Goal: Contribute content: Contribute content

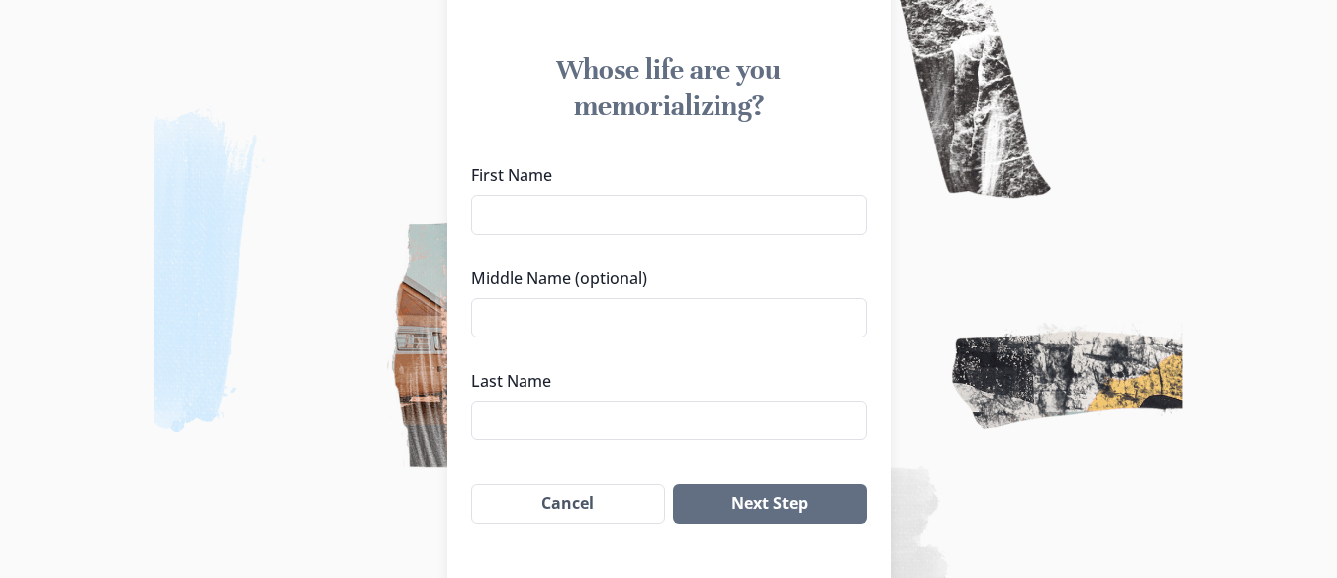
scroll to position [168, 0]
click at [764, 212] on input "First Name" at bounding box center [669, 214] width 396 height 40
type input "[PERSON_NAME]"
click at [758, 417] on input "Last Name" at bounding box center [669, 420] width 396 height 40
drag, startPoint x: 547, startPoint y: 424, endPoint x: 478, endPoint y: 414, distance: 70.0
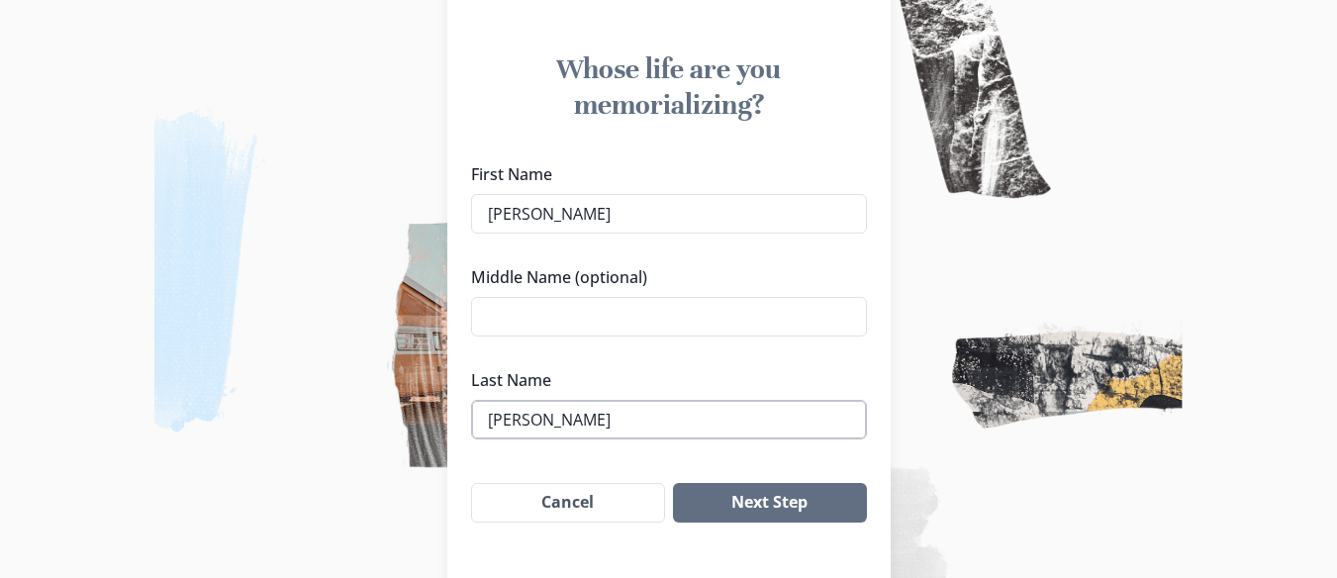
click at [478, 414] on input "[PERSON_NAME]" at bounding box center [669, 420] width 396 height 40
type input "[PERSON_NAME]"
click at [729, 511] on button "Next Step" at bounding box center [769, 503] width 193 height 40
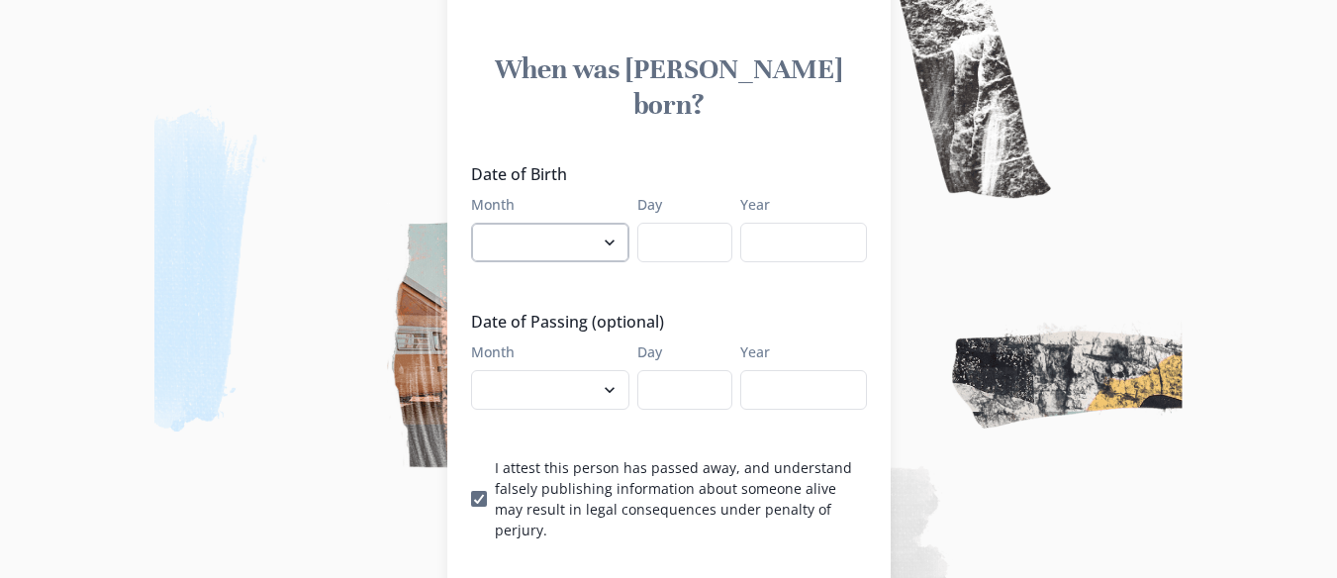
click at [552, 223] on select "January February March April May June July August September October November De…" at bounding box center [550, 243] width 158 height 40
select select "6"
click at [478, 223] on select "January February March April May June July August September October November De…" at bounding box center [550, 243] width 158 height 40
click at [696, 223] on input "Day" at bounding box center [684, 243] width 95 height 40
type input "21"
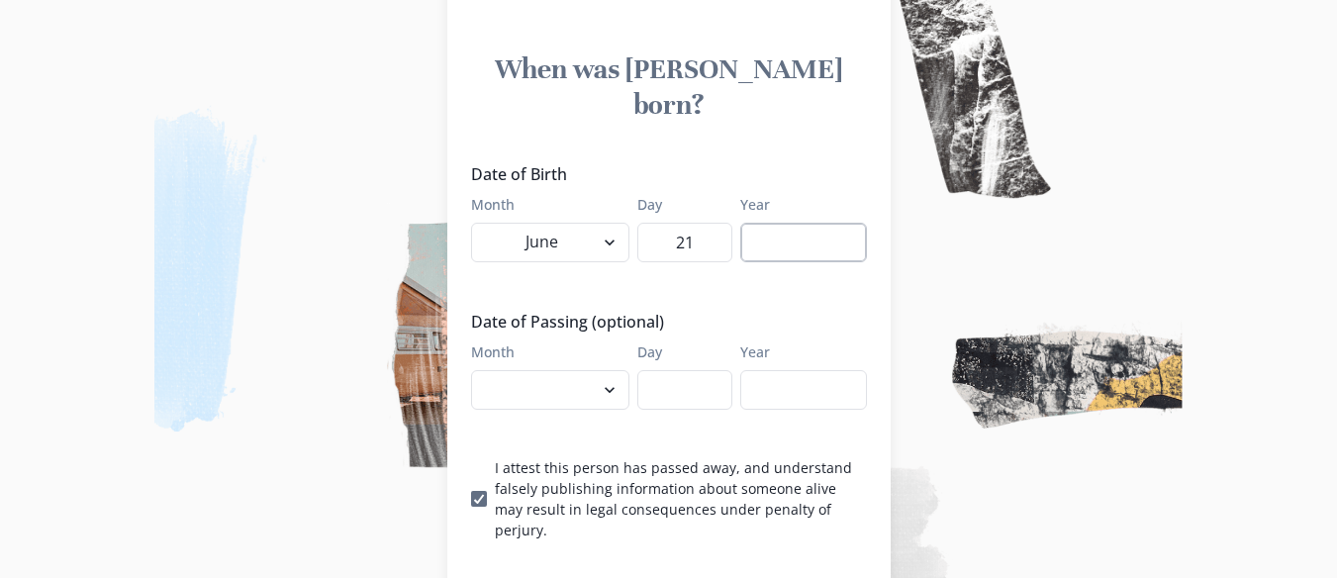
click at [795, 223] on input "Year" at bounding box center [803, 243] width 127 height 40
type input "2"
type input "1945"
click at [613, 371] on select "January February March April May June July August September October November De…" at bounding box center [550, 390] width 158 height 40
select select "9"
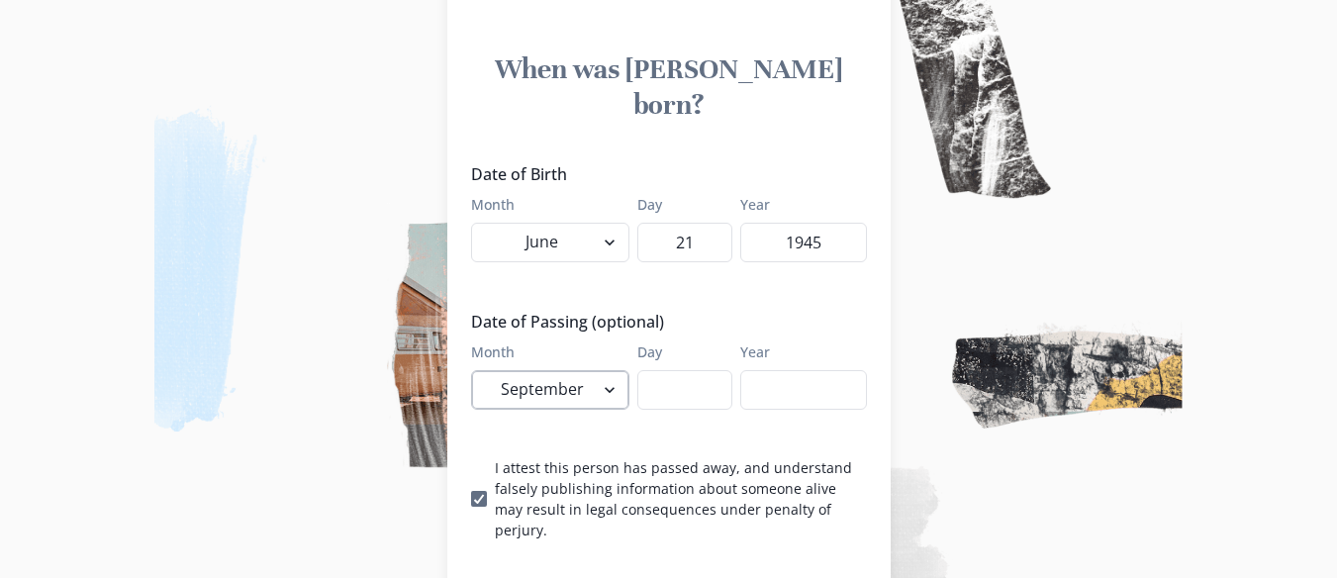
click at [478, 370] on select "January February March April May June July August September October November De…" at bounding box center [550, 390] width 158 height 40
click at [685, 370] on input "Day" at bounding box center [684, 390] width 95 height 40
type input "16"
click at [780, 370] on input "Year" at bounding box center [803, 390] width 127 height 40
type input "2025"
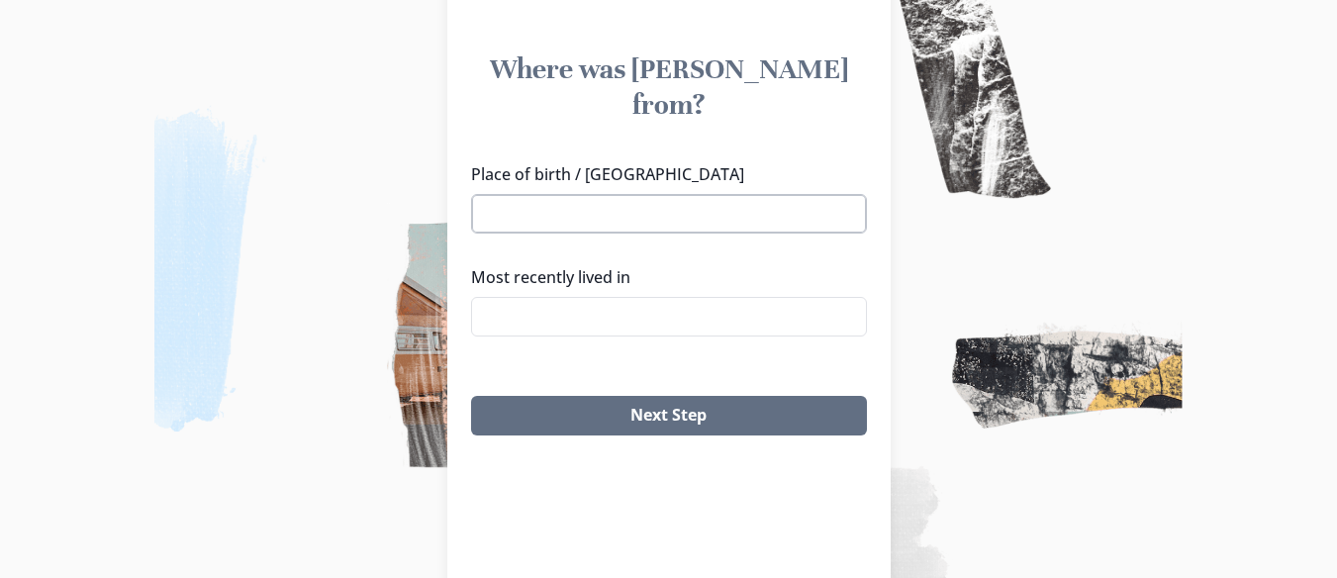
click at [688, 194] on input "Place of birth / [GEOGRAPHIC_DATA]" at bounding box center [669, 214] width 396 height 40
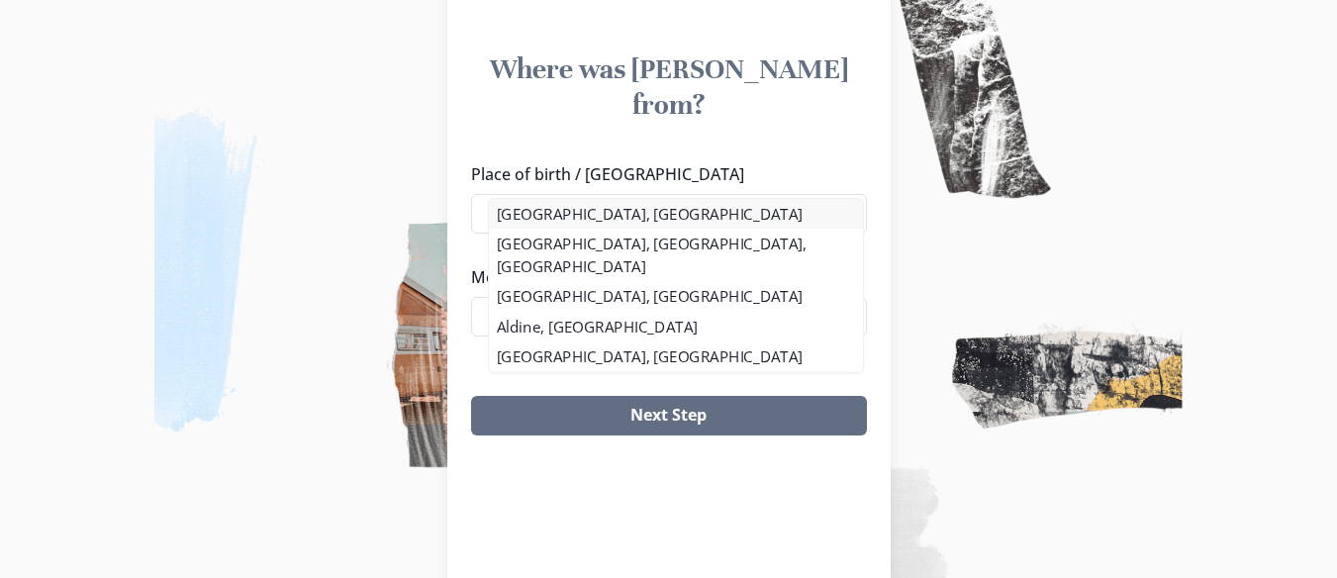
click at [654, 210] on li "[GEOGRAPHIC_DATA], [GEOGRAPHIC_DATA]" at bounding box center [676, 214] width 374 height 30
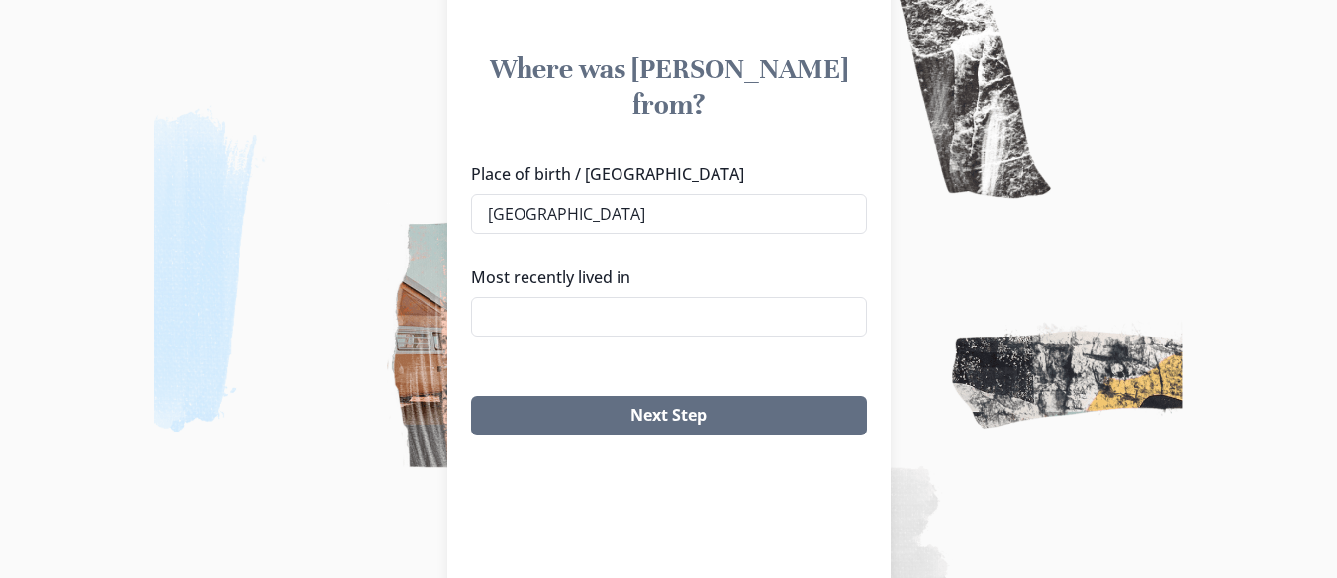
type input "[GEOGRAPHIC_DATA], [GEOGRAPHIC_DATA]"
click at [638, 297] on input "Most recently lived in" at bounding box center [669, 317] width 396 height 40
click at [627, 308] on li "[GEOGRAPHIC_DATA], [GEOGRAPHIC_DATA]" at bounding box center [676, 317] width 374 height 30
type input "[GEOGRAPHIC_DATA], [GEOGRAPHIC_DATA]"
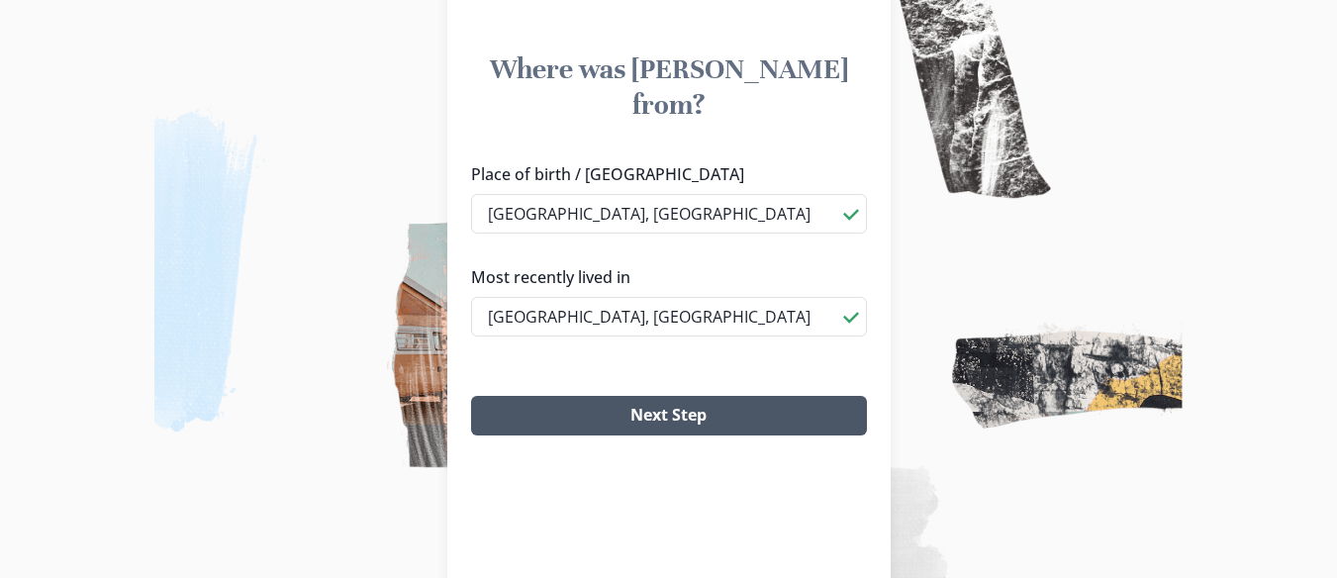
click at [642, 396] on button "Next Step" at bounding box center [669, 416] width 396 height 40
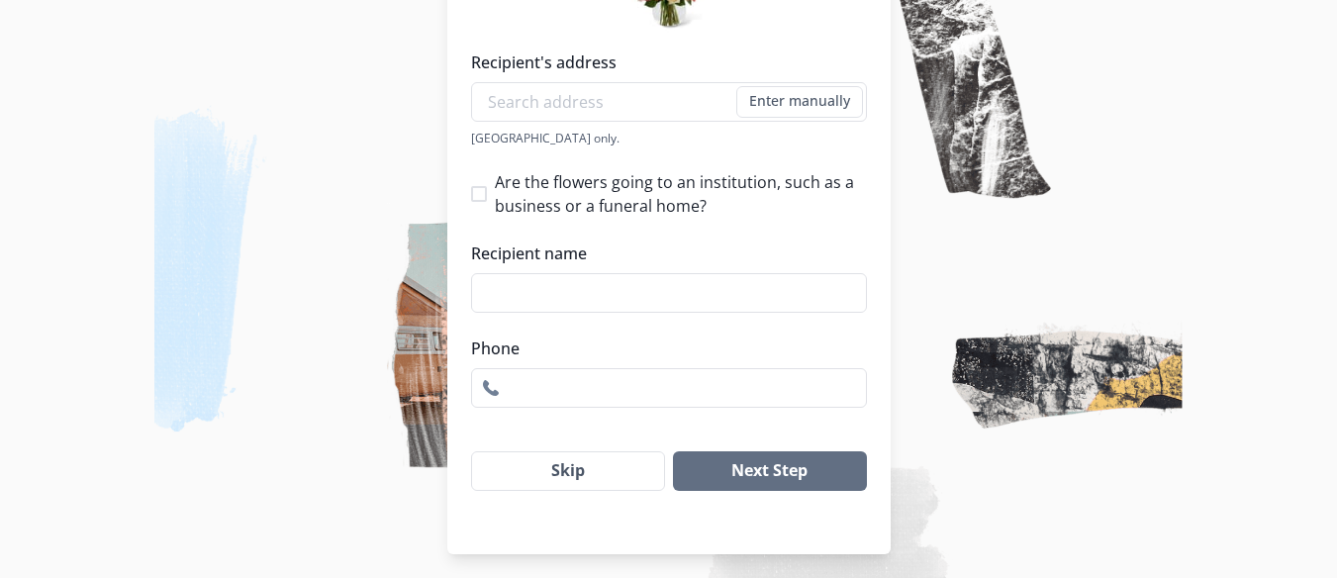
scroll to position [380, 0]
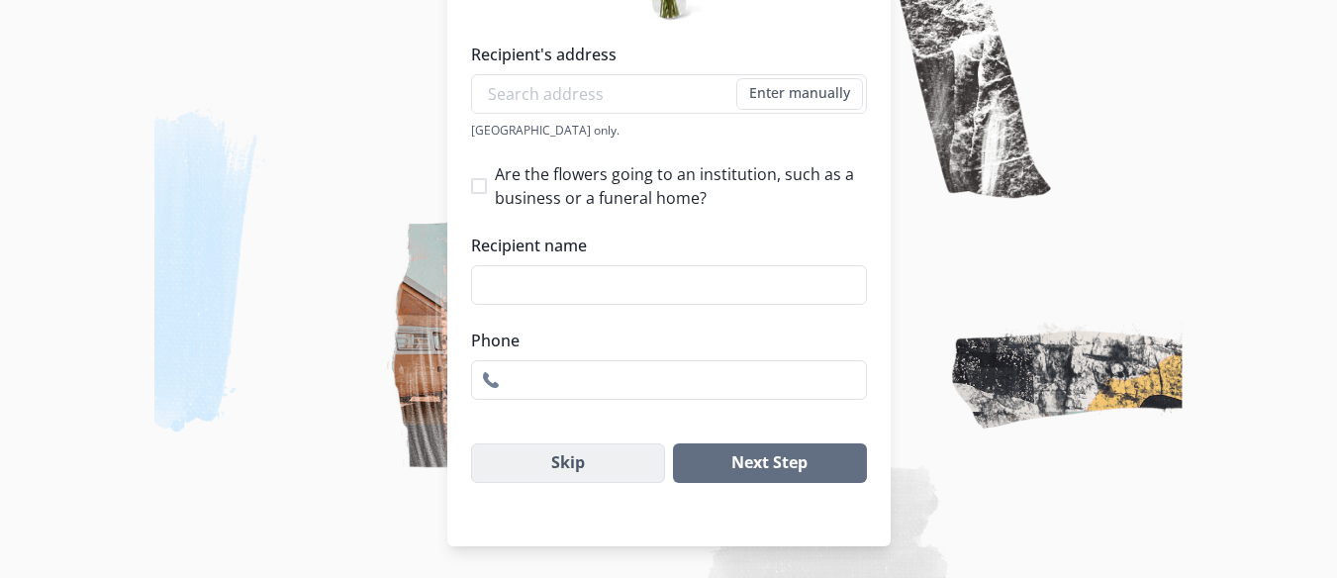
click at [585, 470] on button "Skip" at bounding box center [568, 463] width 195 height 40
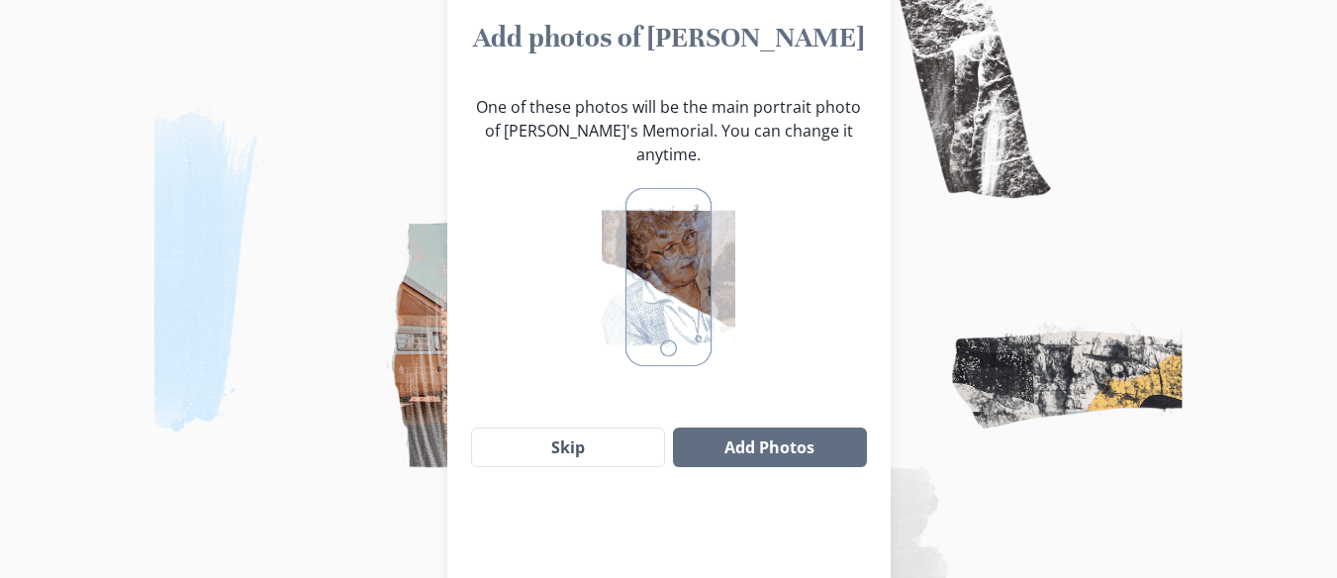
scroll to position [186, 0]
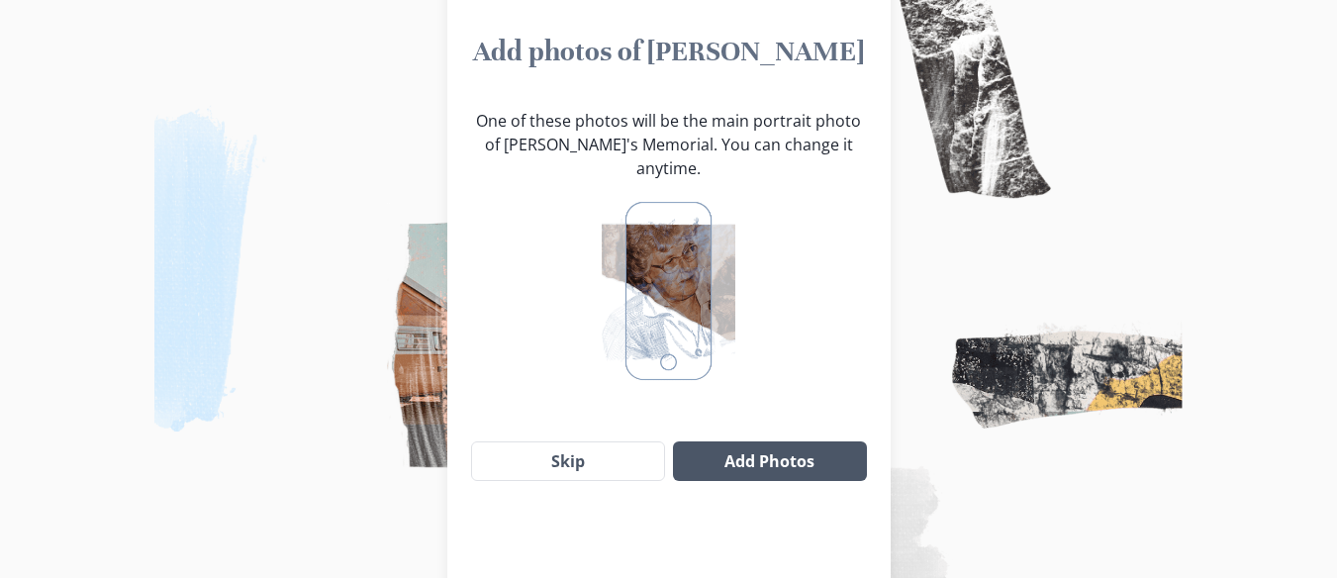
click at [792, 450] on button "Add Photos" at bounding box center [769, 461] width 193 height 40
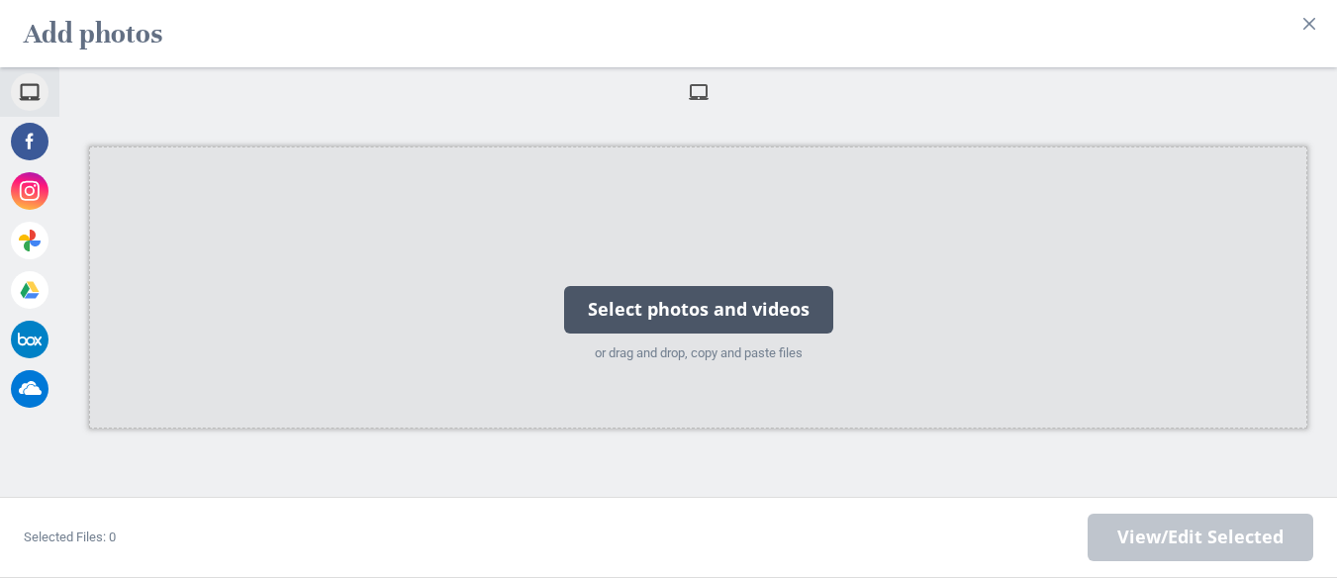
click at [772, 290] on div "Select photos and videos" at bounding box center [698, 310] width 269 height 48
click at [710, 219] on div "Select photos and videos or drag and drop, copy and paste files" at bounding box center [698, 287] width 293 height 199
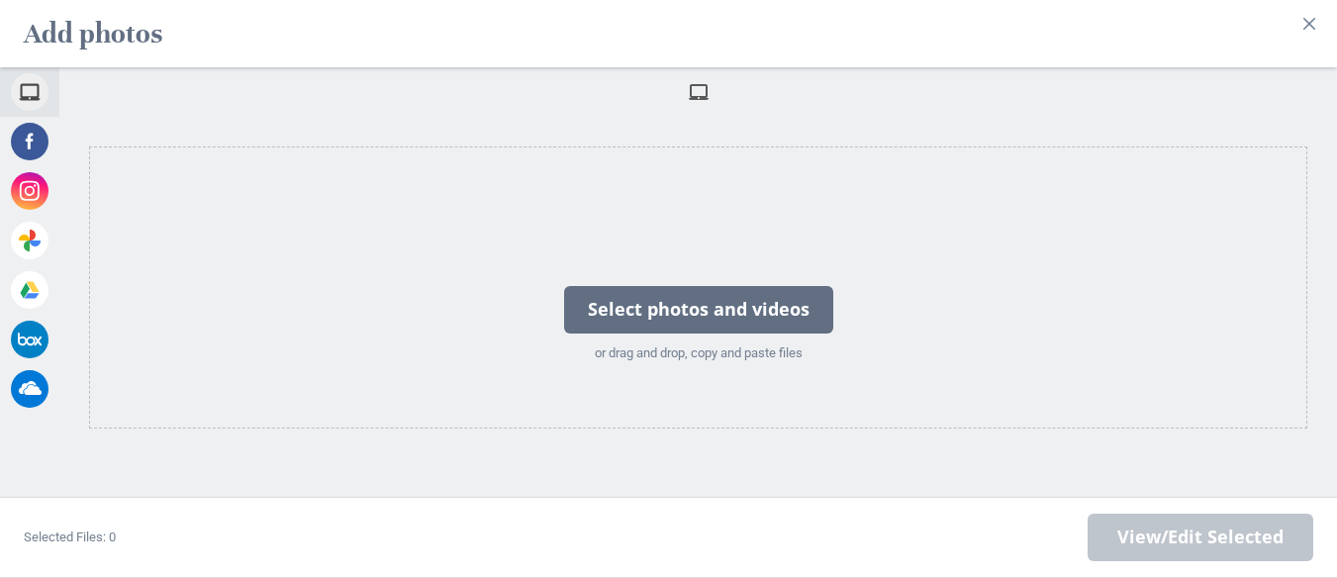
click at [706, 81] on span at bounding box center [699, 92] width 22 height 22
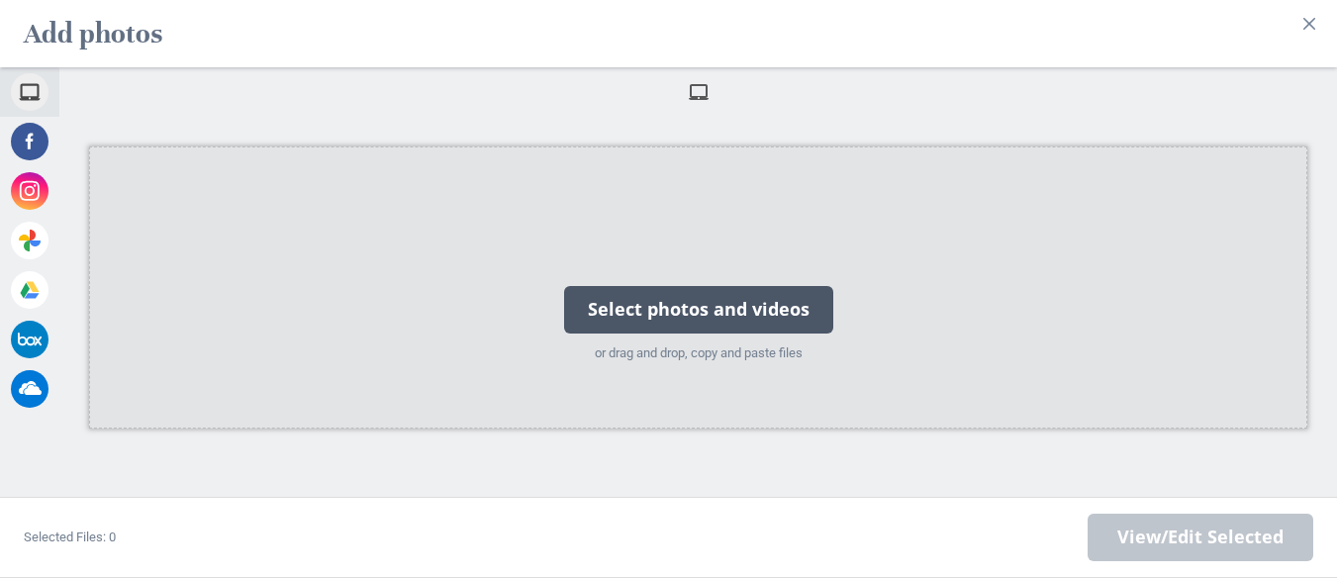
click at [664, 312] on div "Select photos and videos" at bounding box center [698, 310] width 269 height 48
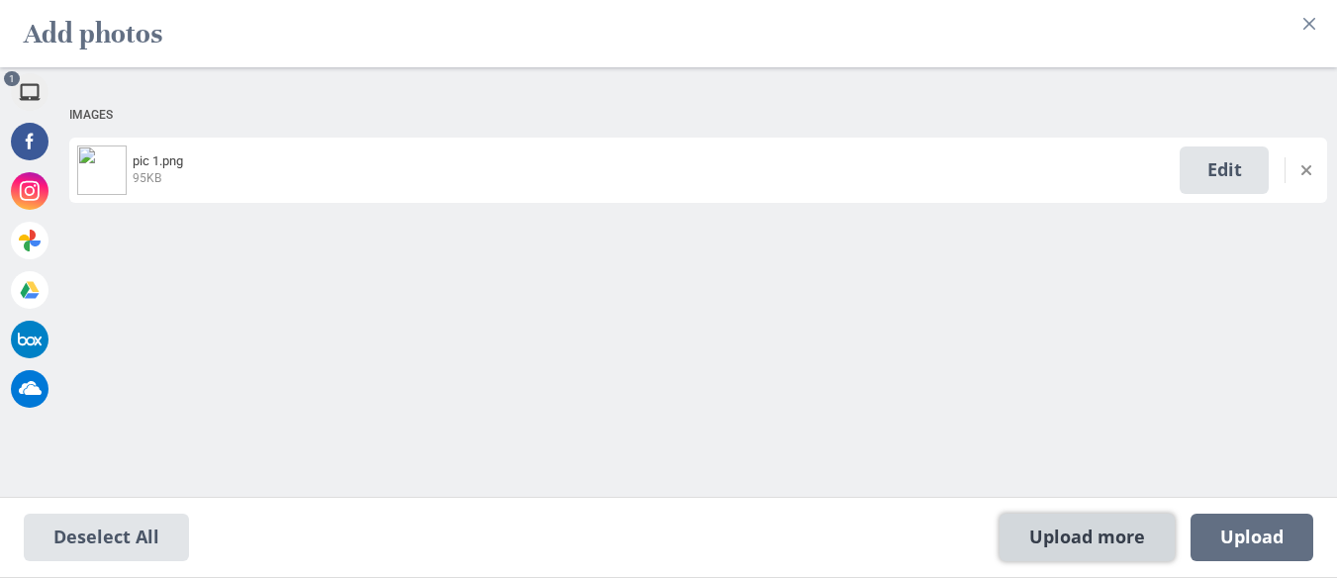
click at [1028, 534] on span "Upload more" at bounding box center [1087, 538] width 175 height 48
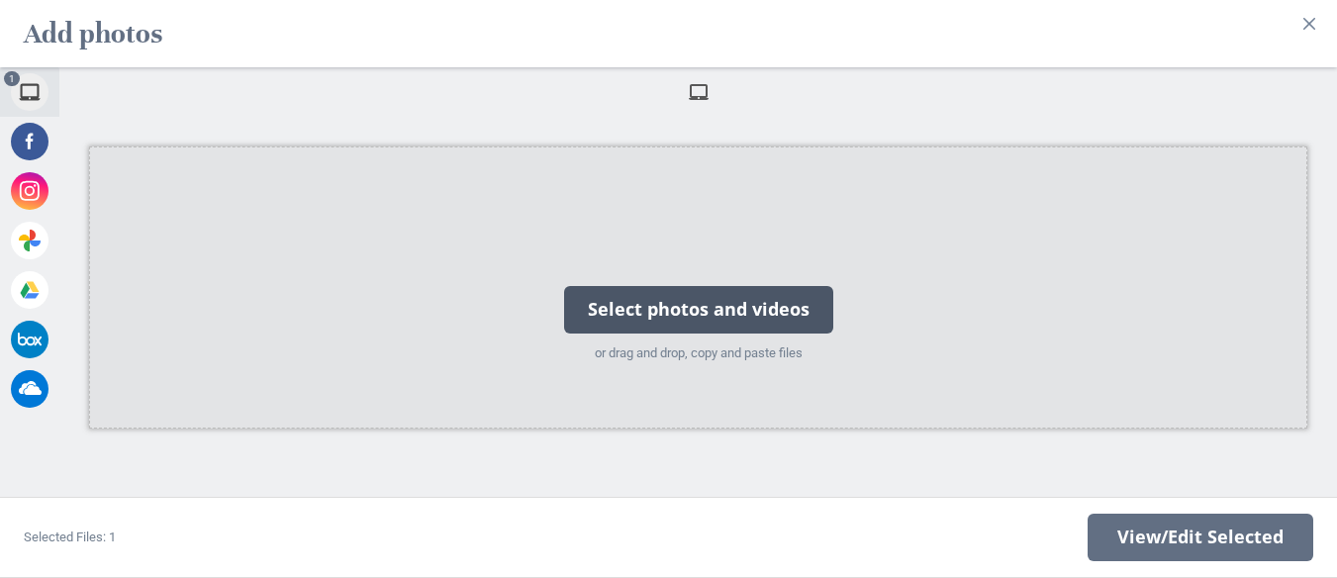
click at [644, 302] on div "Select photos and videos" at bounding box center [698, 310] width 269 height 48
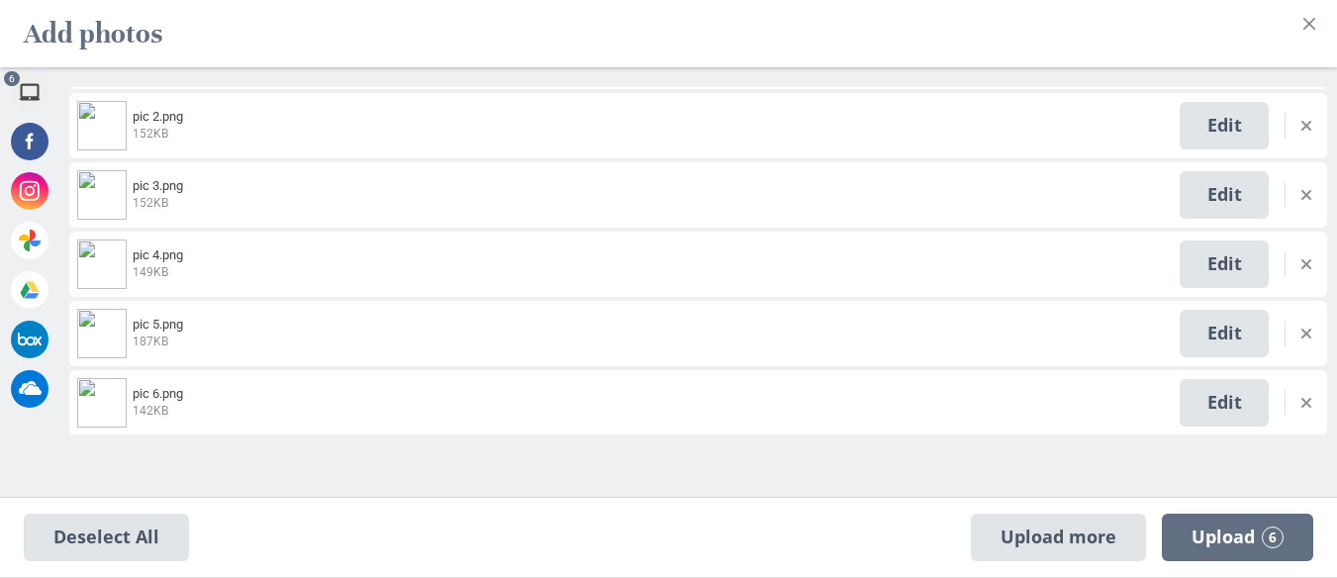
scroll to position [245, 0]
click at [1221, 533] on span "Upload 6" at bounding box center [1238, 538] width 92 height 22
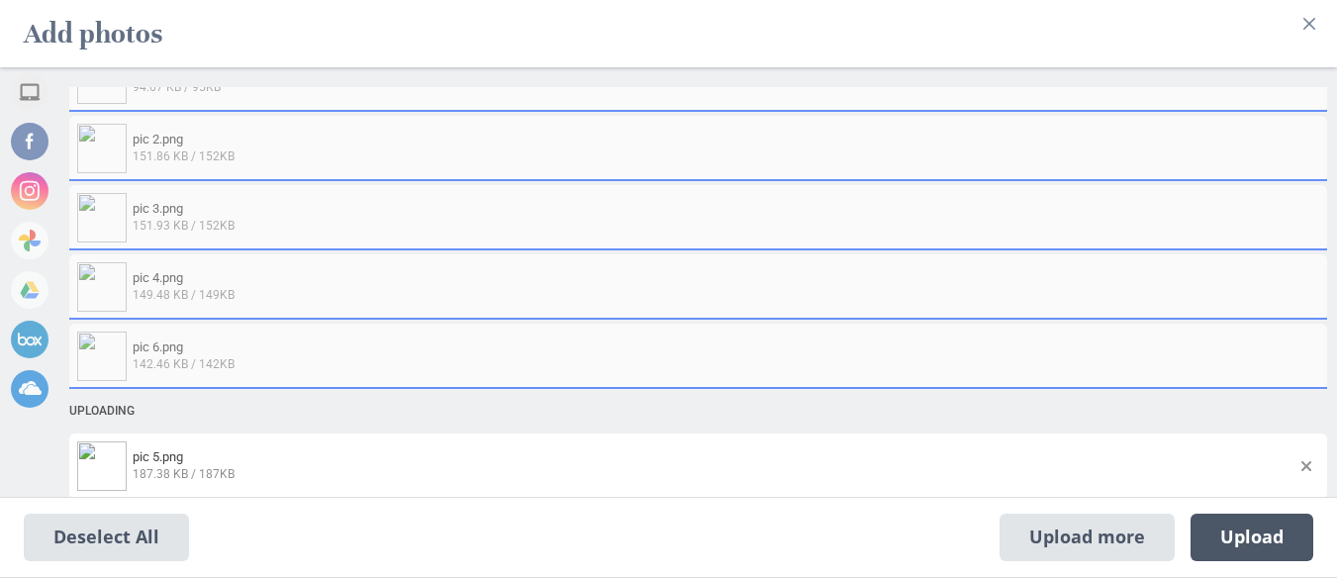
scroll to position [0, 0]
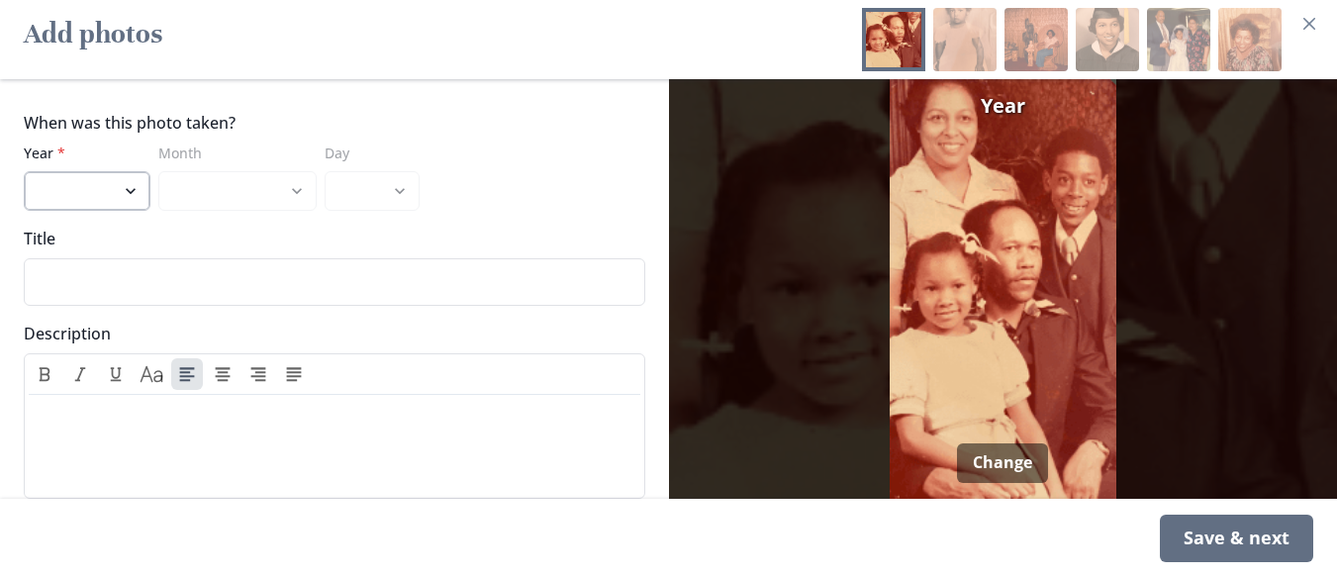
click at [111, 171] on select "2025 2024 2023 2022 2021 2020 2019 2018 2017 2016 2015 2014 2013 2012 2011 2010…" at bounding box center [87, 191] width 127 height 40
select select "1975"
click at [24, 171] on select "2025 2024 2023 2022 2021 2020 2019 2018 2017 2016 2015 2014 2013 2012 2011 2010…" at bounding box center [87, 191] width 127 height 40
click at [1248, 538] on div "Save & next" at bounding box center [1236, 539] width 153 height 48
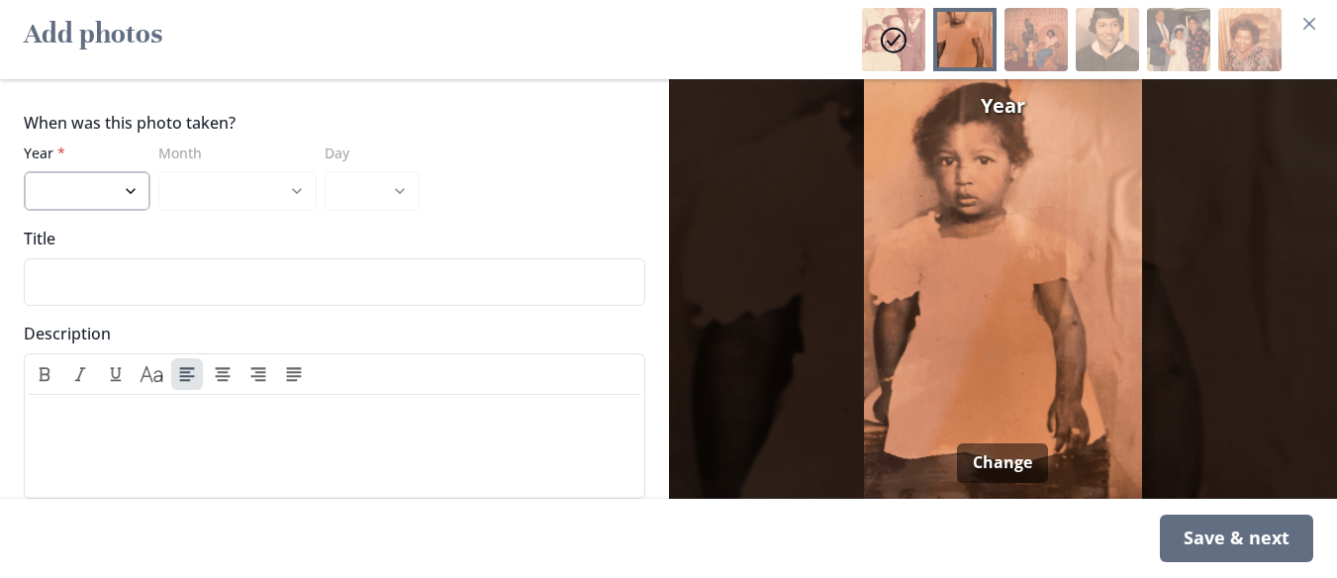
click at [95, 171] on select "2025 2024 2023 2022 2021 2020 2019 2018 2017 2016 2015 2014 2013 2012 2011 2010…" at bounding box center [87, 191] width 127 height 40
select select "1947"
click at [24, 171] on select "2025 2024 2023 2022 2021 2020 2019 2018 2017 2016 2015 2014 2013 2012 2011 2010…" at bounding box center [87, 191] width 127 height 40
click at [1191, 532] on div "Save & next" at bounding box center [1236, 539] width 153 height 48
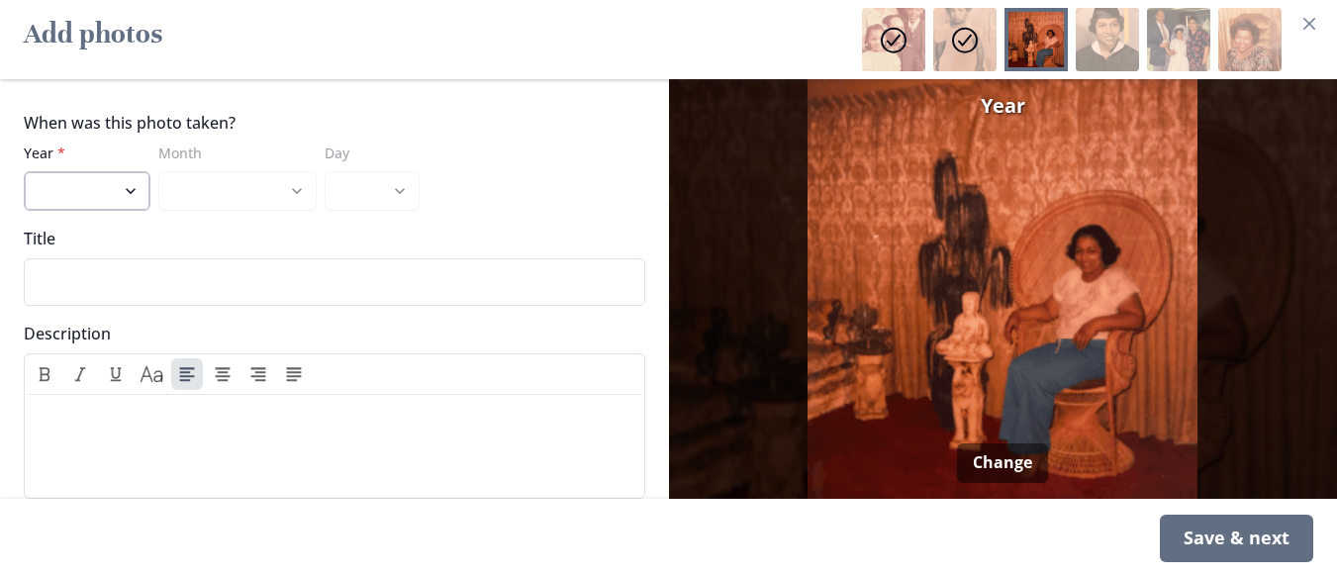
click at [113, 171] on select "2025 2024 2023 2022 2021 2020 2019 2018 2017 2016 2015 2014 2013 2012 2011 2010…" at bounding box center [87, 191] width 127 height 40
select select "1977"
click at [24, 171] on select "2025 2024 2023 2022 2021 2020 2019 2018 2017 2016 2015 2014 2013 2012 2011 2010…" at bounding box center [87, 191] width 127 height 40
click at [1207, 538] on div "Save & next" at bounding box center [1236, 539] width 153 height 48
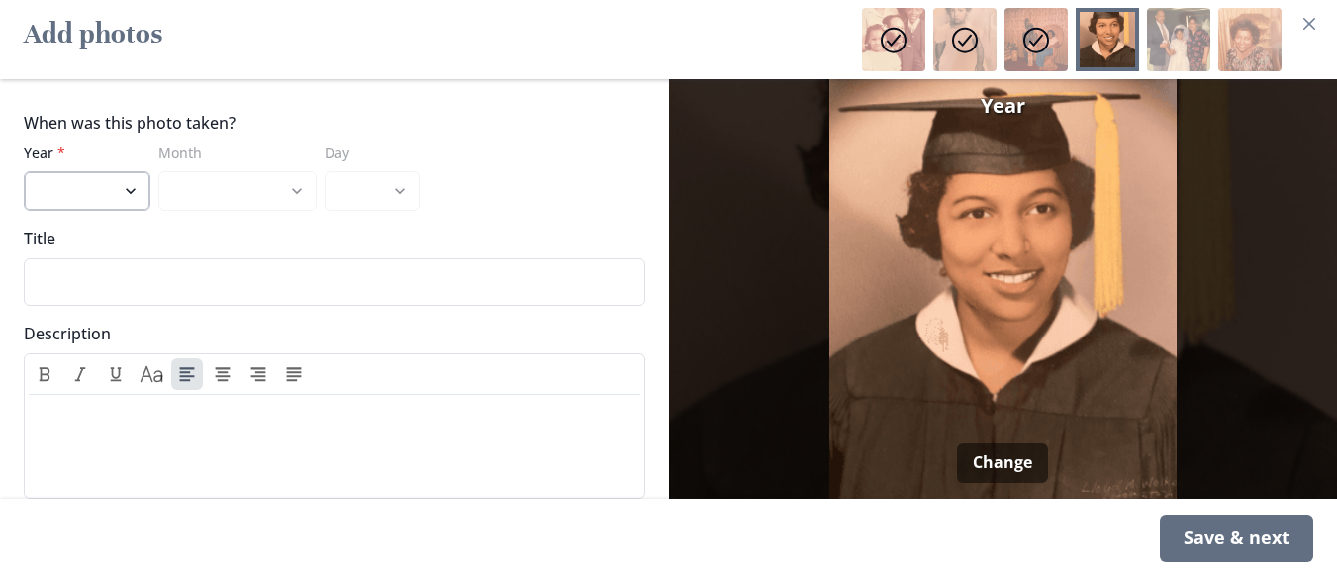
click at [120, 171] on select "2025 2024 2023 2022 2021 2020 2019 2018 2017 2016 2015 2014 2013 2012 2011 2010…" at bounding box center [87, 191] width 127 height 40
select select "1967"
click at [24, 171] on select "2025 2024 2023 2022 2021 2020 2019 2018 2017 2016 2015 2014 2013 2012 2011 2010…" at bounding box center [87, 191] width 127 height 40
click at [1221, 532] on div "Save & next" at bounding box center [1236, 539] width 153 height 48
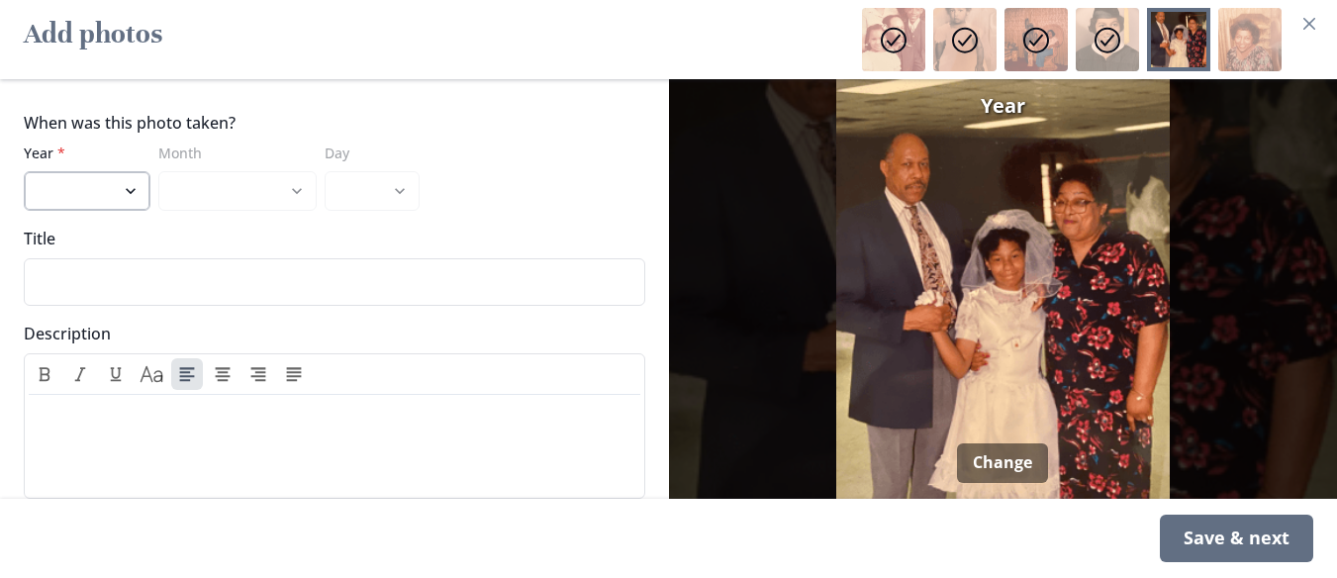
click at [74, 178] on select "2025 2024 2023 2022 2021 2020 2019 2018 2017 2016 2015 2014 2013 2012 2011 2010…" at bounding box center [87, 191] width 127 height 40
select select "1996"
click at [24, 171] on select "2025 2024 2023 2022 2021 2020 2019 2018 2017 2016 2015 2014 2013 2012 2011 2010…" at bounding box center [87, 191] width 127 height 40
click at [1215, 532] on div "Save & next" at bounding box center [1236, 539] width 153 height 48
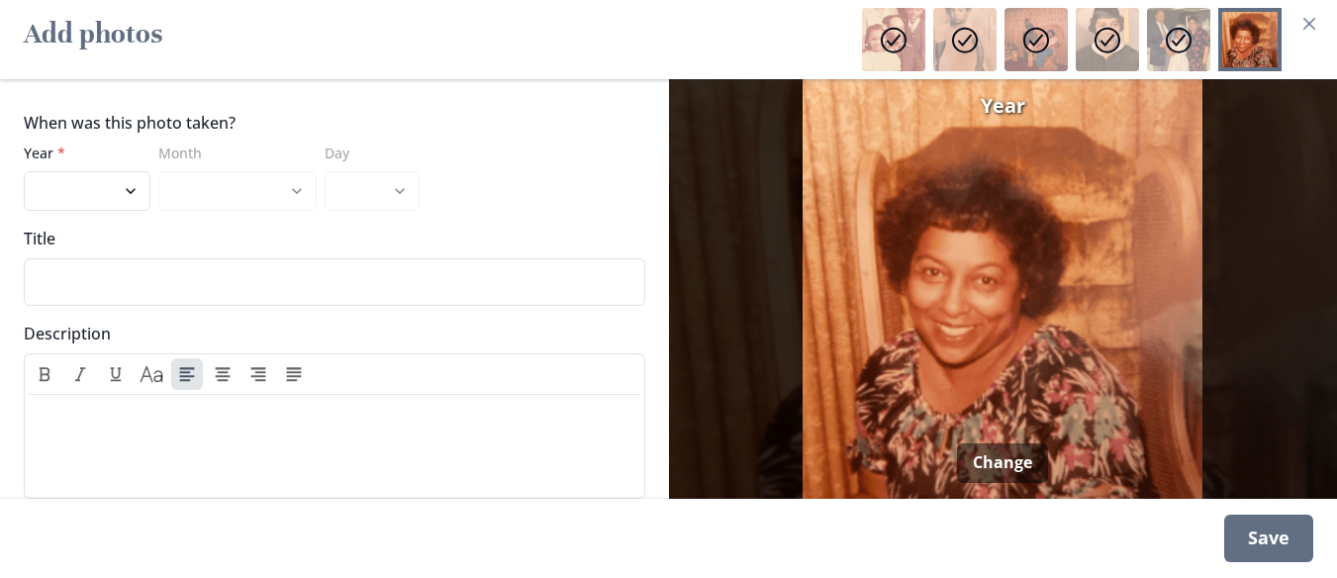
click at [1033, 35] on icon "Checkmark" at bounding box center [1036, 40] width 32 height 32
click at [1040, 24] on icon "Checkmark" at bounding box center [1036, 40] width 32 height 32
click at [72, 182] on select "2025 2024 2023 2022 2021 2020 2019 2018 2017 2016 2015 2014 2013 2012 2011 2010…" at bounding box center [87, 191] width 127 height 40
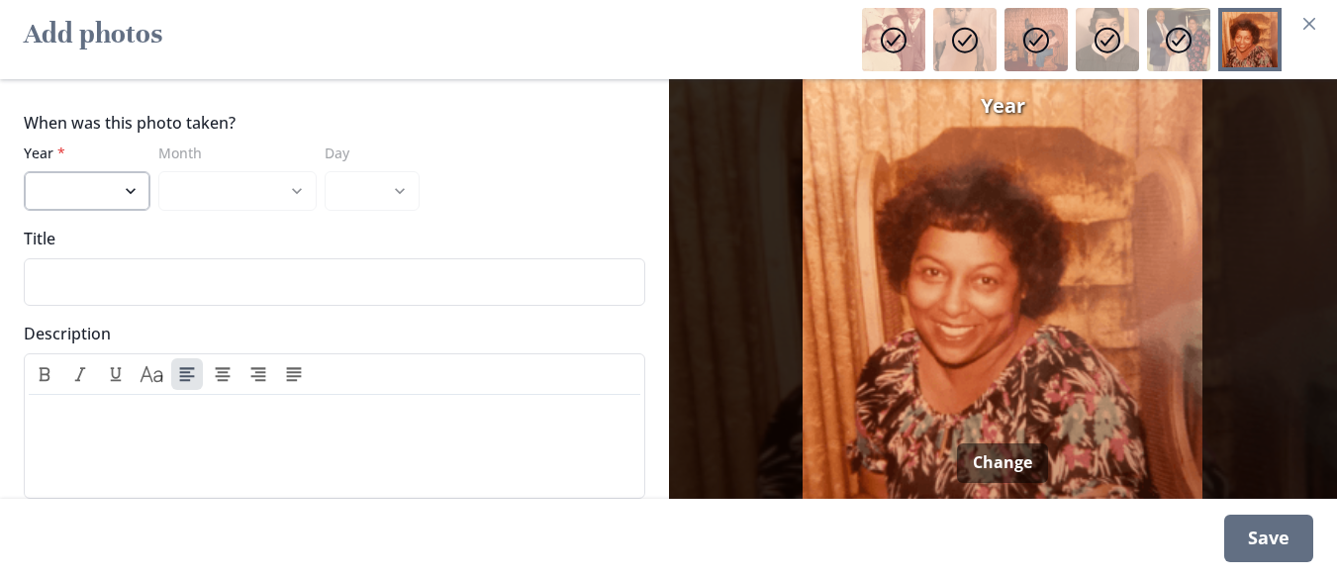
select select "1978"
click at [24, 171] on select "2025 2024 2023 2022 2021 2020 2019 2018 2017 2016 2015 2014 2013 2012 2011 2010…" at bounding box center [87, 191] width 127 height 40
click at [1259, 532] on div "Save" at bounding box center [1268, 539] width 89 height 48
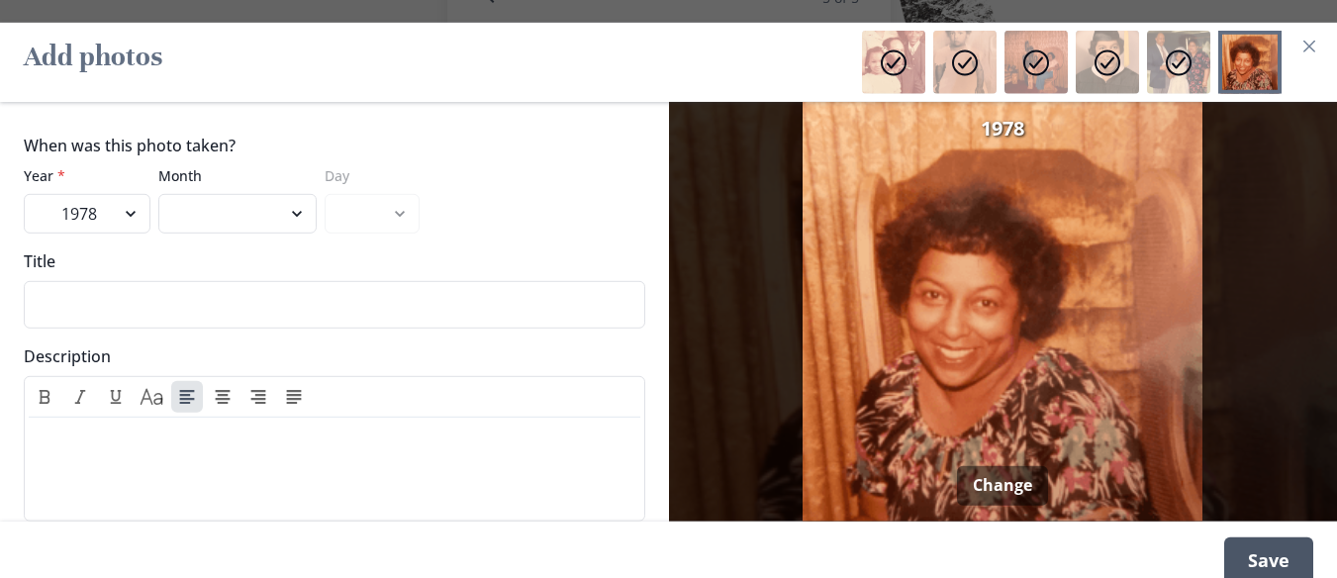
scroll to position [39, 0]
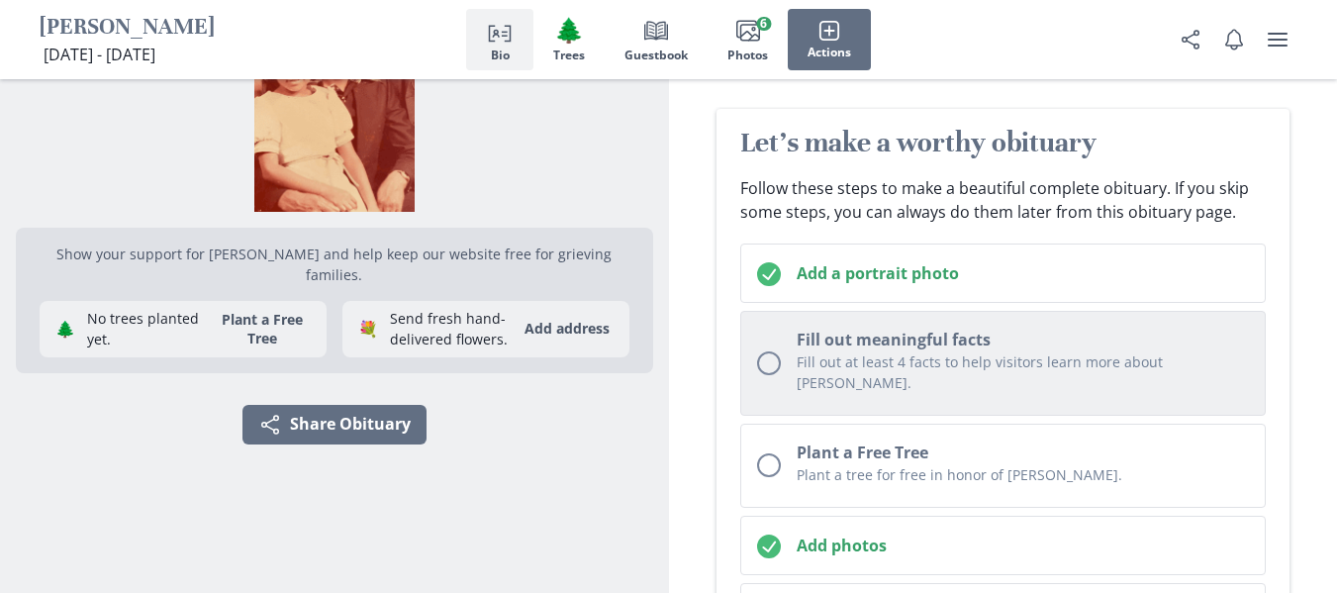
scroll to position [179, 0]
click at [836, 367] on p "Fill out at least 4 facts to help visitors learn more about [PERSON_NAME]." at bounding box center [1023, 373] width 453 height 42
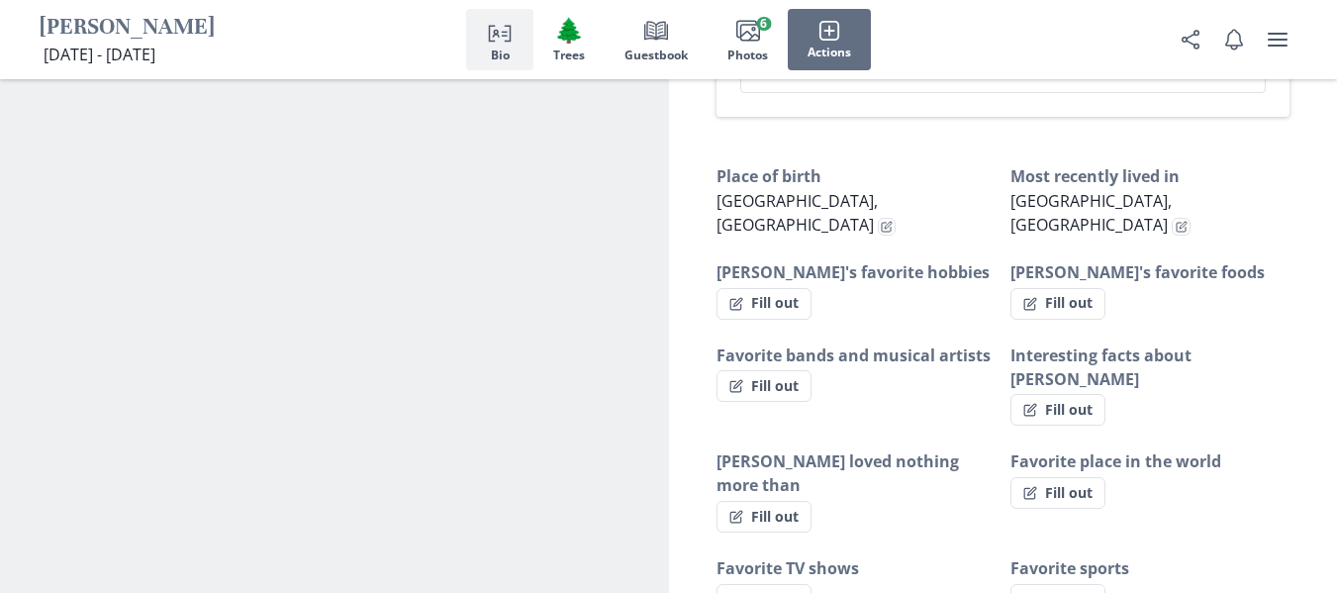
scroll to position [1231, 0]
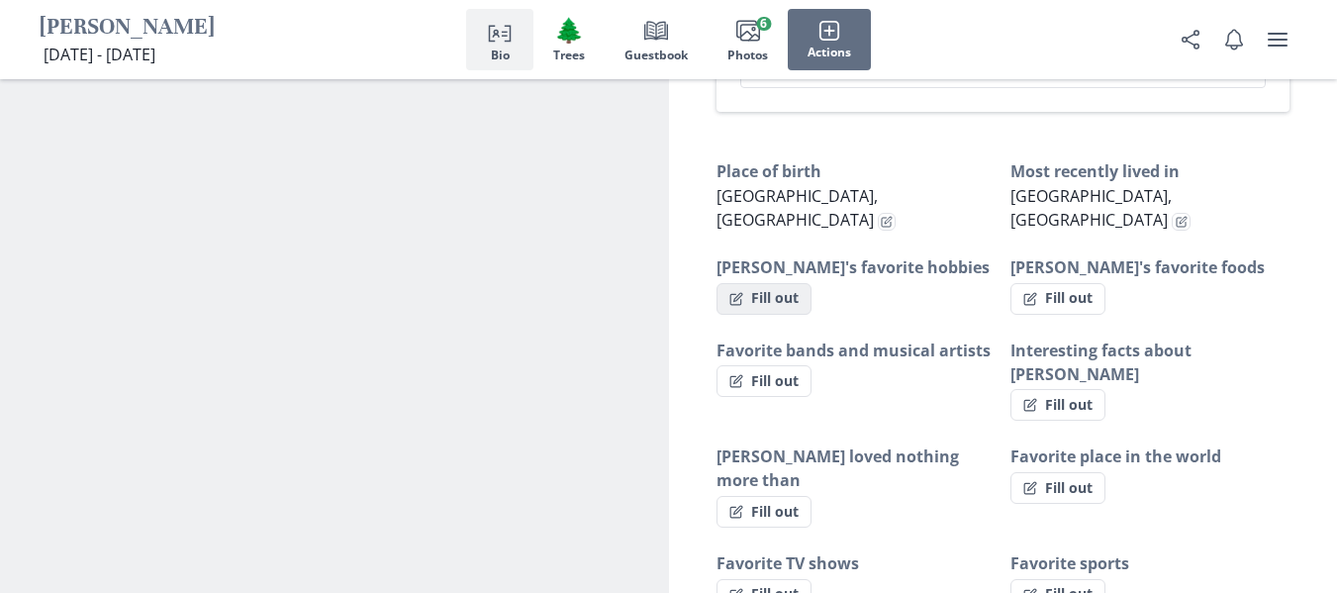
click at [777, 283] on button "Fill out" at bounding box center [764, 299] width 95 height 32
select select "[PERSON_NAME]'s favorite hobbies"
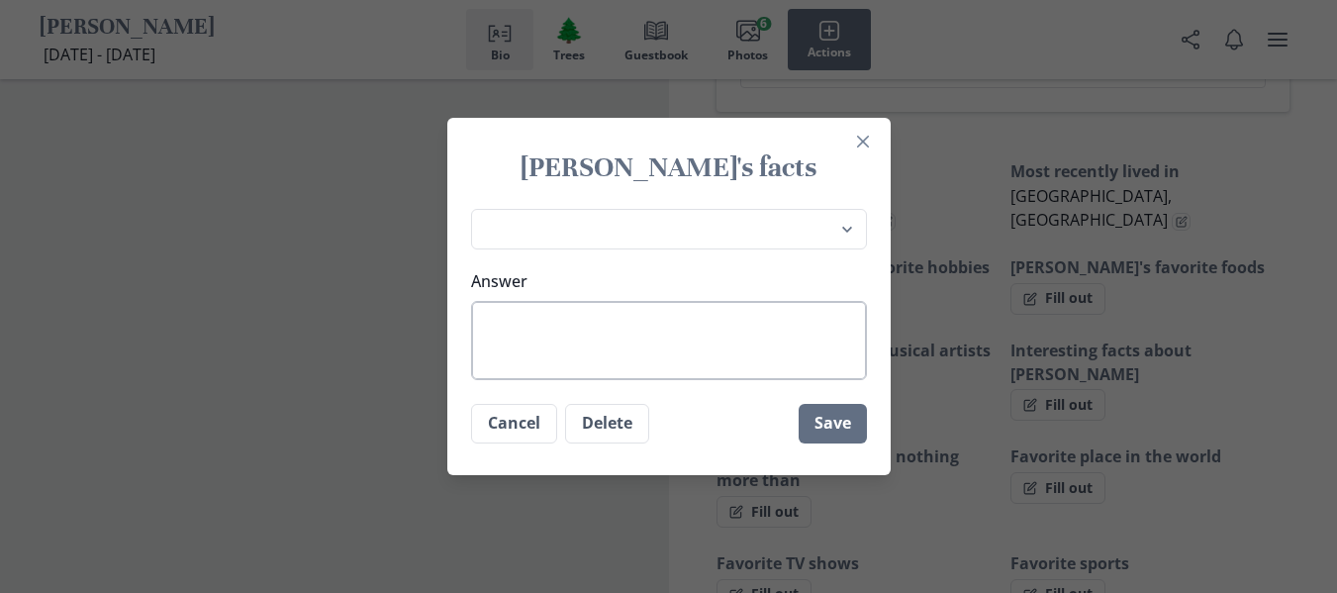
click at [639, 323] on textarea "Answer" at bounding box center [669, 340] width 396 height 79
type textarea "S"
type textarea "x"
type textarea "Sh"
type textarea "x"
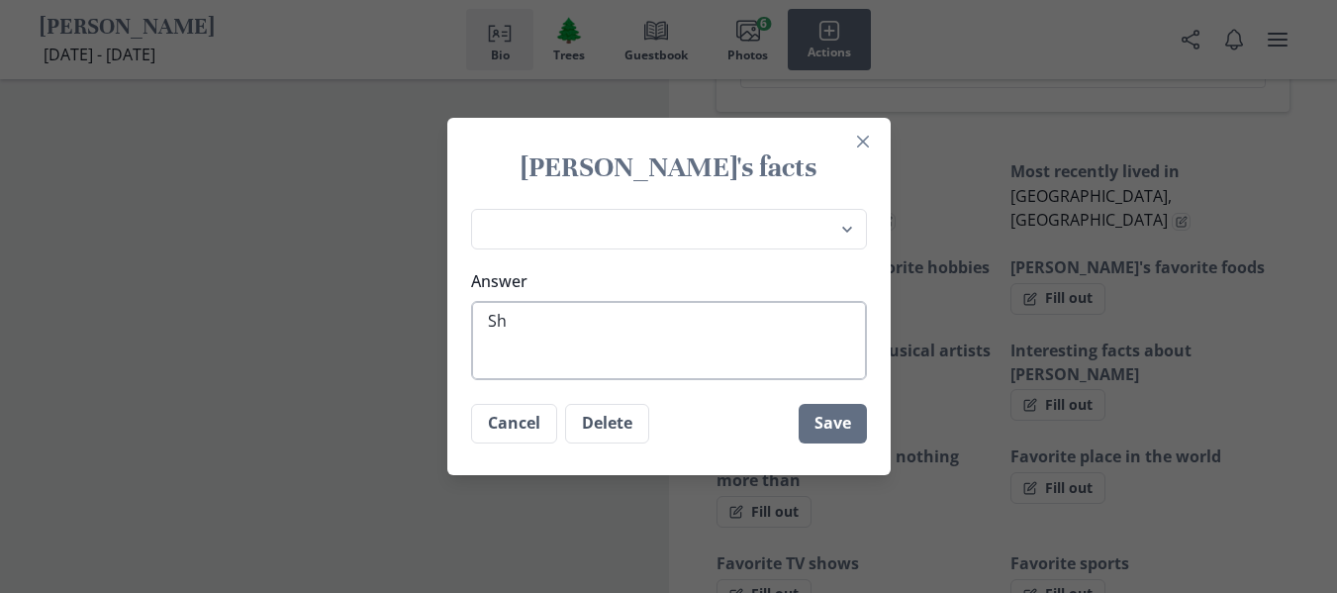
type textarea "Sho"
type textarea "x"
type textarea "Shop"
type textarea "x"
type textarea "Shopp"
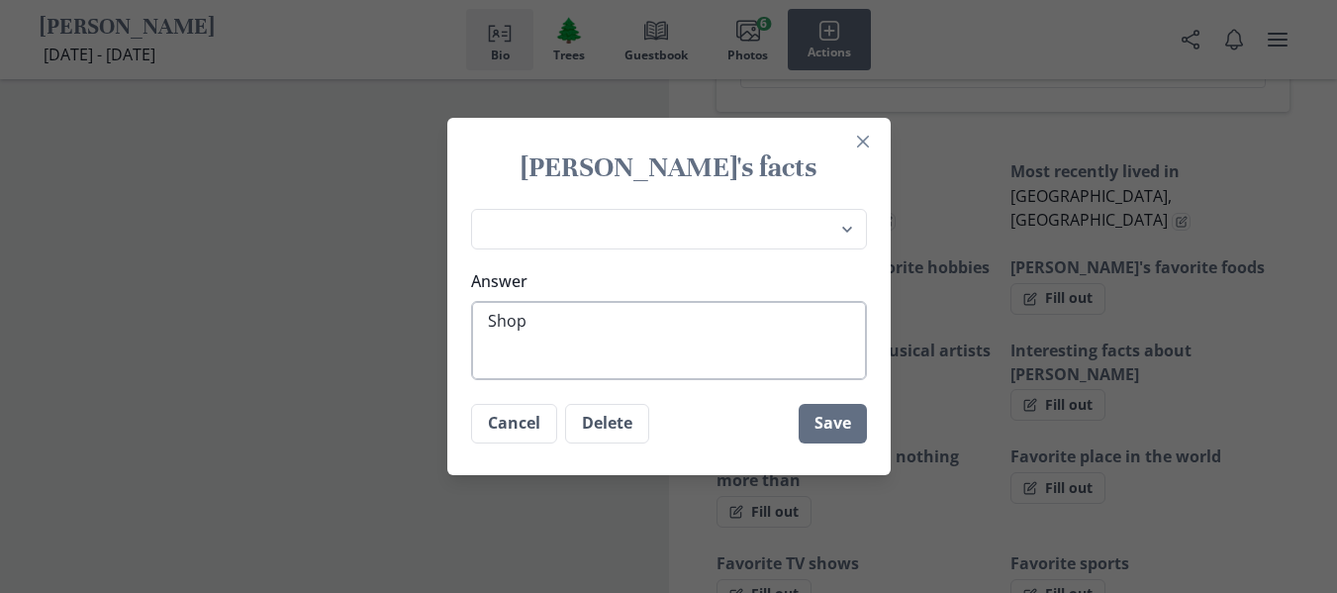
type textarea "x"
type textarea "Shoppi"
type textarea "x"
type textarea "Shoppin"
type textarea "x"
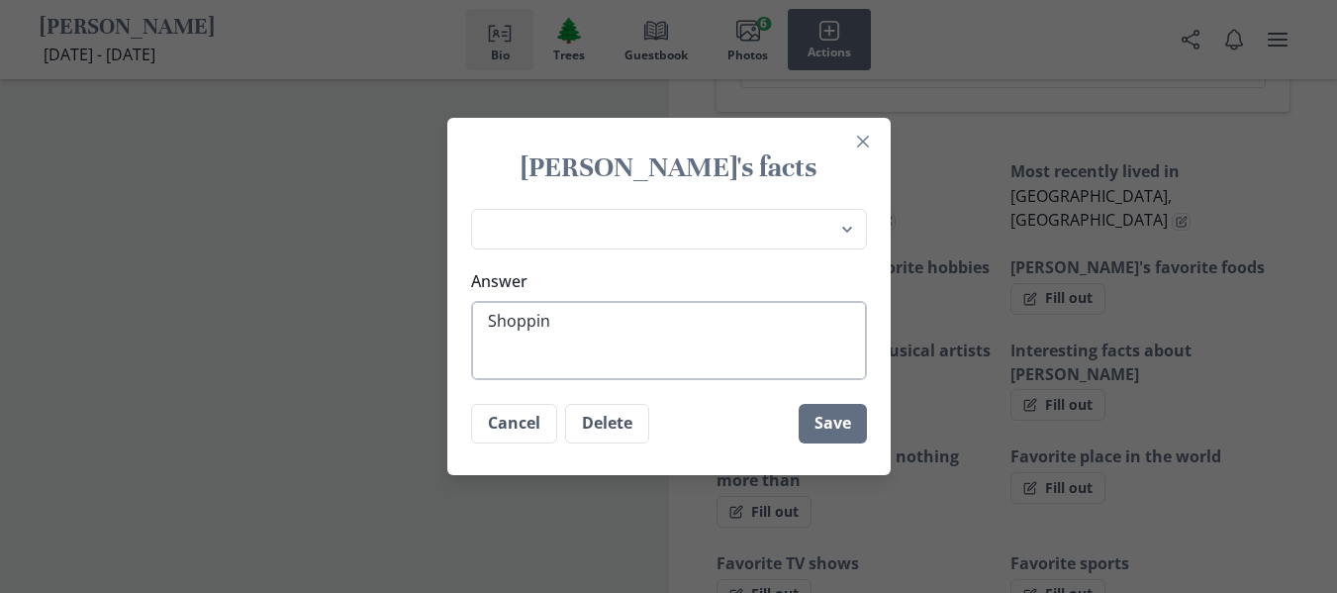
type textarea "Shopping"
type textarea "x"
type textarea "Shopping,"
type textarea "x"
type textarea "Shopping,"
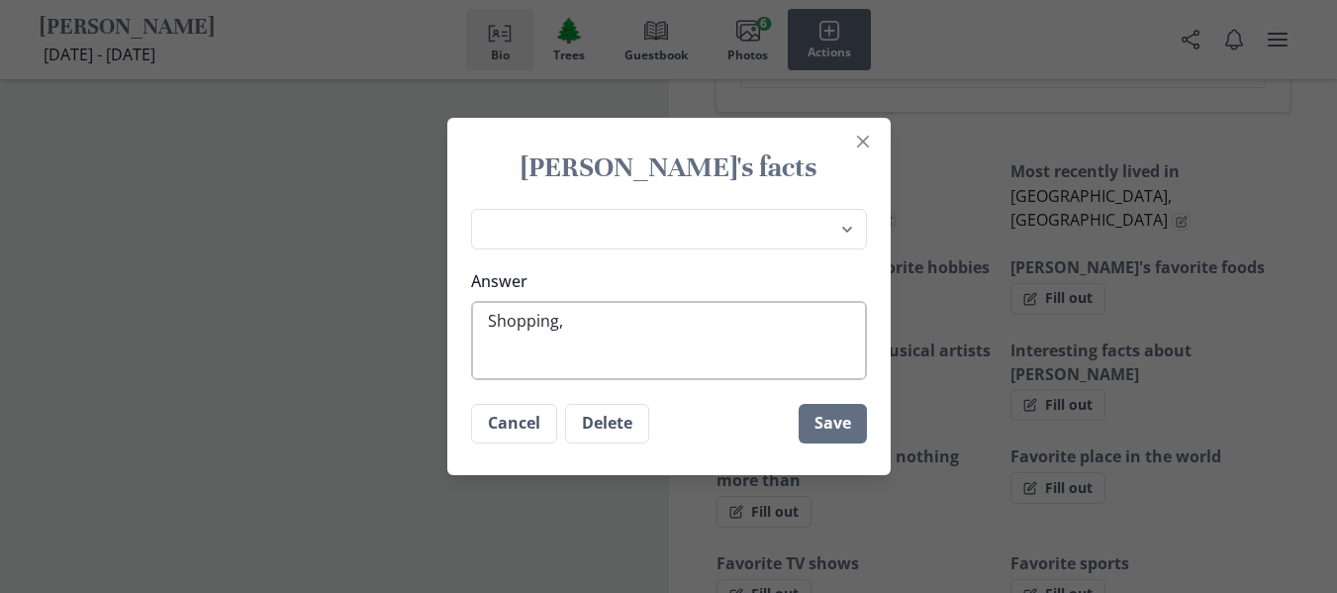
type textarea "x"
type textarea "Shopping, s"
type textarea "x"
type textarea "Shopping, se"
type textarea "x"
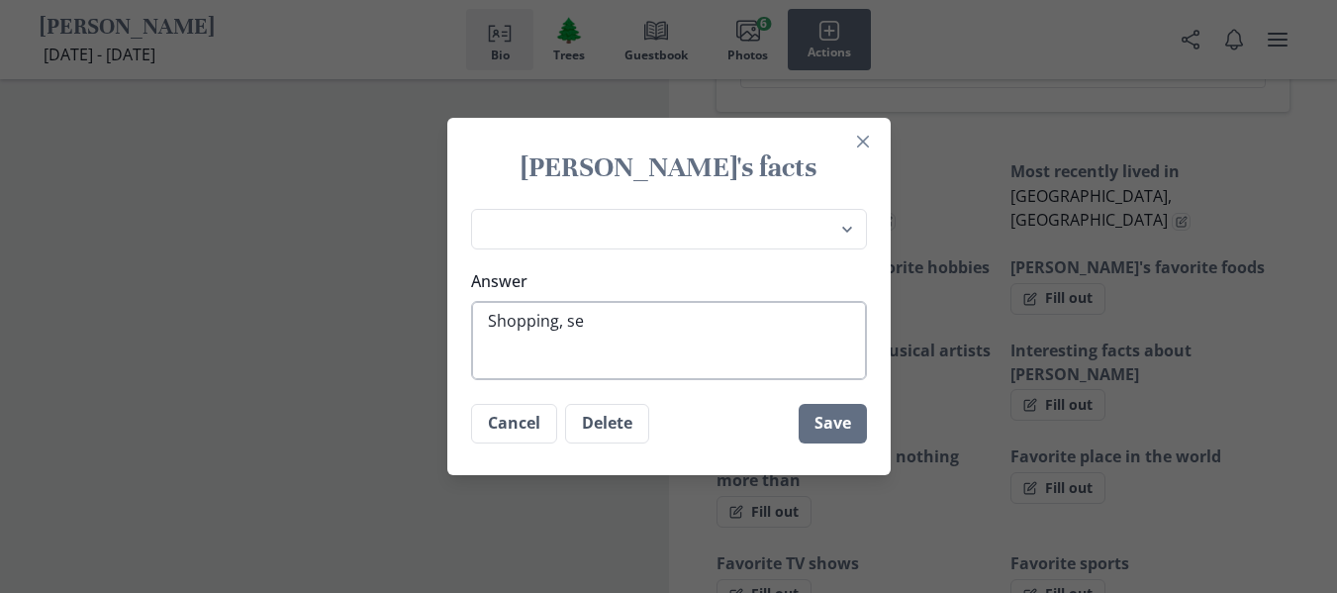
type textarea "Shopping, sew"
type textarea "x"
type textarea "Shopping, sewi"
type textarea "x"
type textarea "Shopping, sewin"
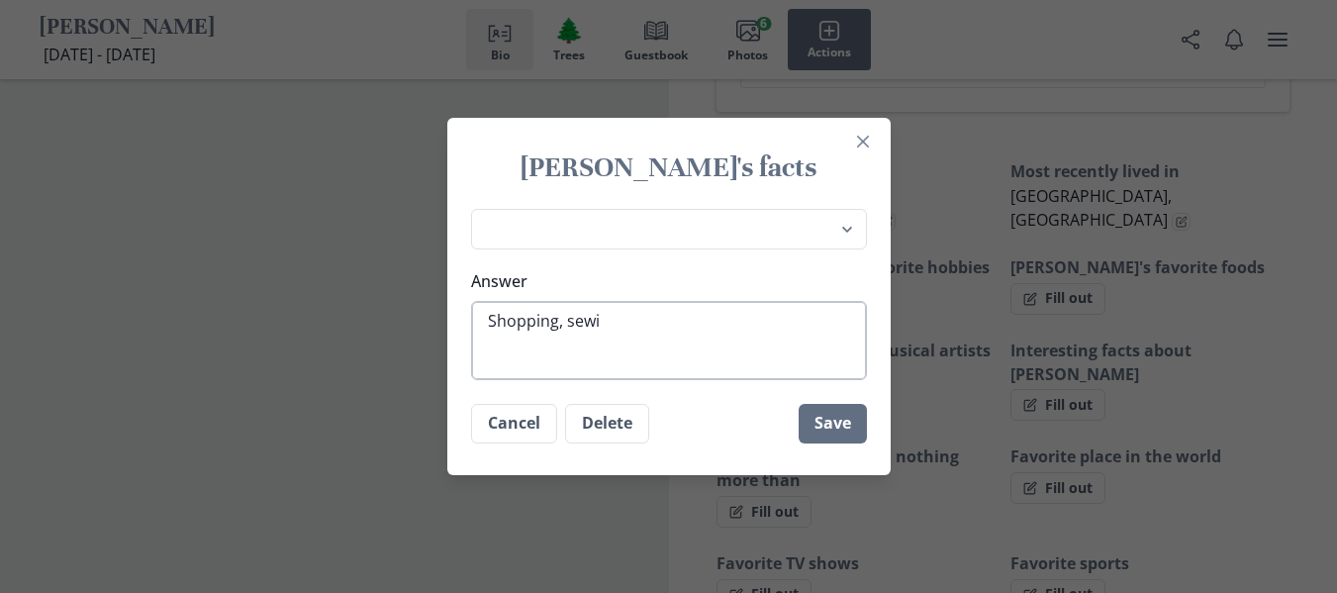
type textarea "x"
type textarea "Shopping, sewing"
type textarea "x"
type textarea "Shopping, sewing,"
type textarea "x"
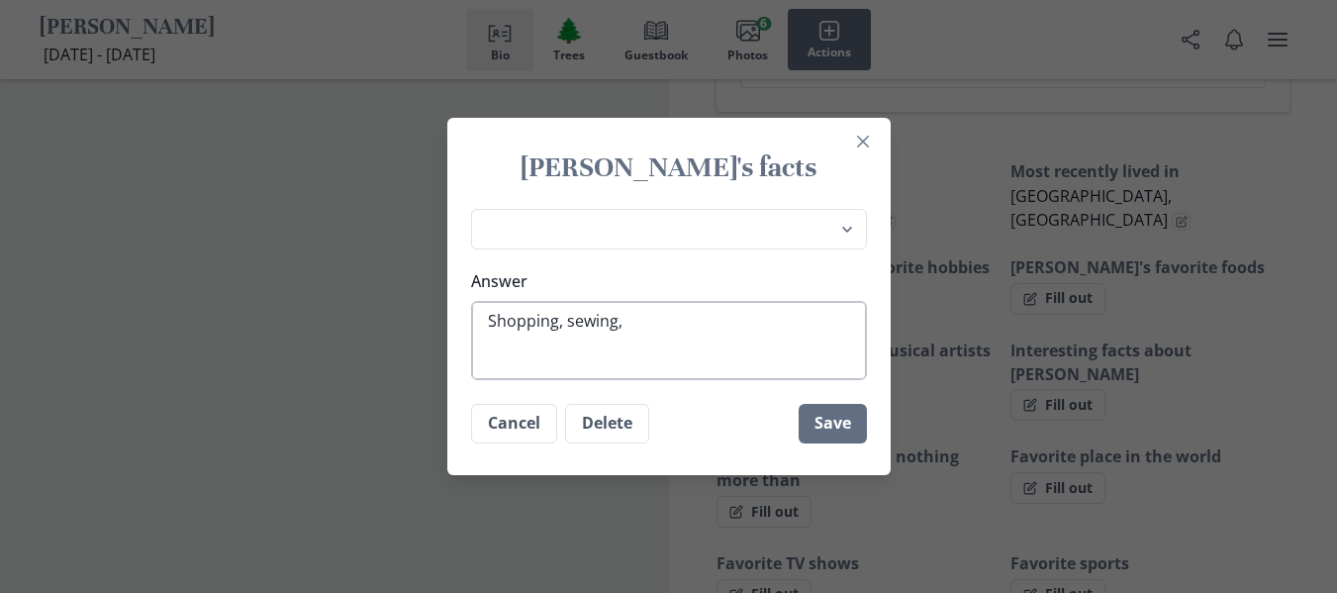
type textarea "Shopping, sewing,"
type textarea "x"
type textarea "Shopping, sewing, c"
type textarea "x"
type textarea "Shopping, sewing, co"
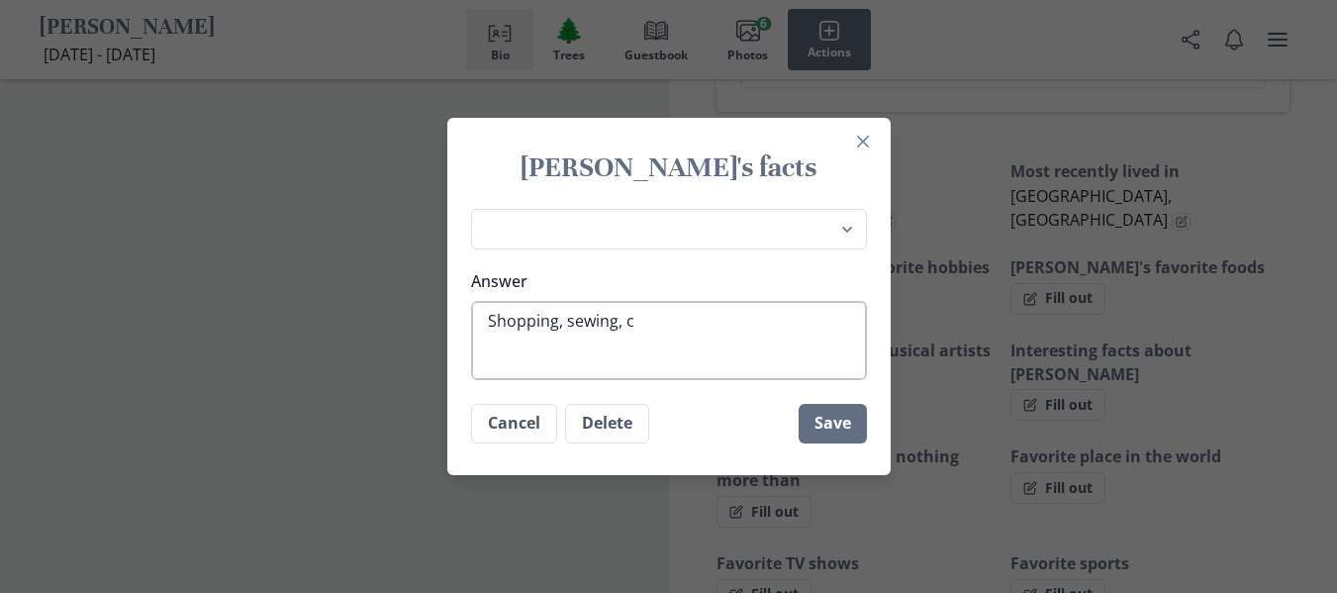
type textarea "x"
type textarea "Shopping, sewing, col"
type textarea "x"
type textarea "Shopping, sewing, colo"
type textarea "x"
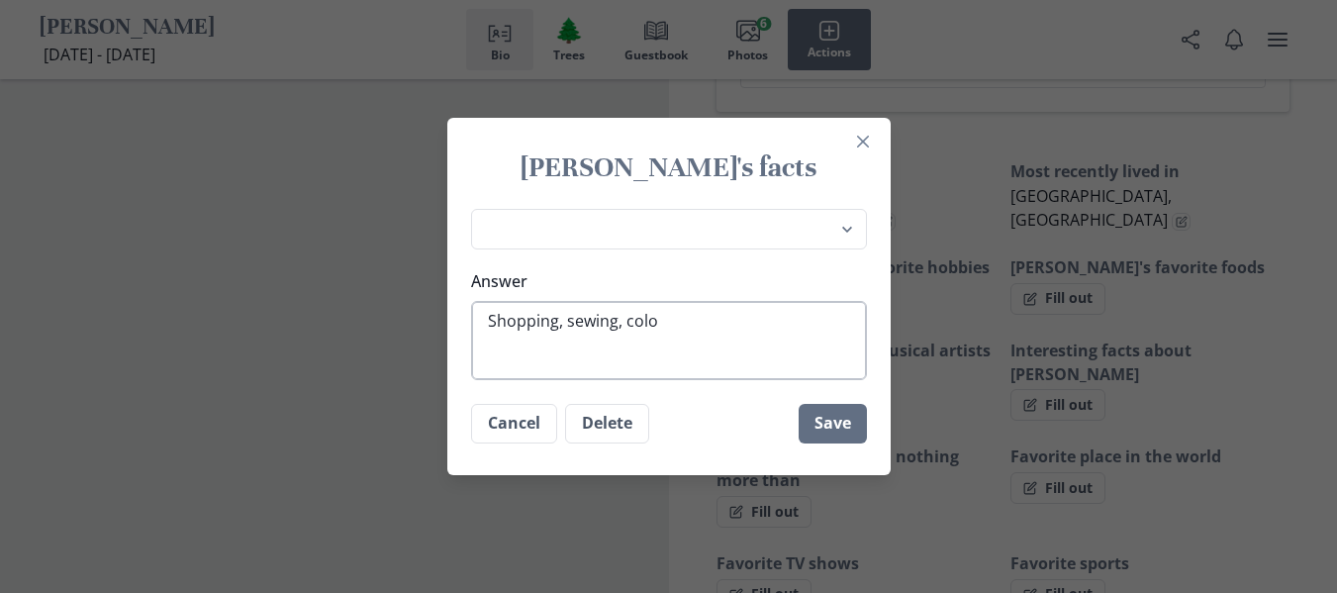
type textarea "Shopping, sewing, color"
type textarea "x"
type textarea "Shopping, sewing, colori"
type textarea "x"
type textarea "Shopping, sewing, colorin"
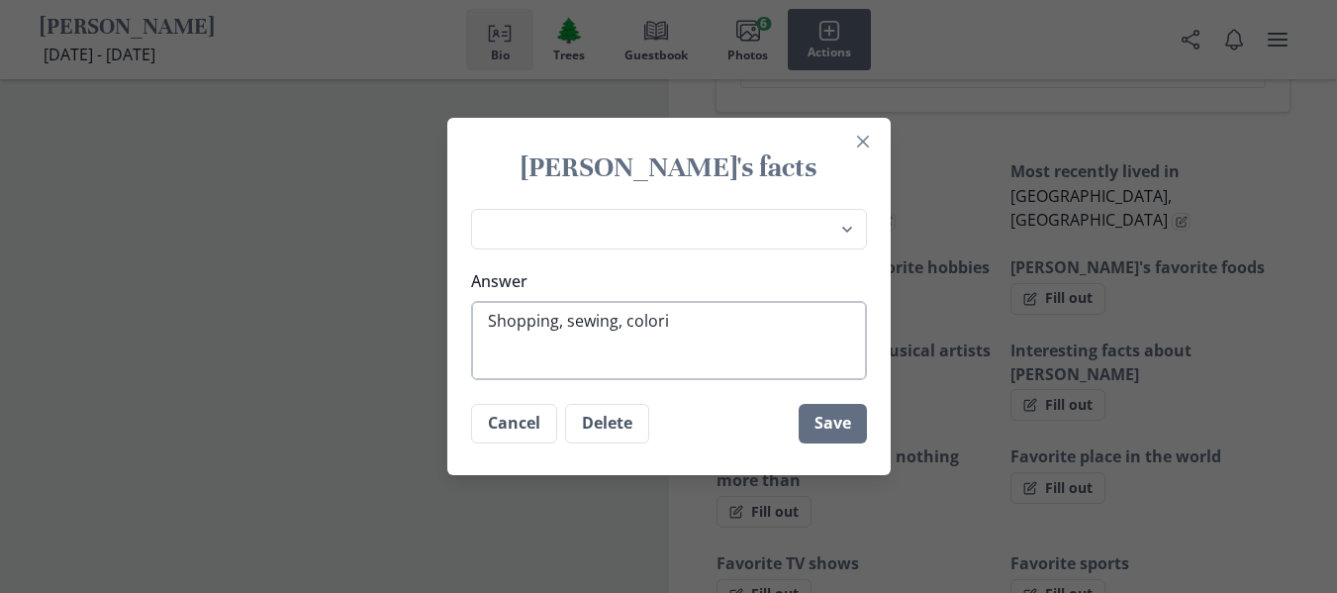
type textarea "x"
type textarea "Shopping, sewing, coloring"
type textarea "x"
type textarea "Shopping, sewing, coloring,"
type textarea "x"
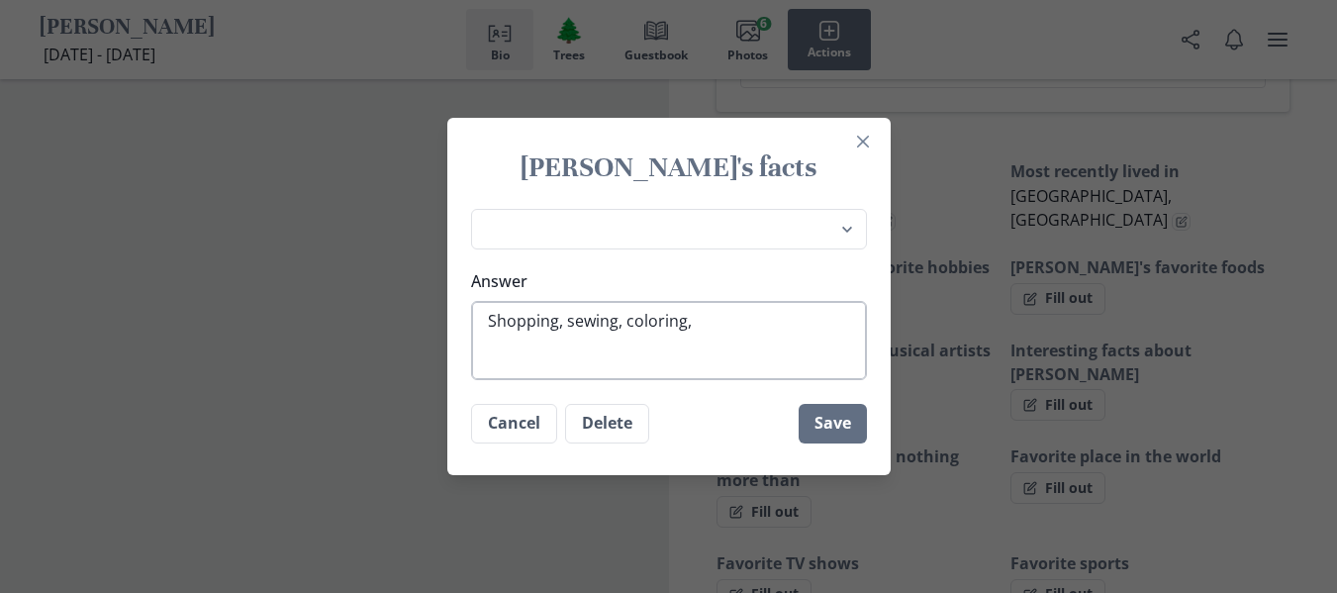
type textarea "Shopping, sewing, coloring,"
type textarea "x"
type textarea "Shopping, sewing, coloring, d"
type textarea "x"
type textarea "Shopping, sewing, coloring, dr"
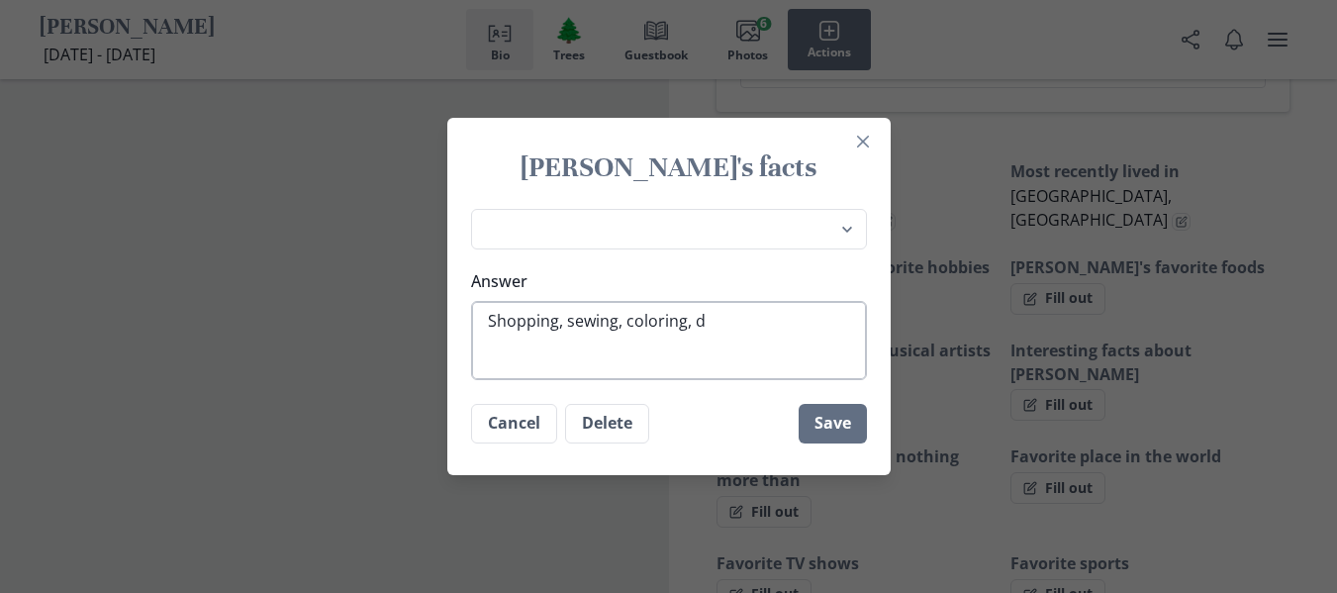
type textarea "x"
type textarea "Shopping, sewing, coloring, dra"
type textarea "x"
type textarea "Shopping, sewing, coloring, draw"
type textarea "x"
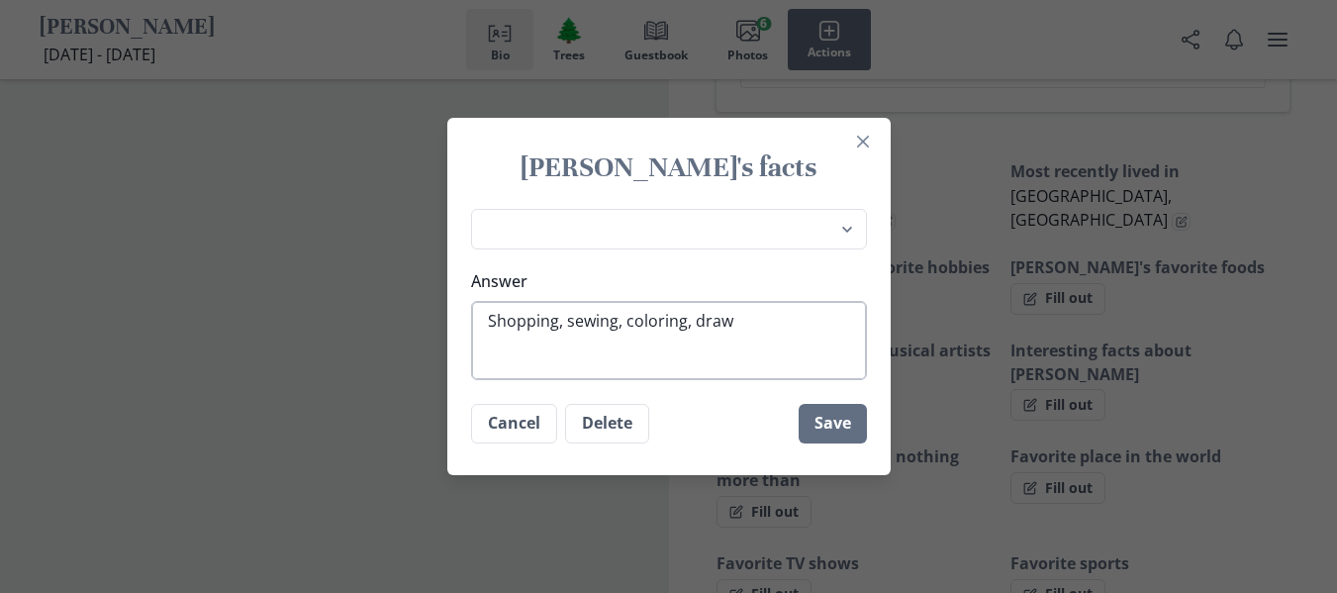
type textarea "Shopping, sewing, coloring, drawi"
type textarea "x"
type textarea "Shopping, sewing, coloring, drawin"
type textarea "x"
type textarea "Shopping, sewing, coloring, drawing"
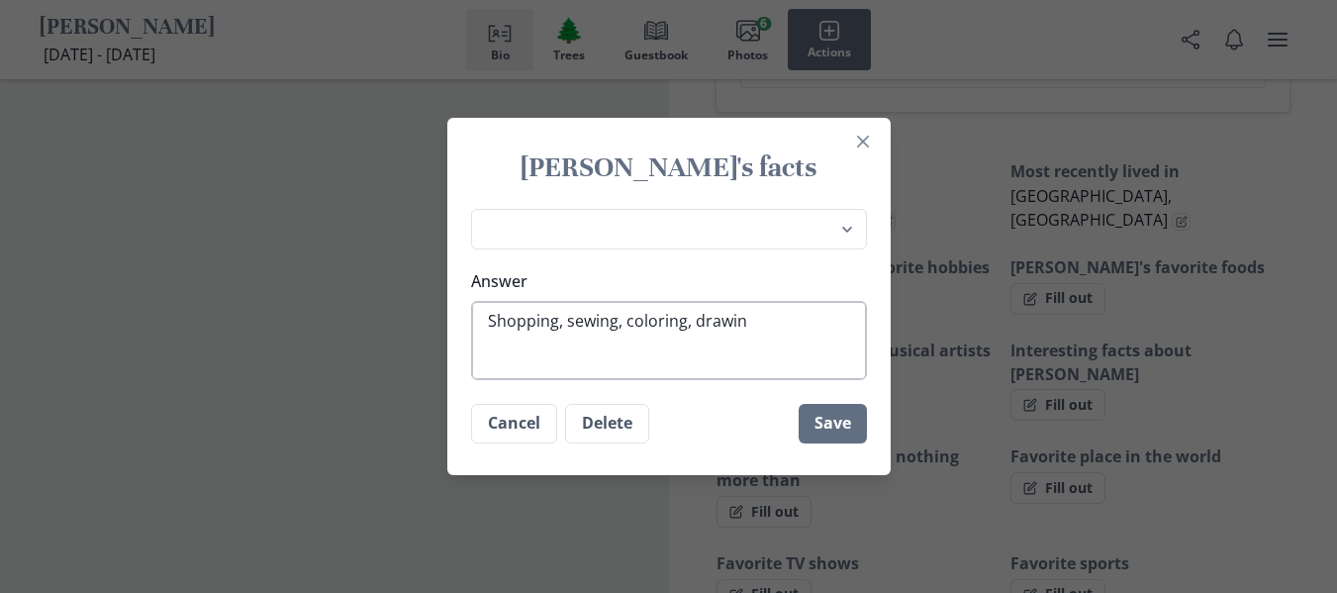
type textarea "x"
type textarea "Shopping, sewing, coloring, drawing"
click at [844, 438] on button "Save" at bounding box center [833, 424] width 68 height 40
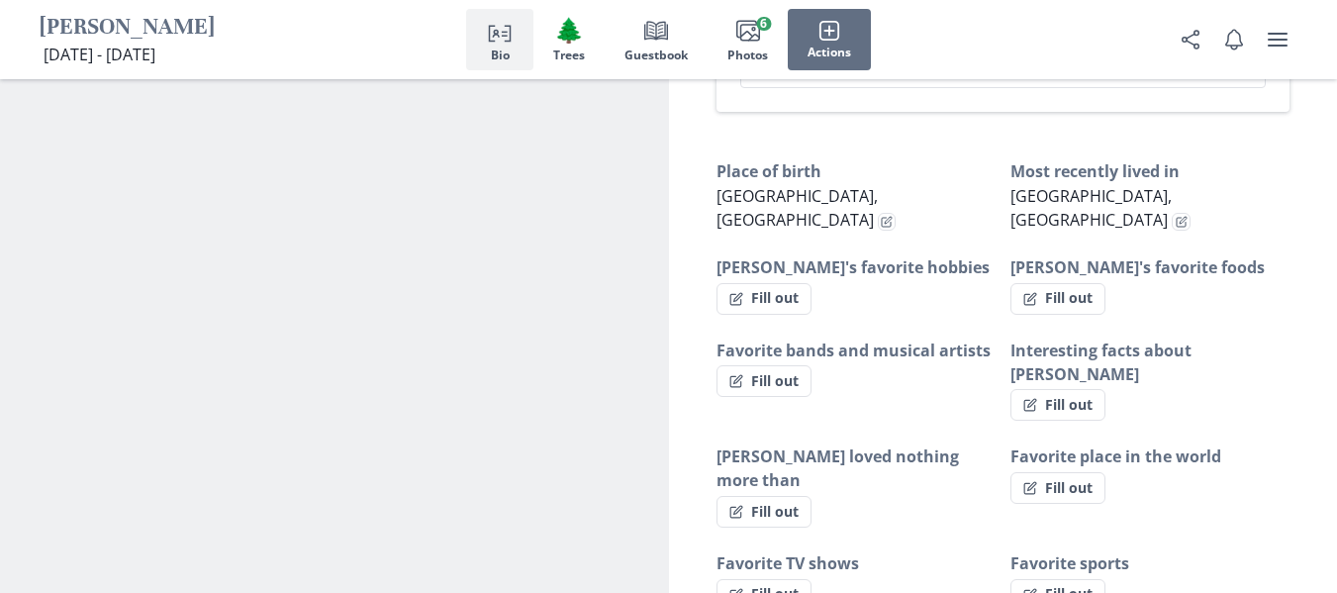
type textarea "x"
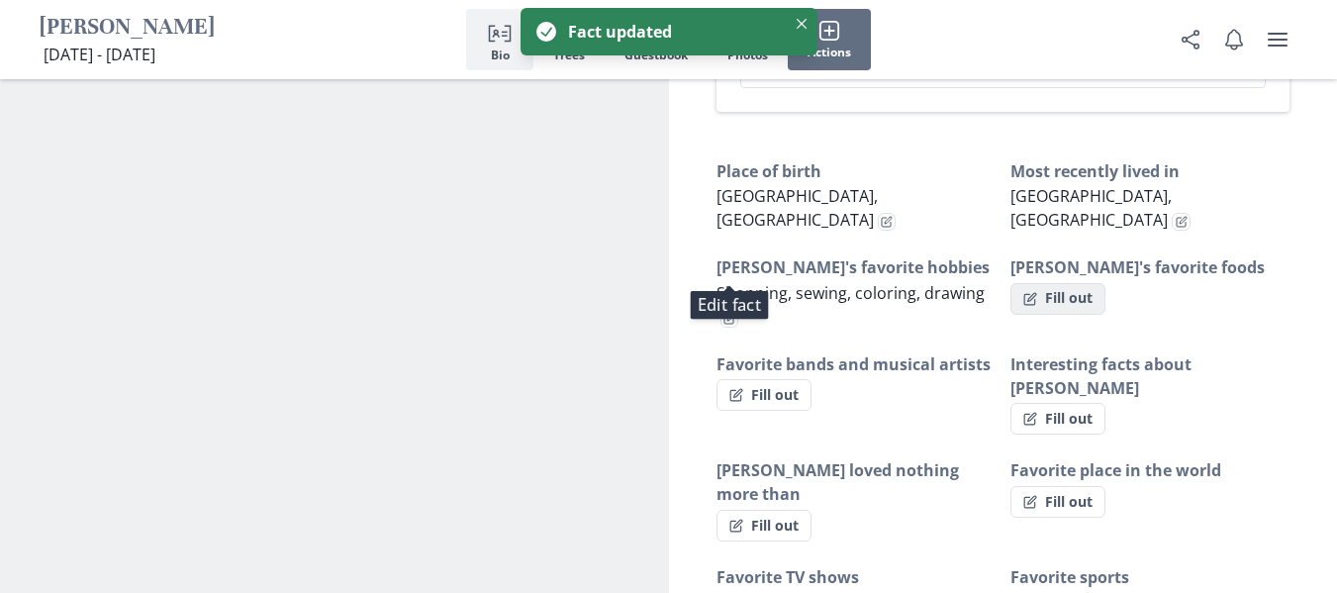
click at [1081, 283] on button "Fill out" at bounding box center [1058, 299] width 95 height 32
select select "[PERSON_NAME]'s favorite foods"
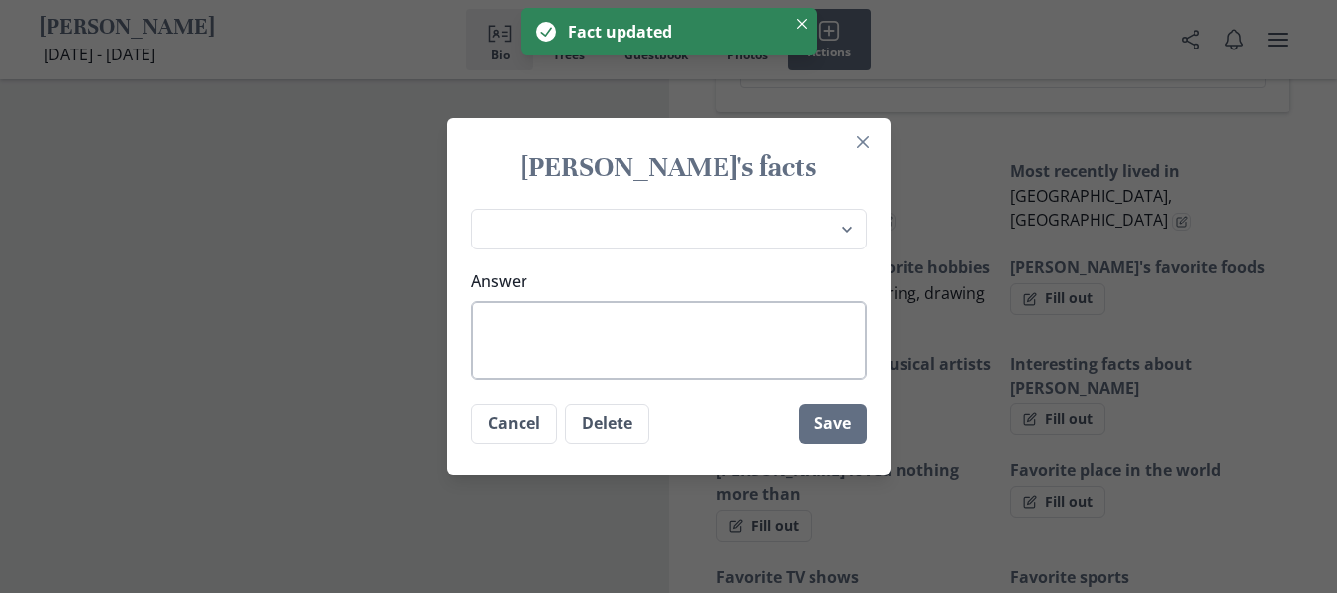
click at [763, 330] on textarea "Answer" at bounding box center [669, 340] width 396 height 79
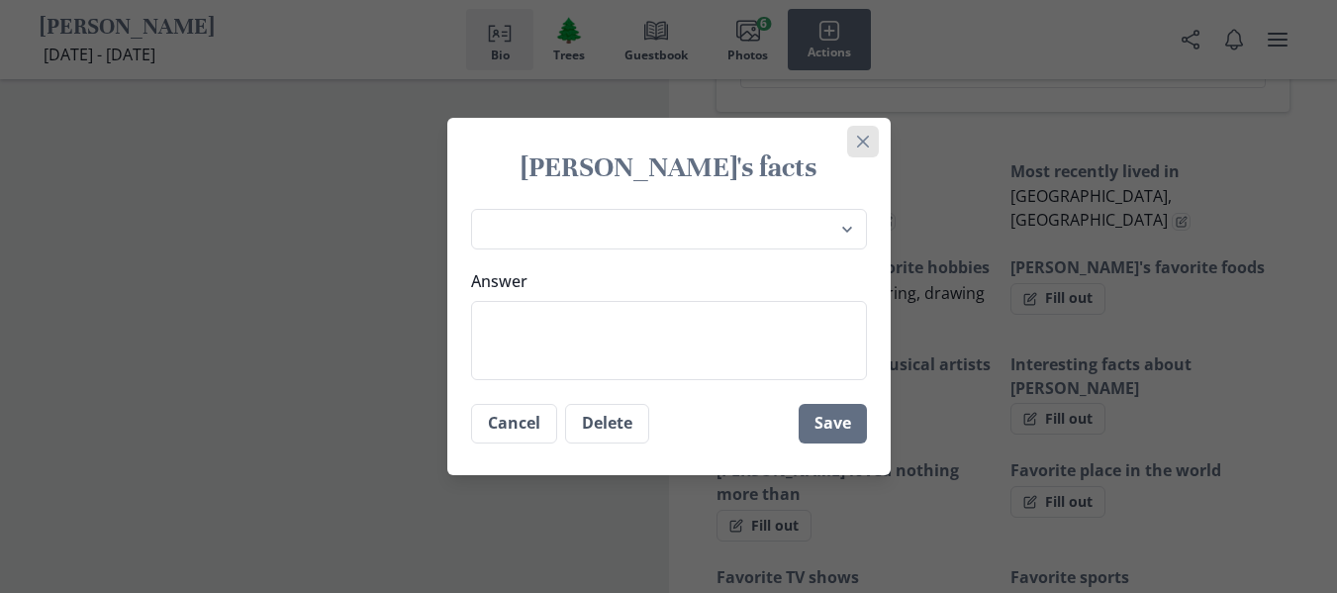
click at [859, 151] on button "Close" at bounding box center [863, 142] width 32 height 32
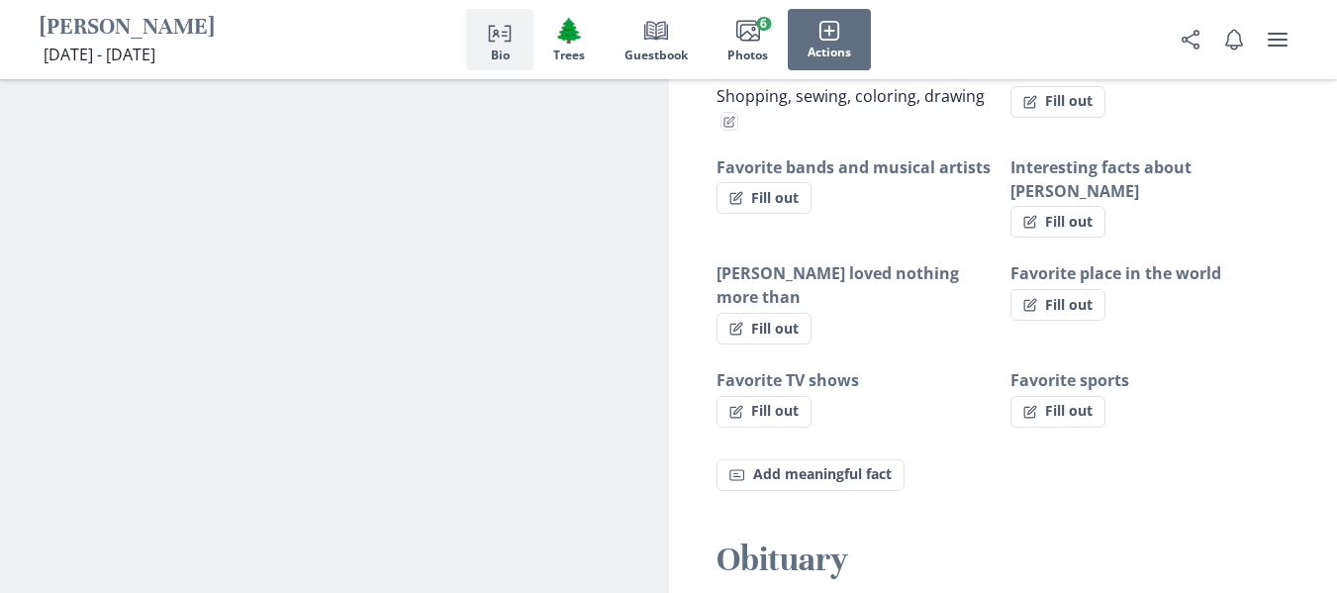
scroll to position [1406, 0]
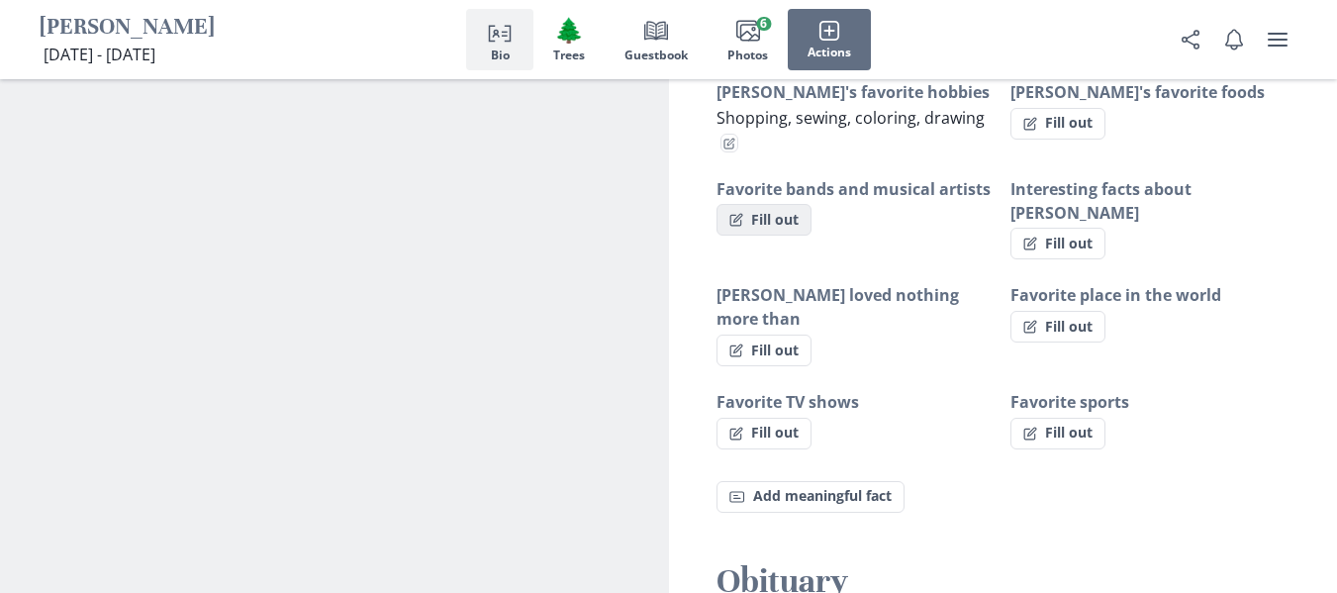
click at [787, 204] on button "Fill out" at bounding box center [764, 220] width 95 height 32
select select "Favorite bands and musical artists"
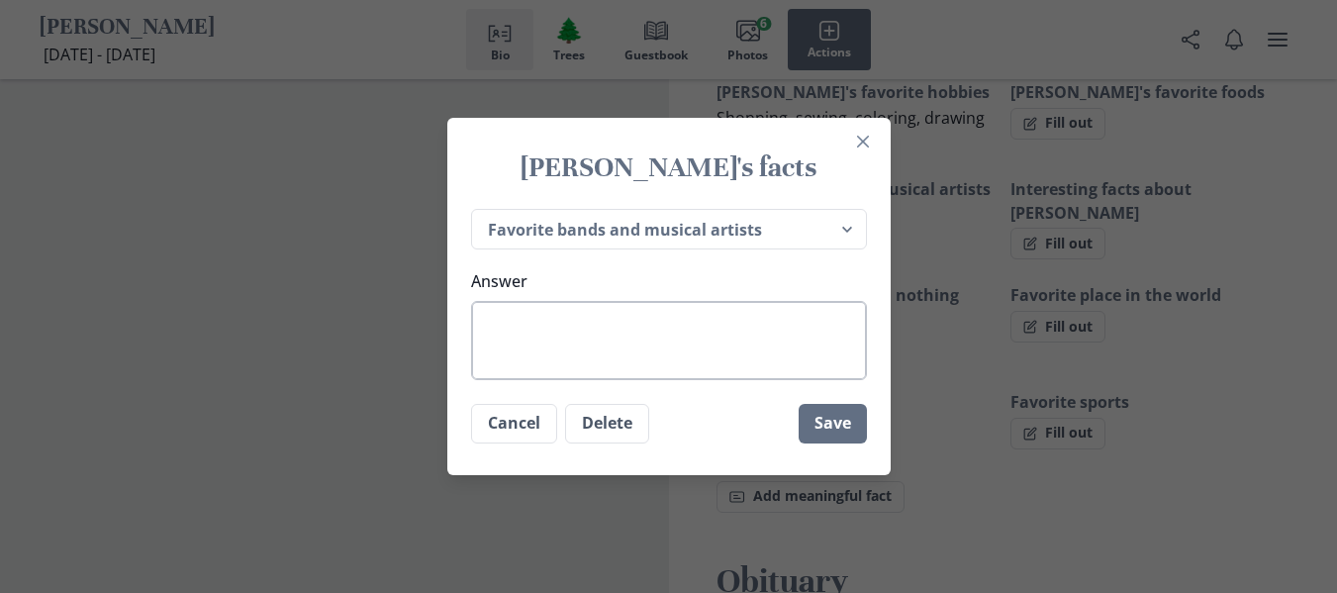
click at [687, 331] on textarea "Answer" at bounding box center [669, 340] width 396 height 79
type textarea "x"
type textarea "B"
type textarea "x"
type textarea "Ba"
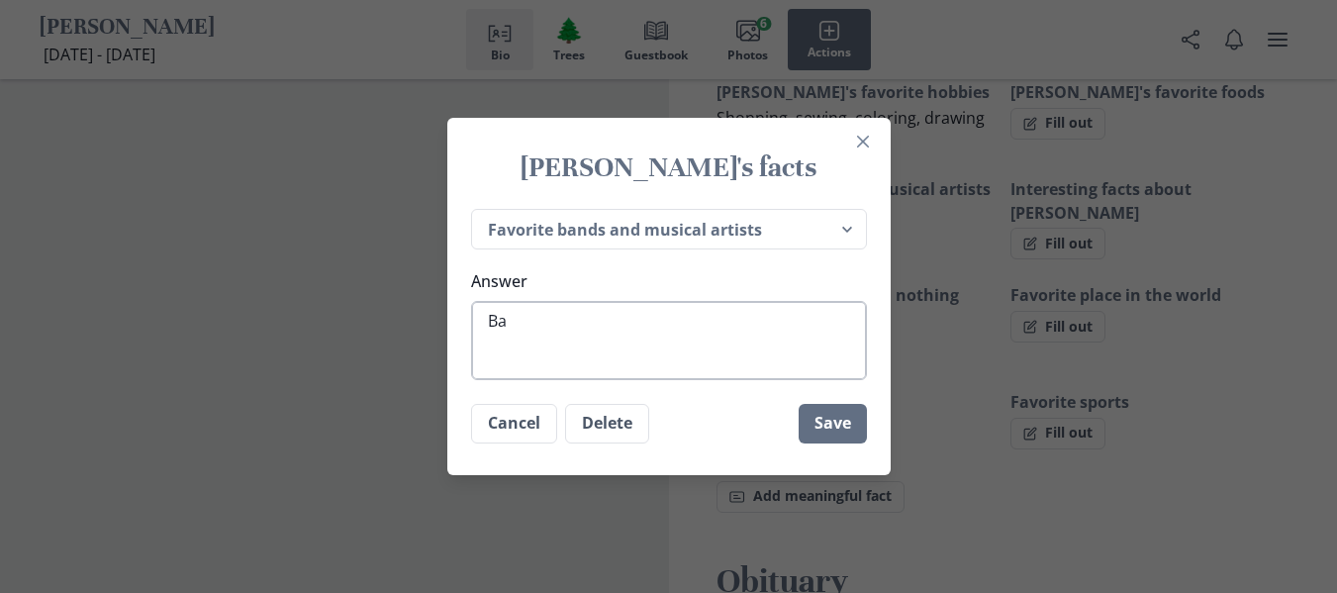
type textarea "x"
type textarea "Bar"
type textarea "x"
type textarea "[PERSON_NAME]"
type textarea "x"
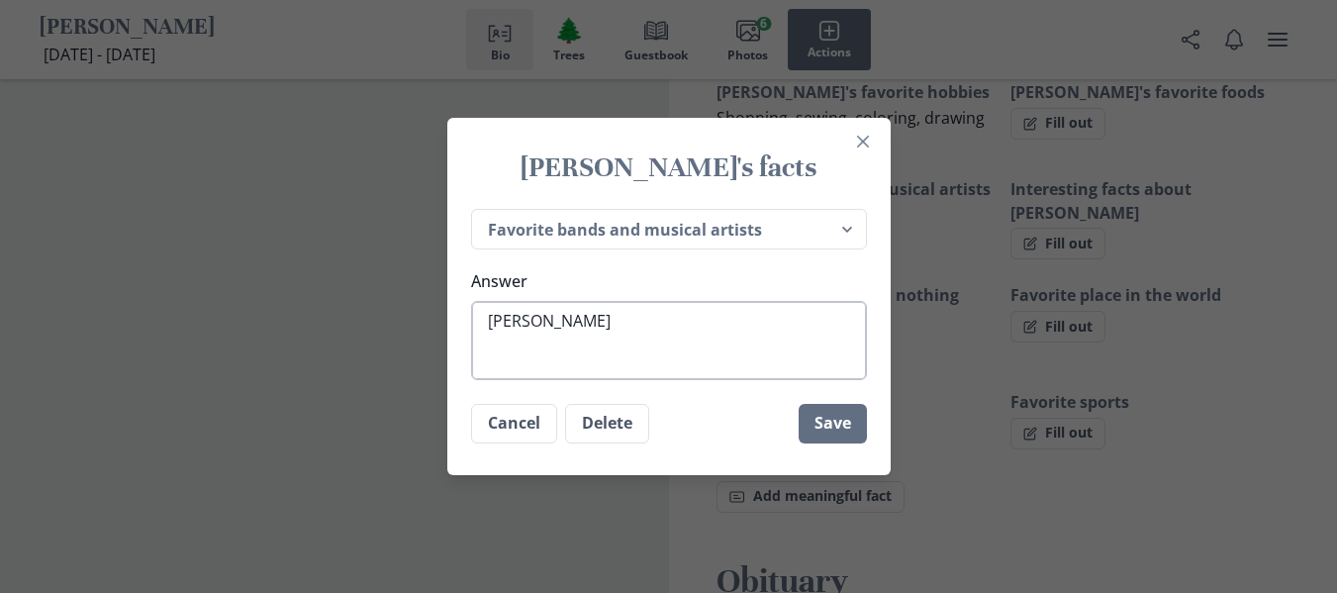
type textarea "[PERSON_NAME]"
type textarea "x"
type textarea "[PERSON_NAME]"
type textarea "x"
type textarea "[PERSON_NAME]"
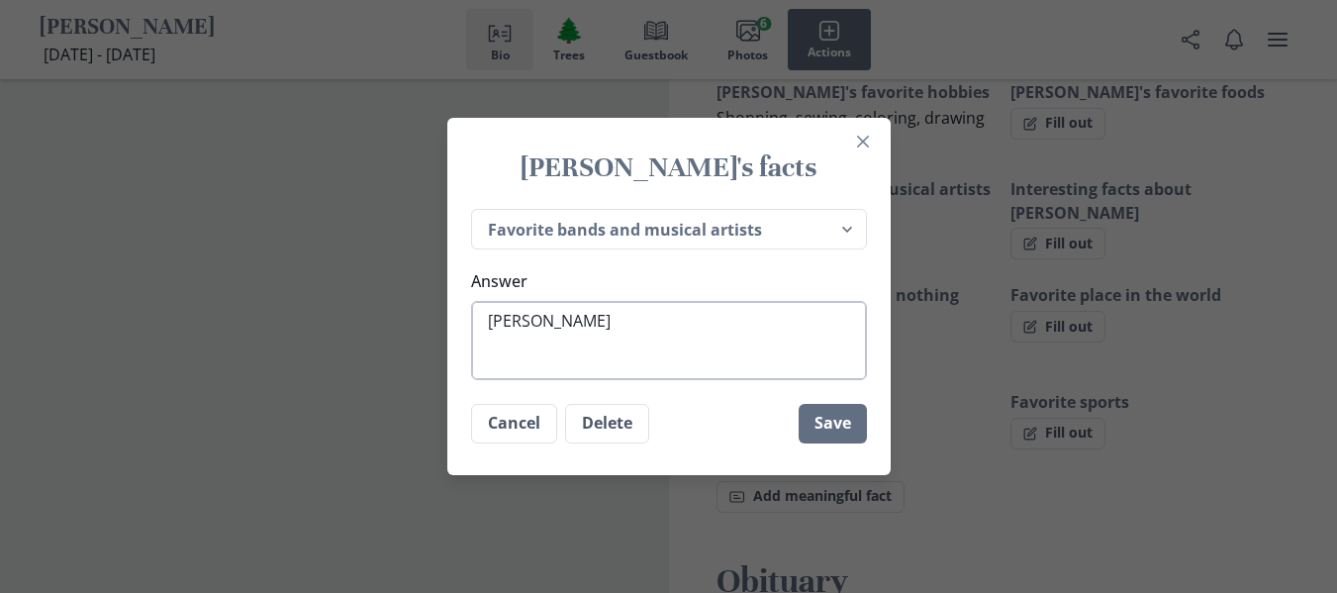
type textarea "x"
type textarea "[PERSON_NAME]"
type textarea "x"
type textarea "[PERSON_NAME]"
type textarea "x"
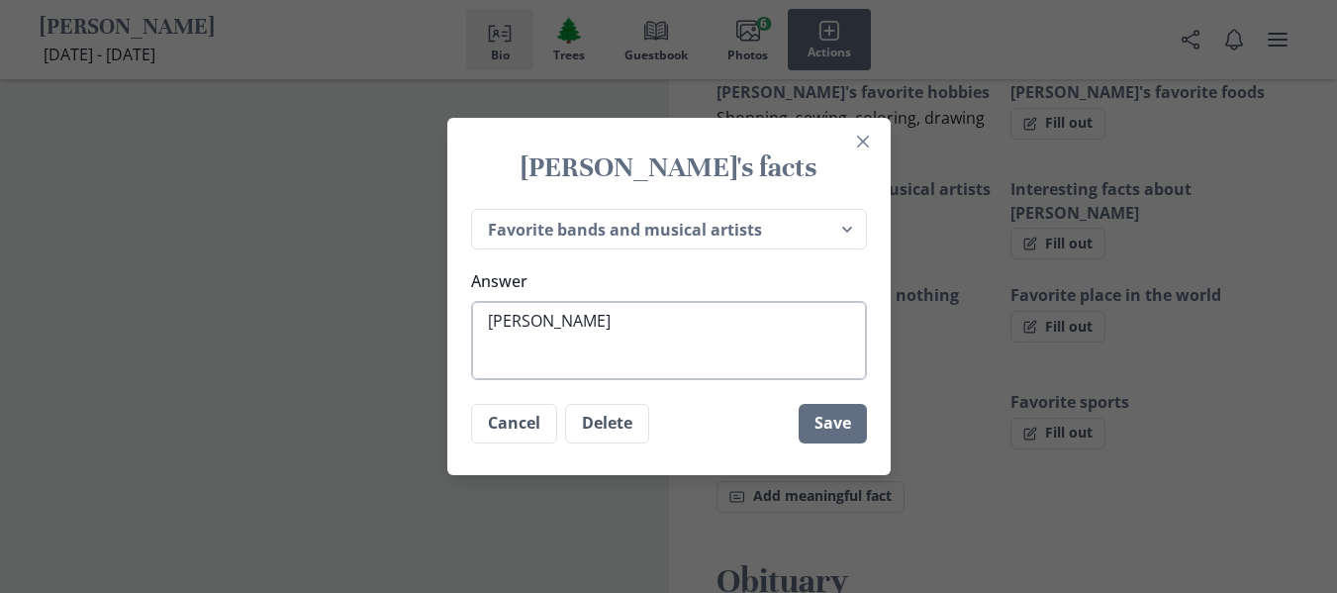
type textarea "[PERSON_NAME]"
type textarea "x"
type textarea "[PERSON_NAME]"
type textarea "x"
type textarea "[PERSON_NAME],"
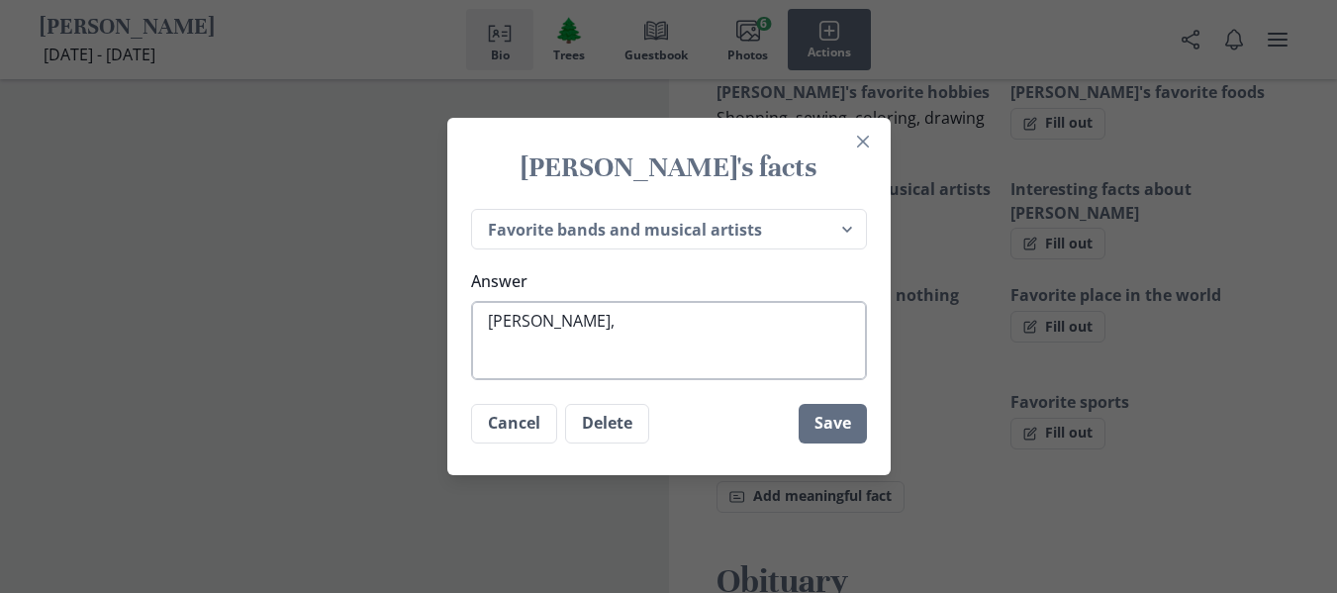
type textarea "x"
type textarea "[PERSON_NAME], T"
type textarea "x"
type textarea "[PERSON_NAME], Th"
type textarea "x"
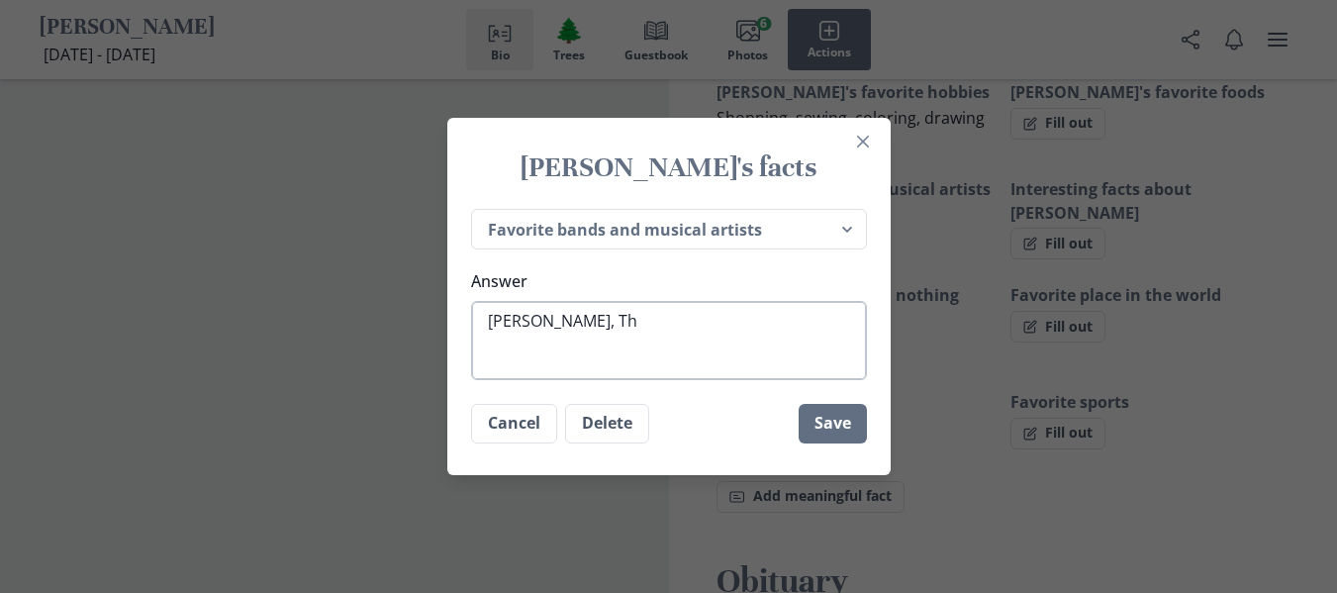
type textarea "[PERSON_NAME], The"
type textarea "x"
type textarea "[PERSON_NAME], The"
type textarea "x"
type textarea "[PERSON_NAME], The T"
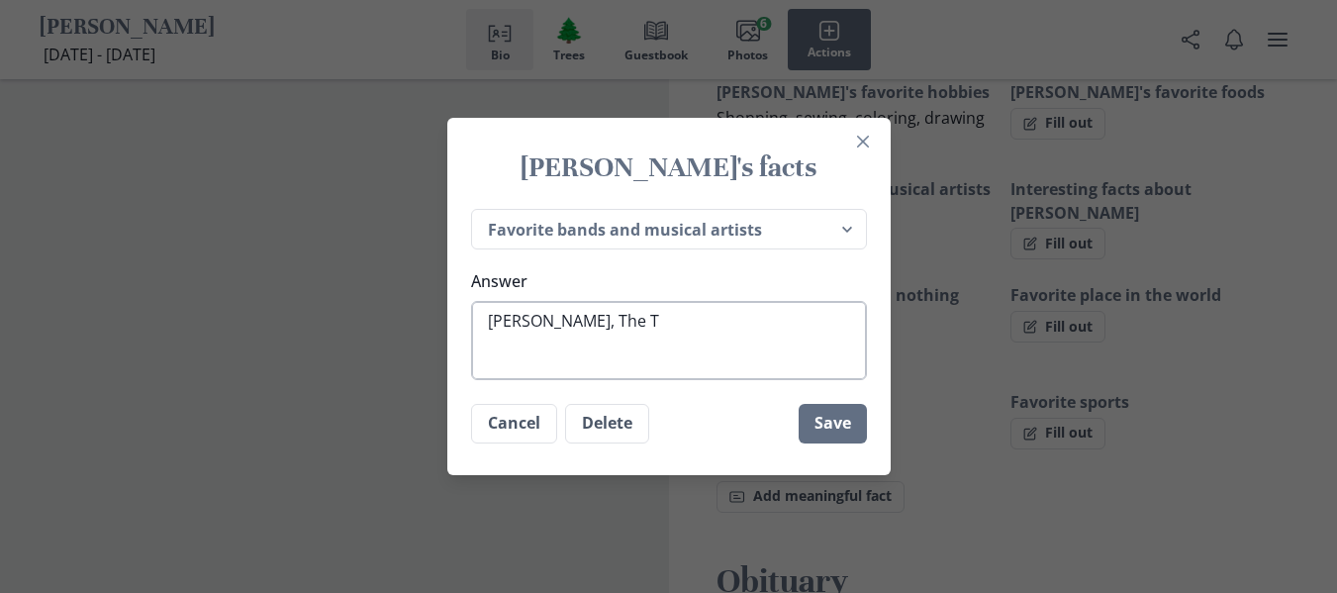
type textarea "x"
type textarea "[PERSON_NAME], The Te"
type textarea "x"
type textarea "[PERSON_NAME], The Tem"
type textarea "x"
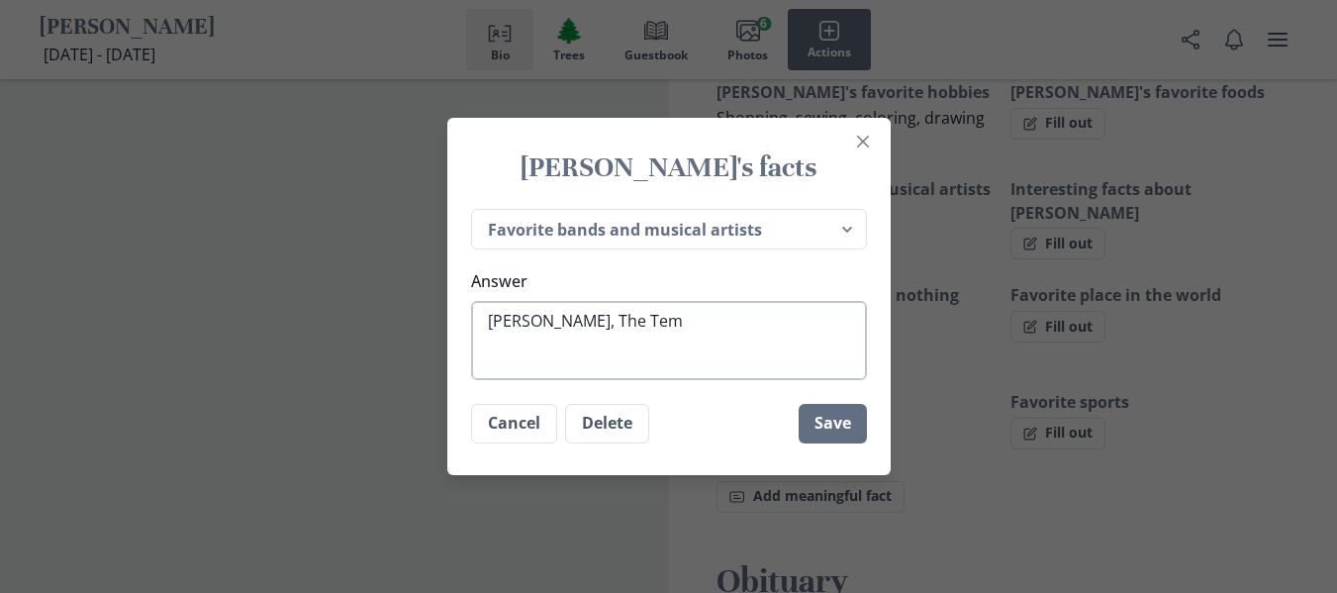
type textarea "[PERSON_NAME], The Temp"
type textarea "x"
type textarea "[PERSON_NAME], The Tempt"
type textarea "x"
type textarea "[PERSON_NAME], The Tempta"
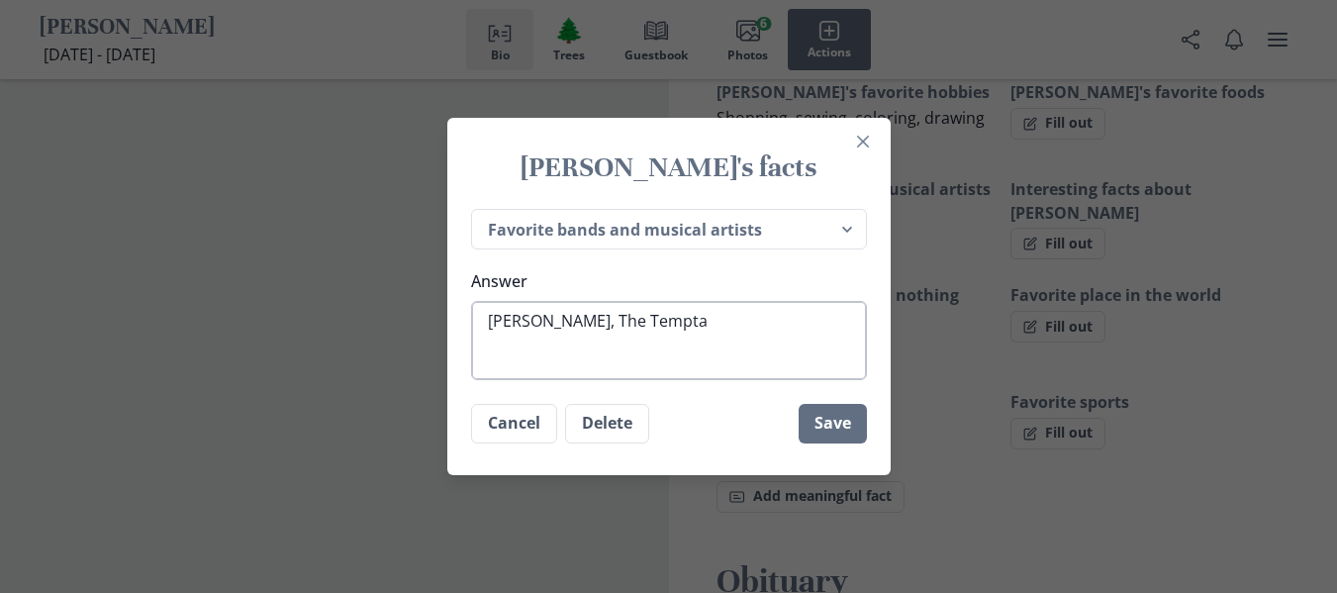
type textarea "x"
type textarea "[PERSON_NAME], The Temptat"
type textarea "x"
type textarea "[PERSON_NAME], The Temptati"
type textarea "x"
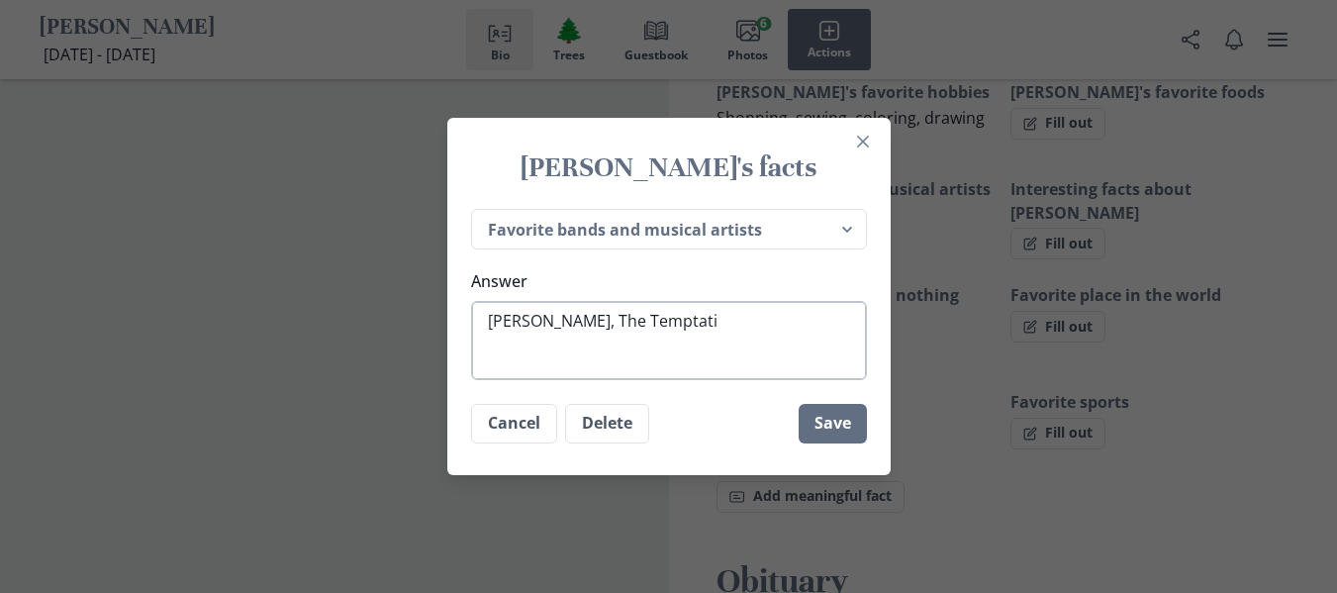
type textarea "[PERSON_NAME], The Temptatio"
type textarea "x"
type textarea "[PERSON_NAME], The Temptation"
type textarea "x"
type textarea "[PERSON_NAME], The Temptations"
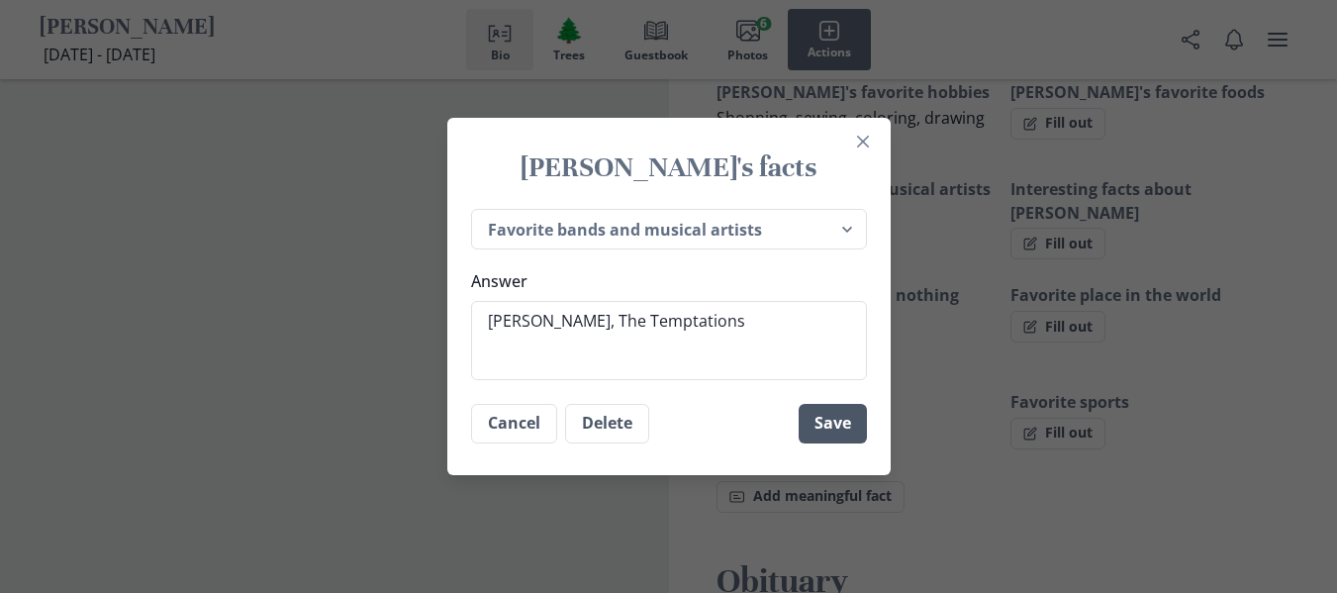
click at [820, 413] on button "Save" at bounding box center [833, 424] width 68 height 40
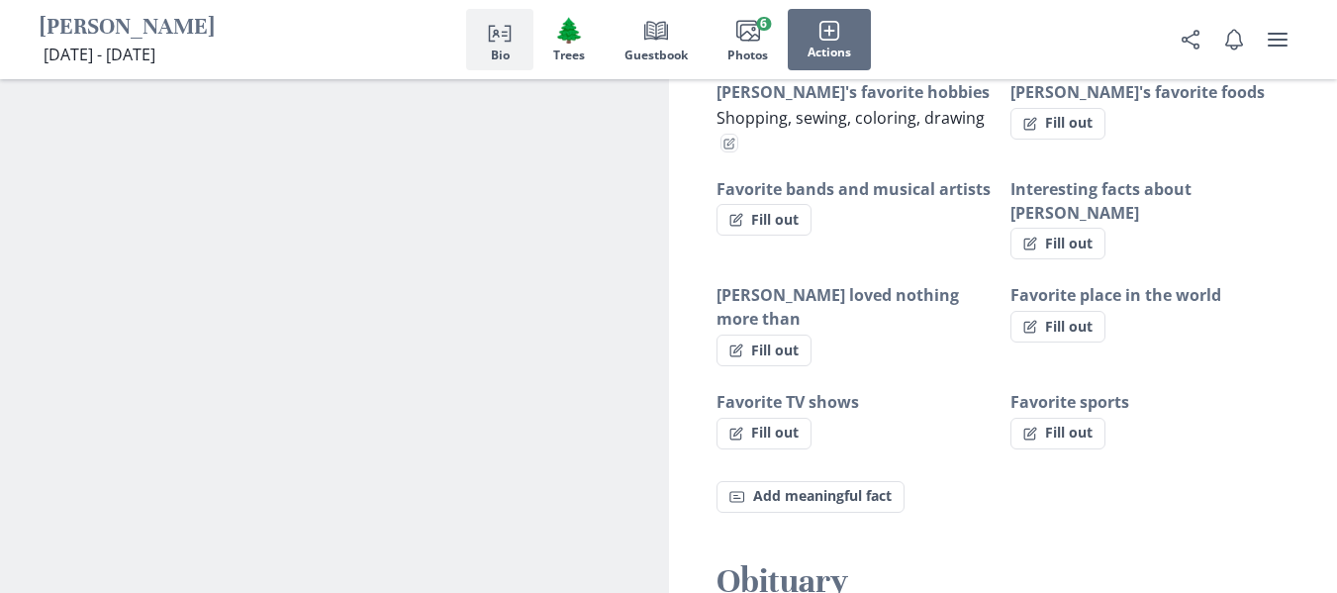
type textarea "x"
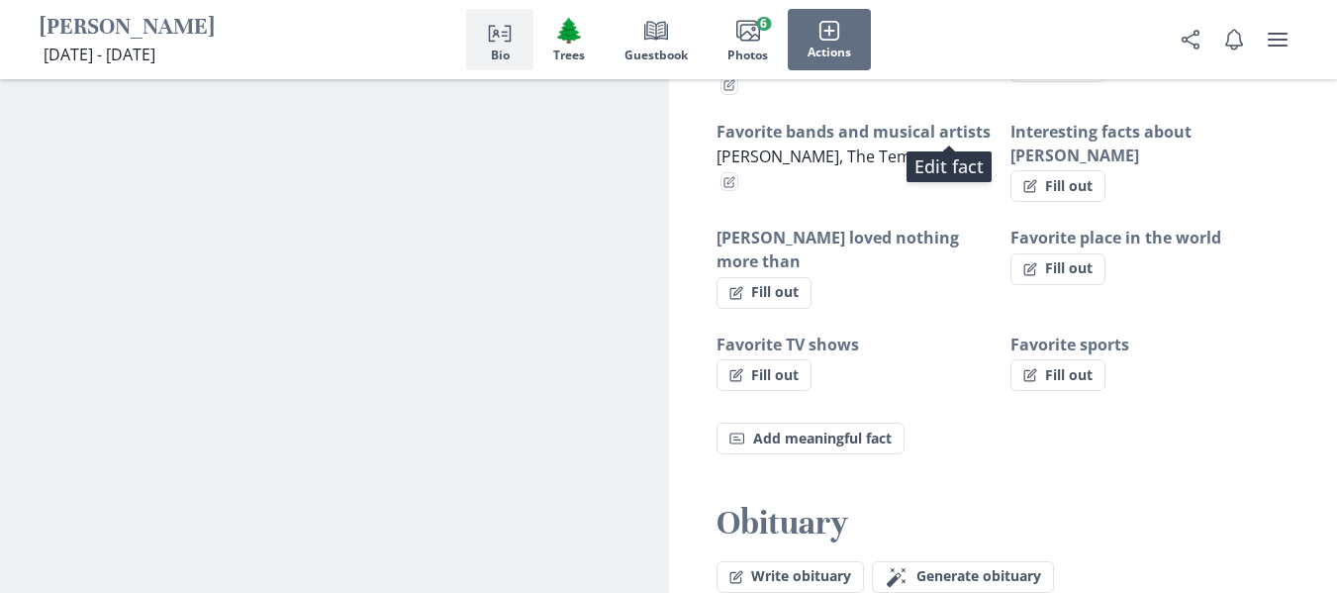
scroll to position [1417, 0]
click at [775, 278] on button "Fill out" at bounding box center [764, 294] width 95 height 32
select select "[PERSON_NAME] loved nothing more than"
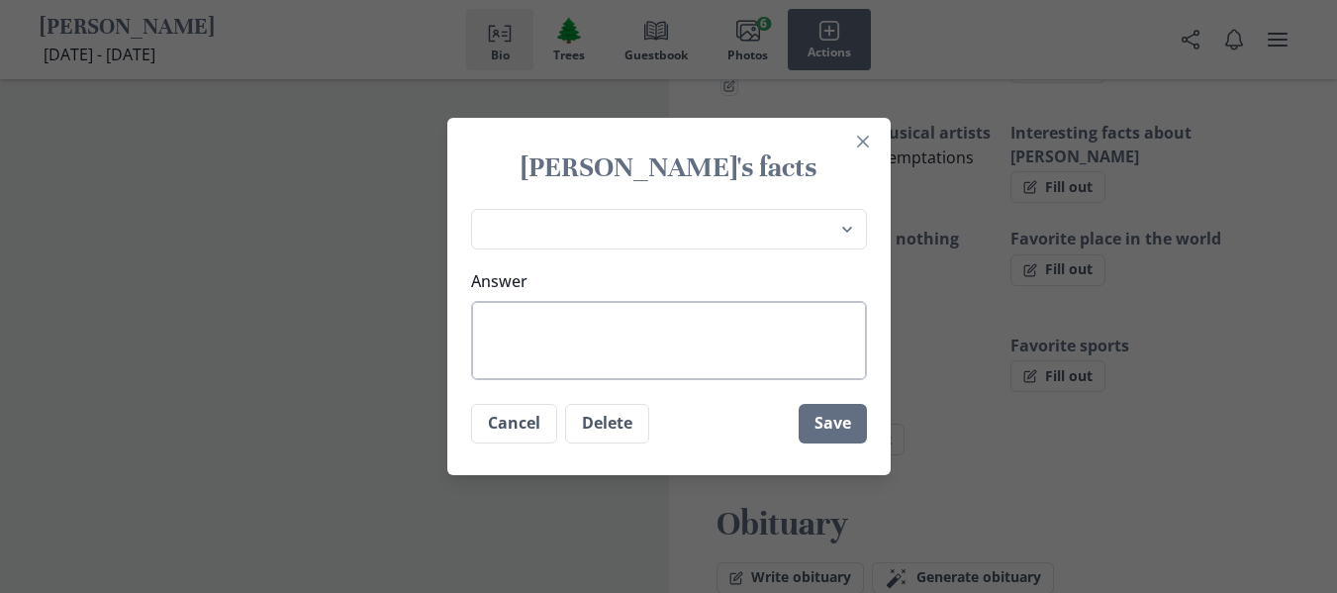
click at [627, 339] on textarea "Answer" at bounding box center [669, 340] width 396 height 79
type textarea "x"
type textarea "F"
type textarea "x"
type textarea "Fa"
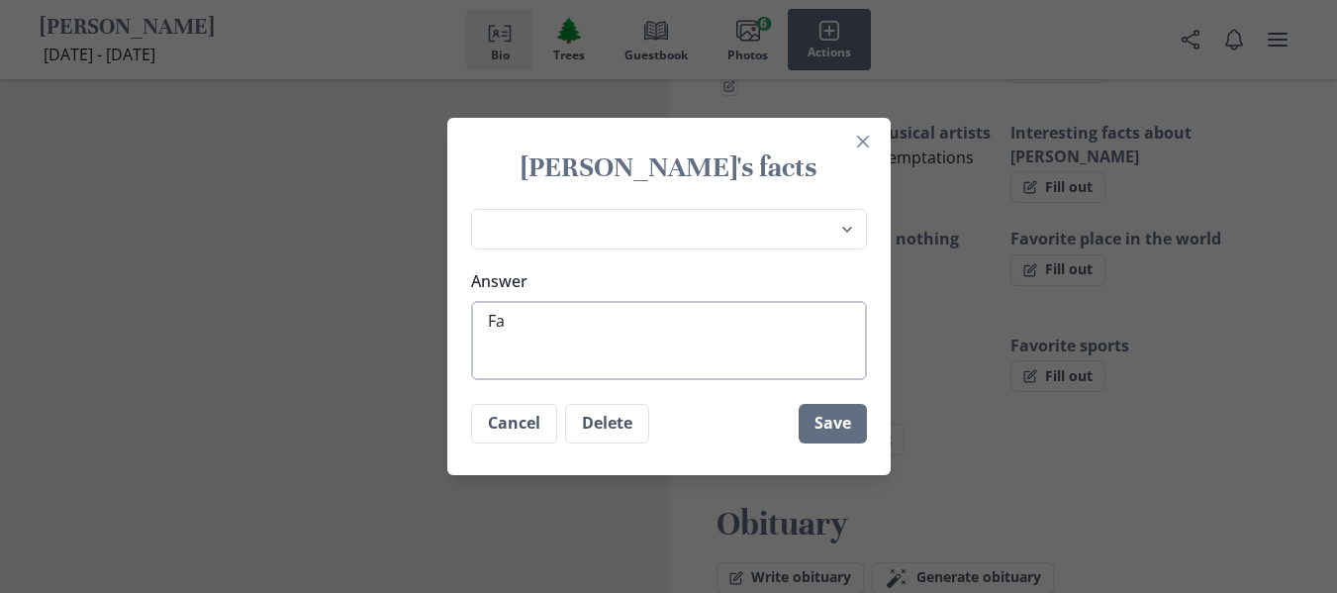
type textarea "x"
type textarea "Fam"
type textarea "x"
type textarea "Fami"
type textarea "x"
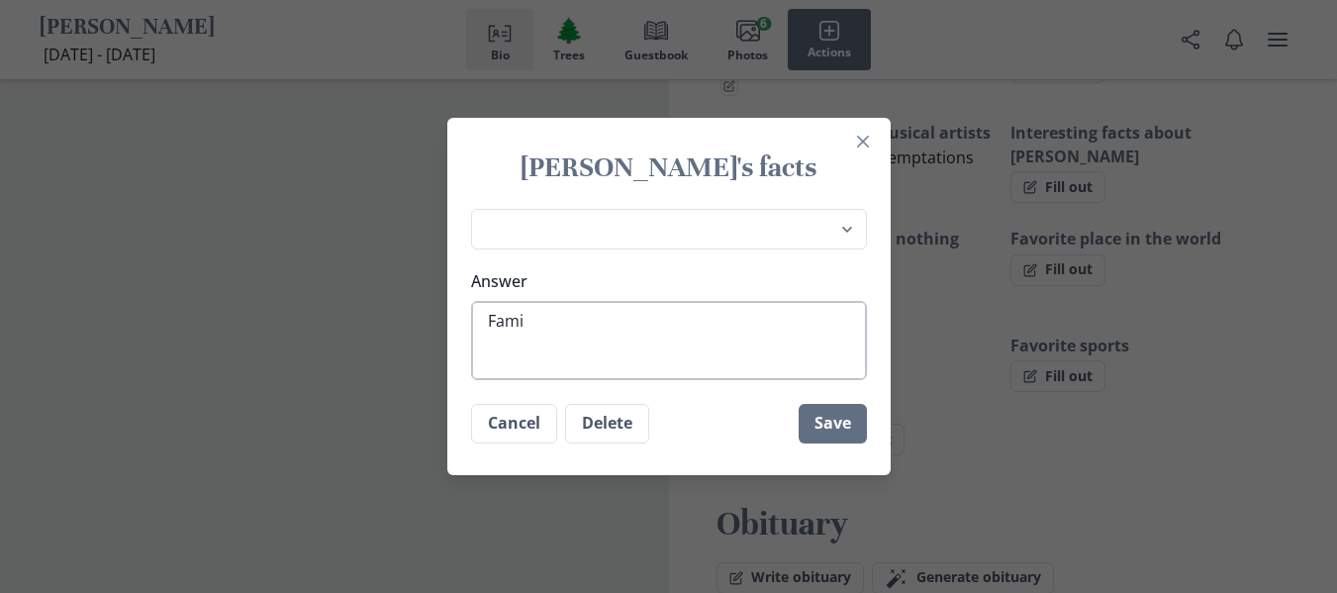
type textarea "Famil"
type textarea "x"
type textarea "Family"
click at [832, 420] on button "Save" at bounding box center [833, 424] width 68 height 40
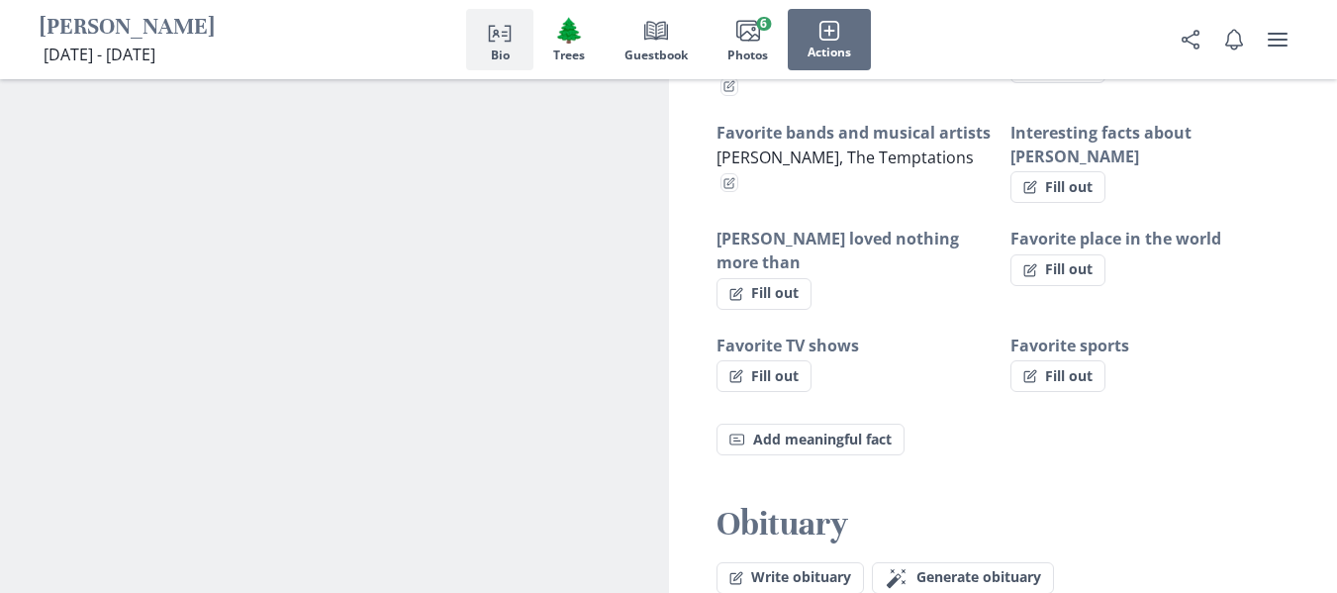
type textarea "x"
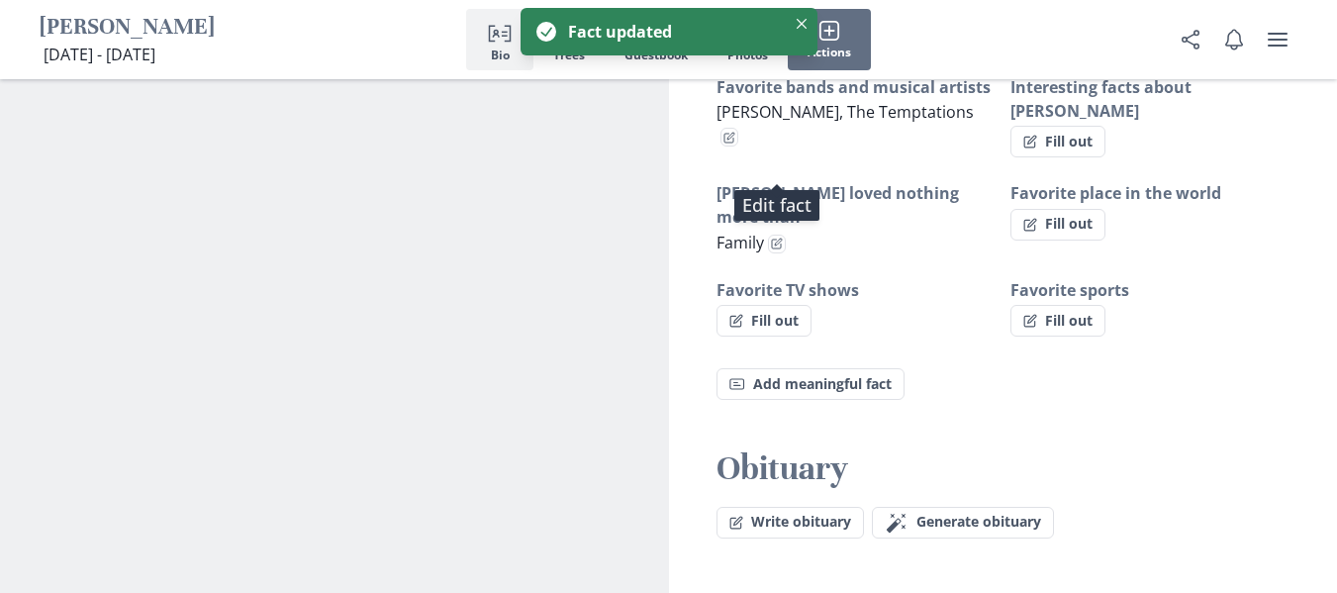
scroll to position [1464, 0]
click at [788, 304] on button "Fill out" at bounding box center [764, 320] width 95 height 32
select select "Favorite TV shows"
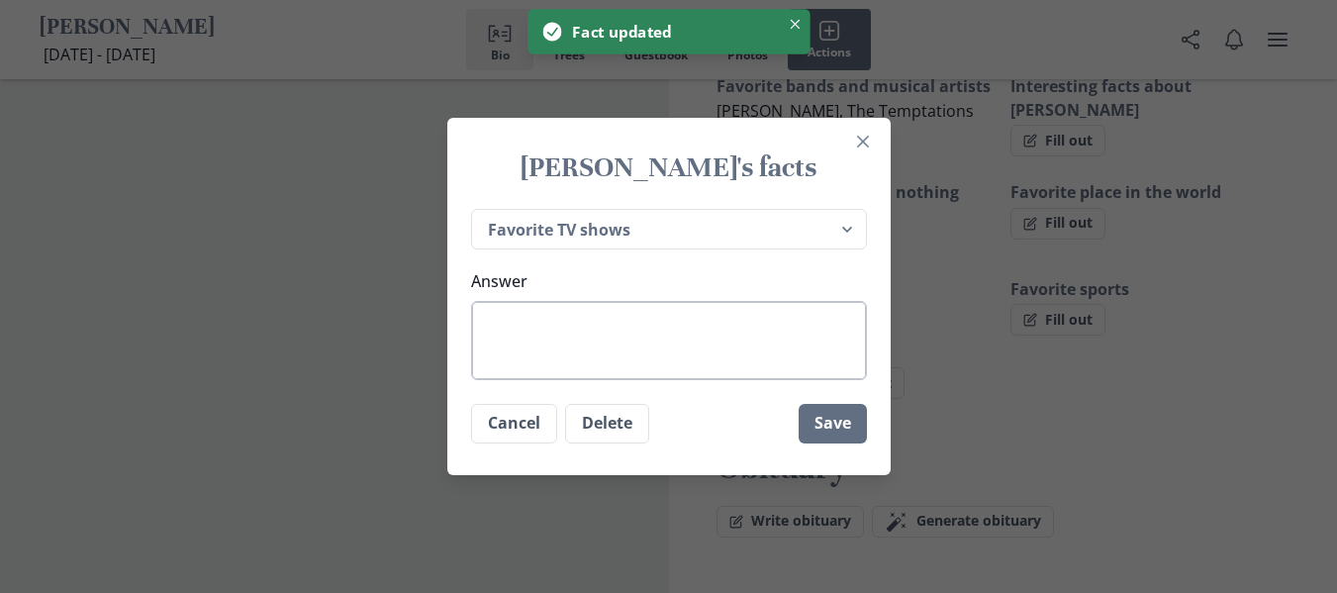
click at [671, 361] on textarea "Answer" at bounding box center [669, 340] width 396 height 79
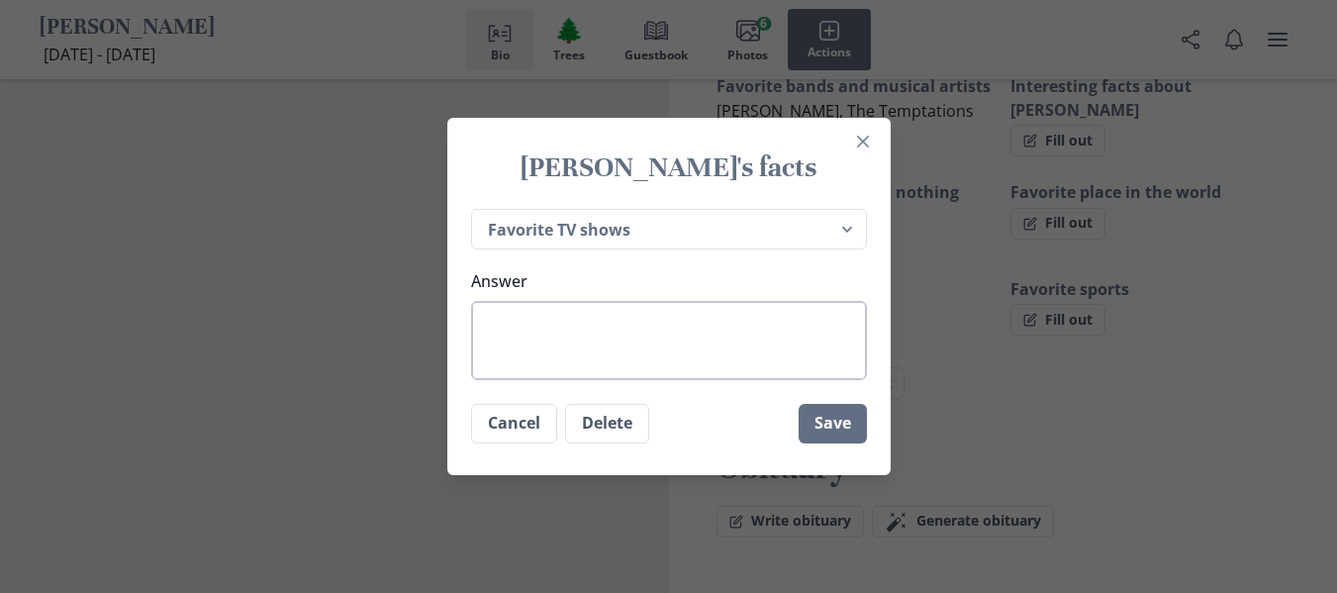
type textarea "x"
type textarea "D"
type textarea "x"
type textarea "Da"
type textarea "x"
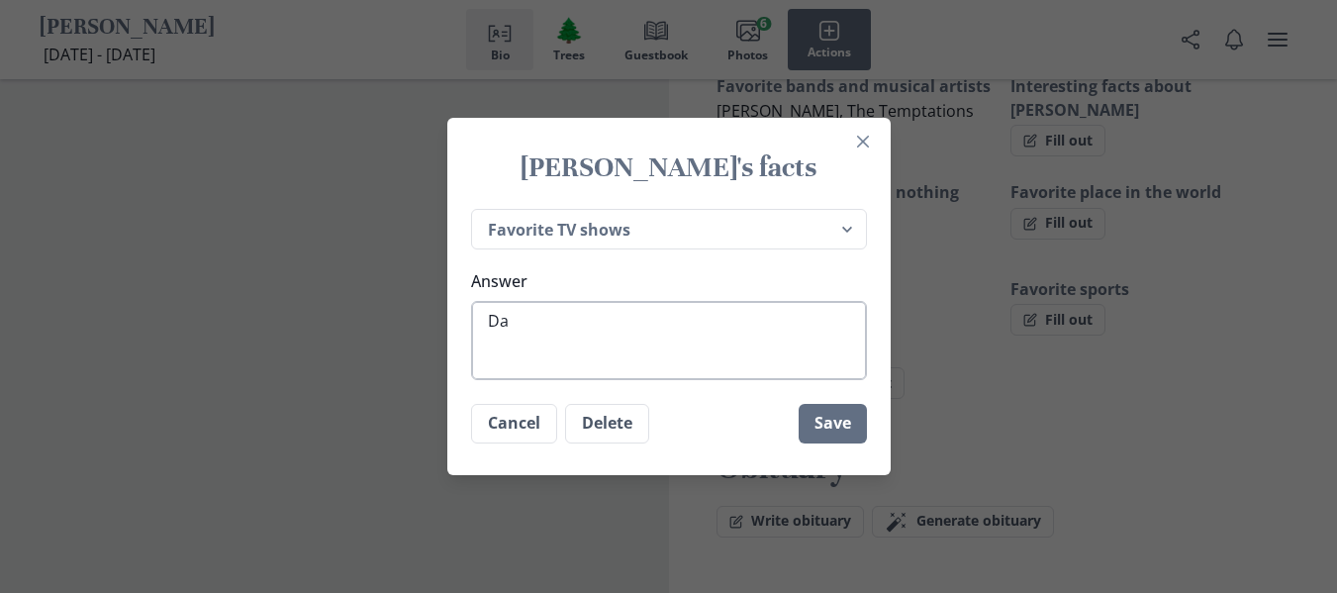
type textarea "[PERSON_NAME]"
type textarea "x"
type textarea "Danc"
type textarea "x"
type textarea "Danci"
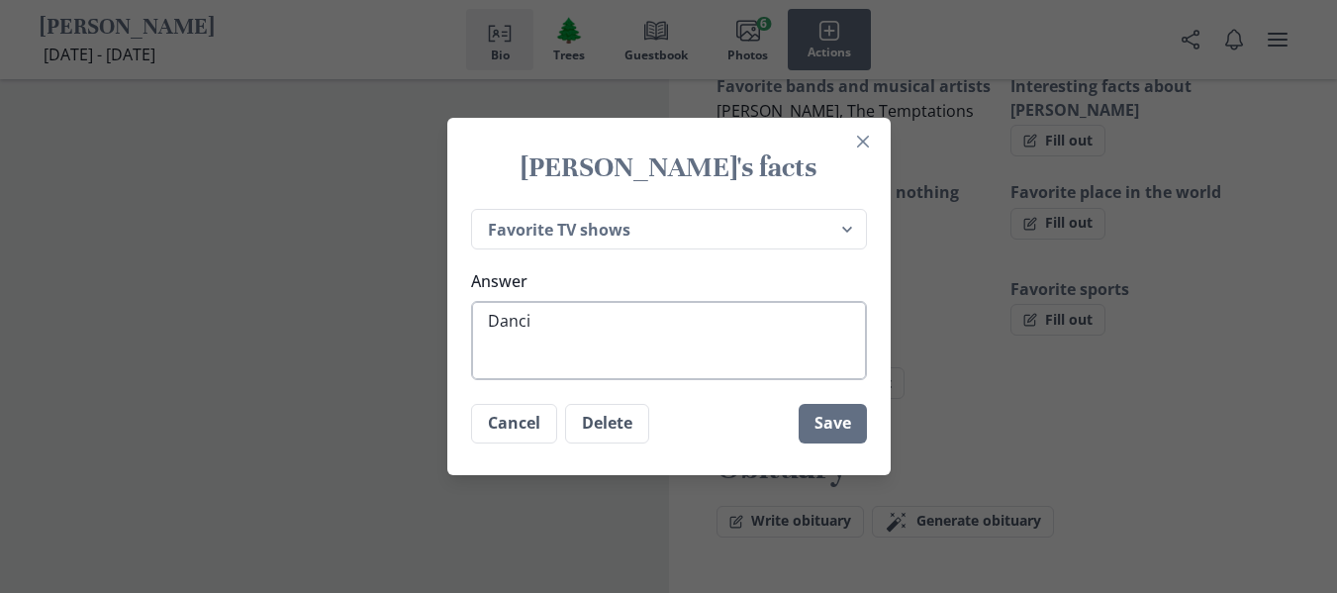
type textarea "x"
type textarea "Dancin"
type textarea "x"
type textarea "Dancing"
type textarea "x"
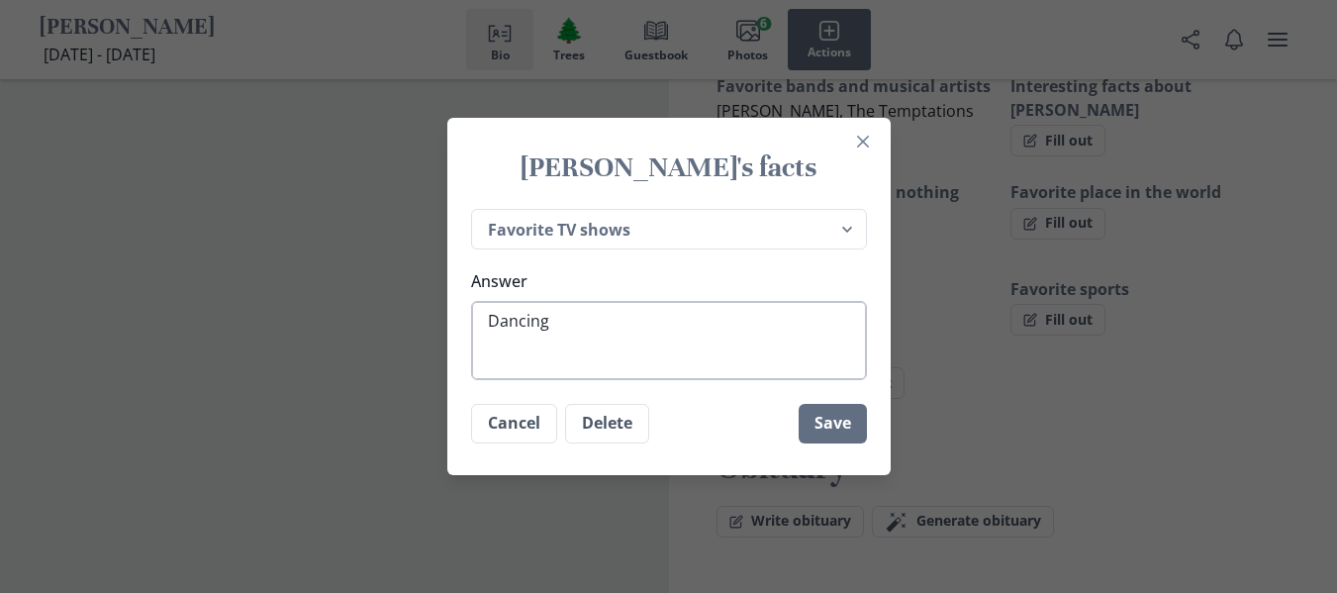
type textarea "Dancing"
type textarea "x"
type textarea "Dancing w"
type textarea "x"
type textarea "Dancing wi"
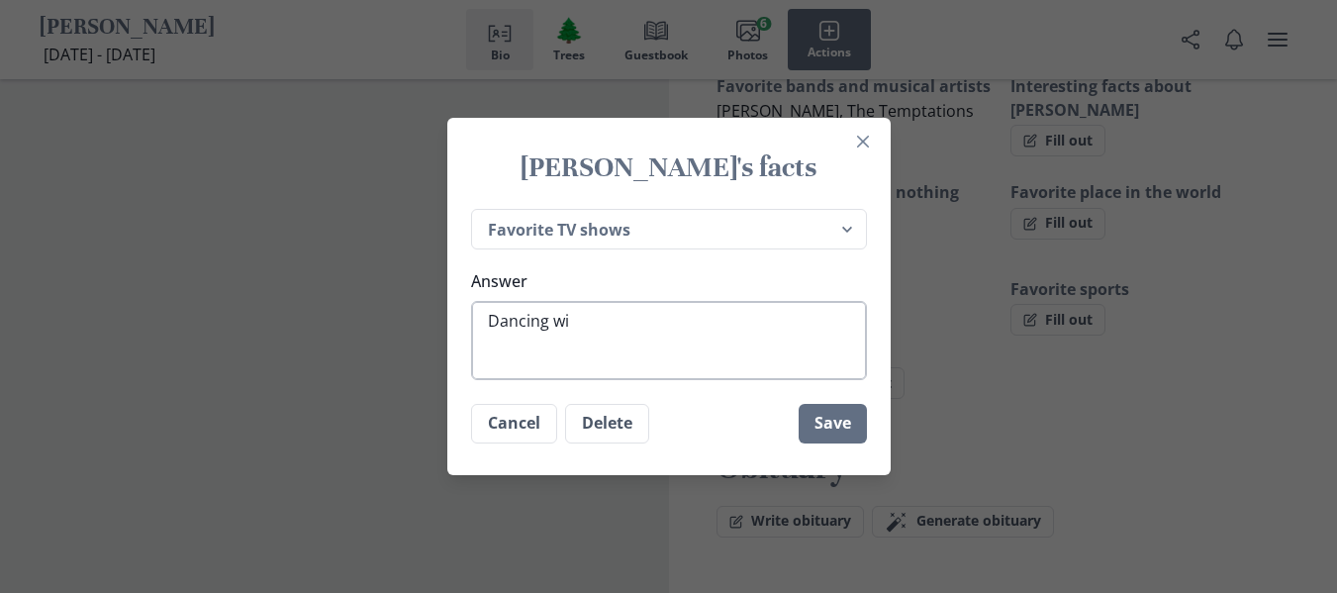
type textarea "x"
type textarea "Dancing wit"
type textarea "x"
type textarea "Dancing with"
type textarea "x"
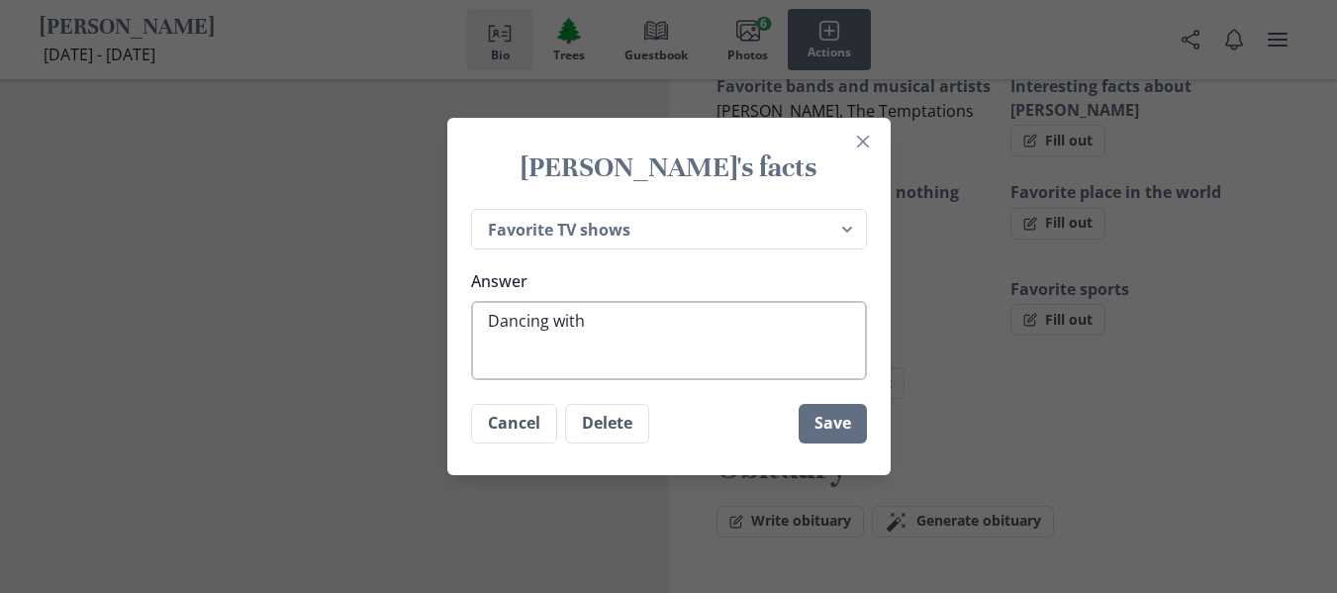
type textarea "Dancing with"
type textarea "x"
type textarea "Dancing with t"
type textarea "x"
type textarea "Dancing with th"
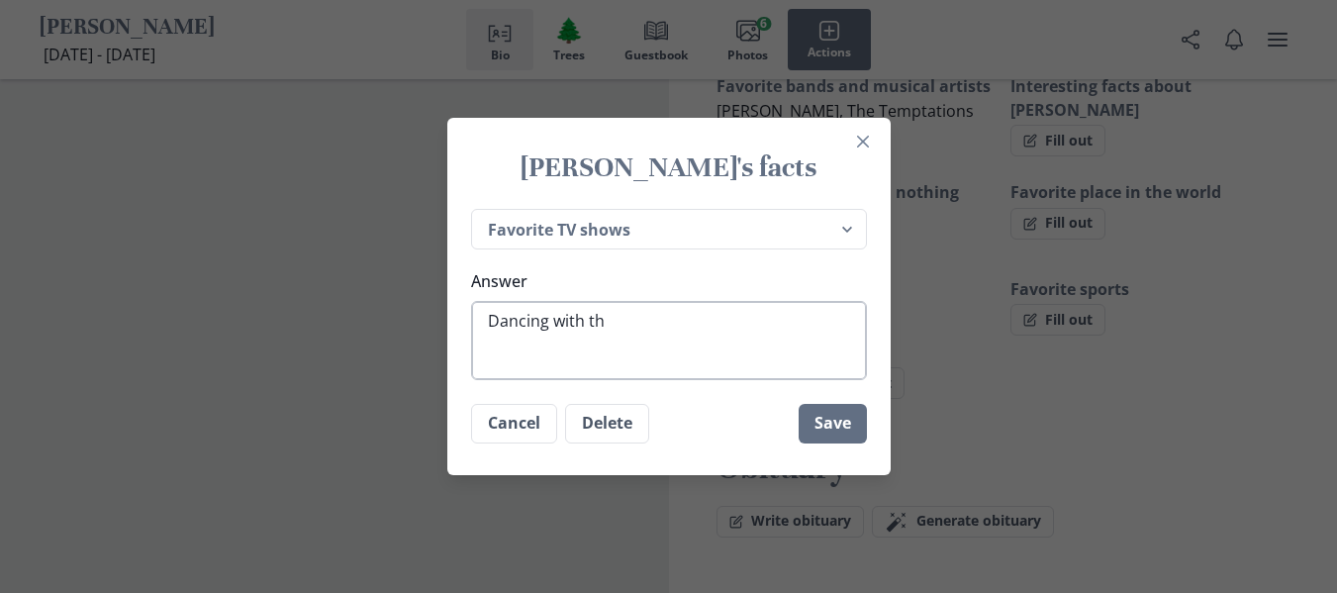
type textarea "x"
type textarea "Dancing with the"
type textarea "x"
type textarea "Dancing with the"
type textarea "x"
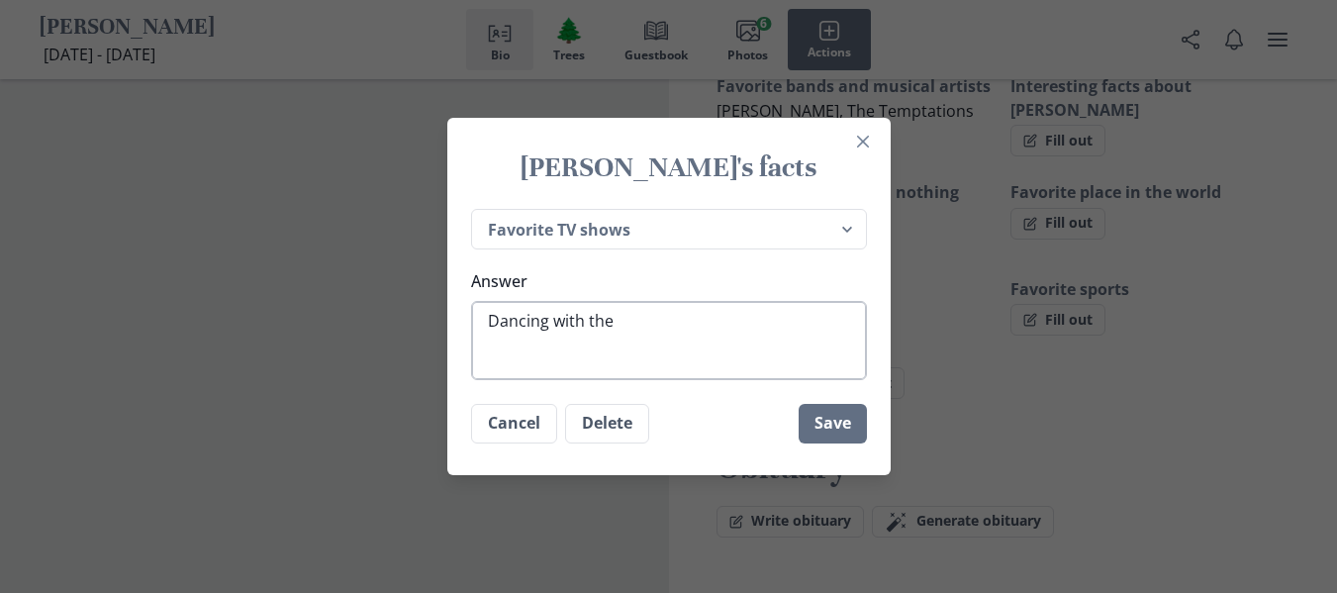
type textarea "Dancing with the S"
click at [843, 421] on button "Save" at bounding box center [833, 424] width 68 height 40
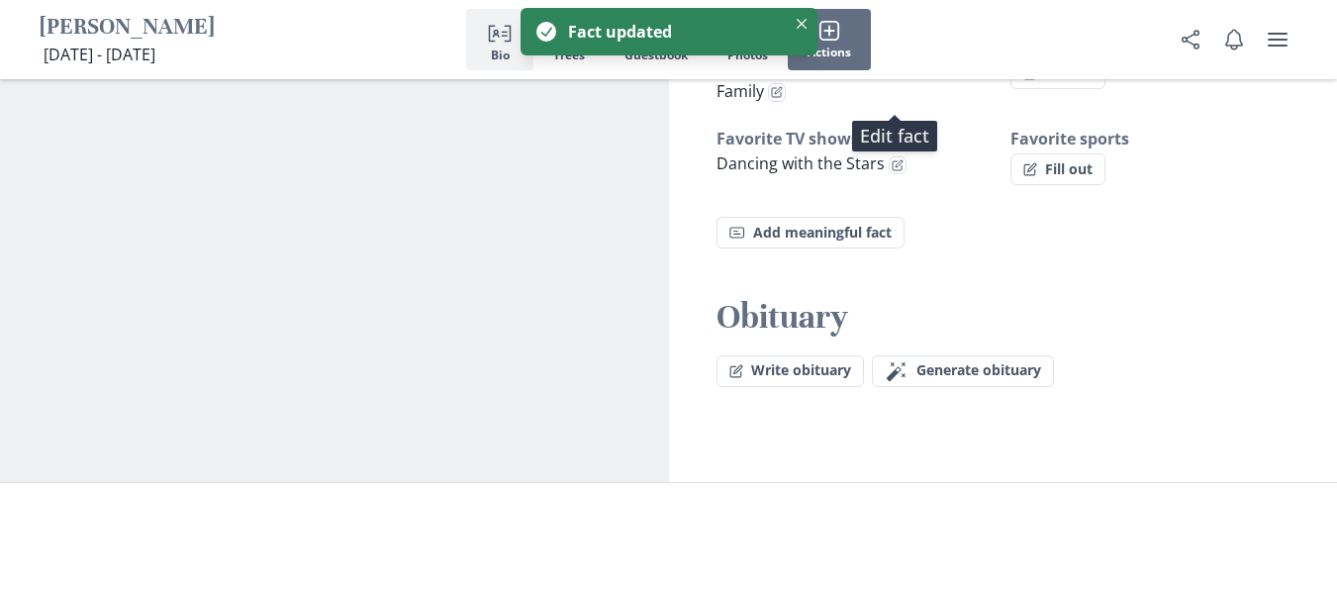
scroll to position [1625, 0]
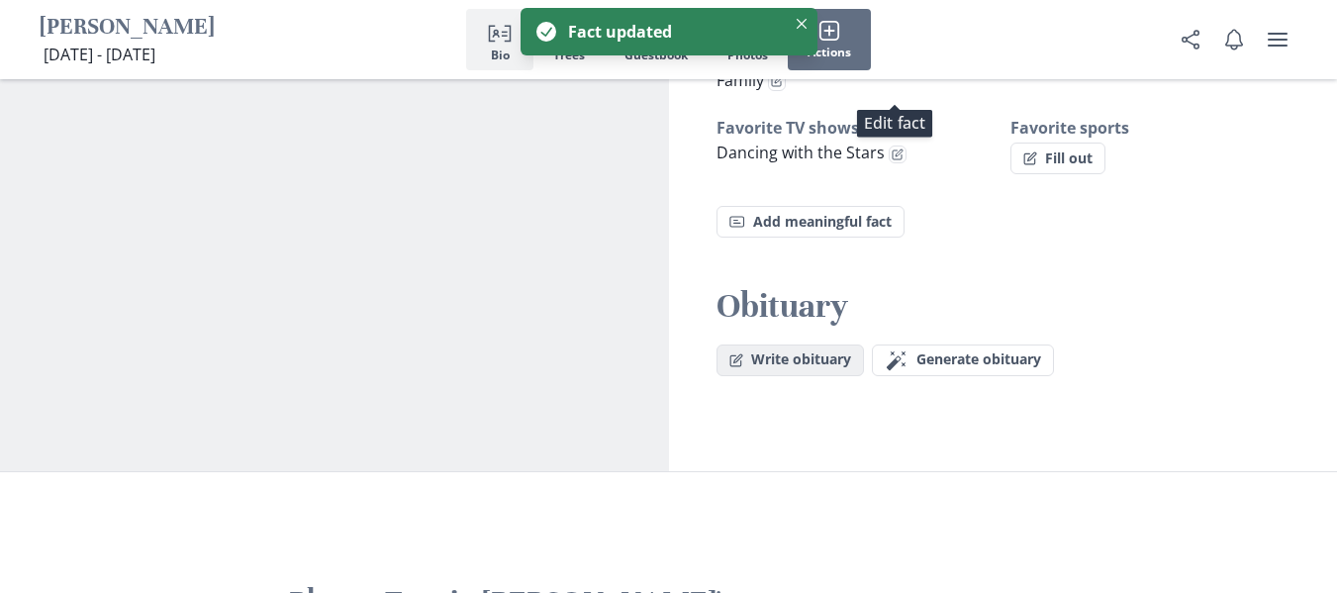
click at [841, 344] on button "Write obituary" at bounding box center [790, 360] width 147 height 32
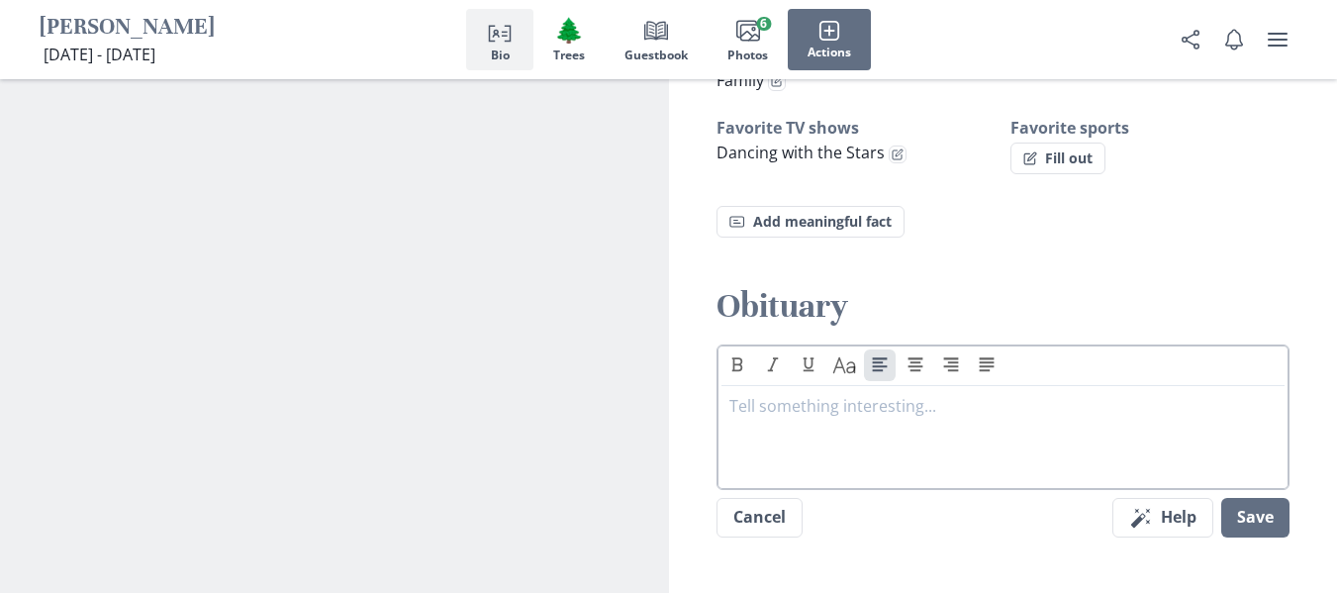
click at [795, 394] on p at bounding box center [1003, 406] width 548 height 24
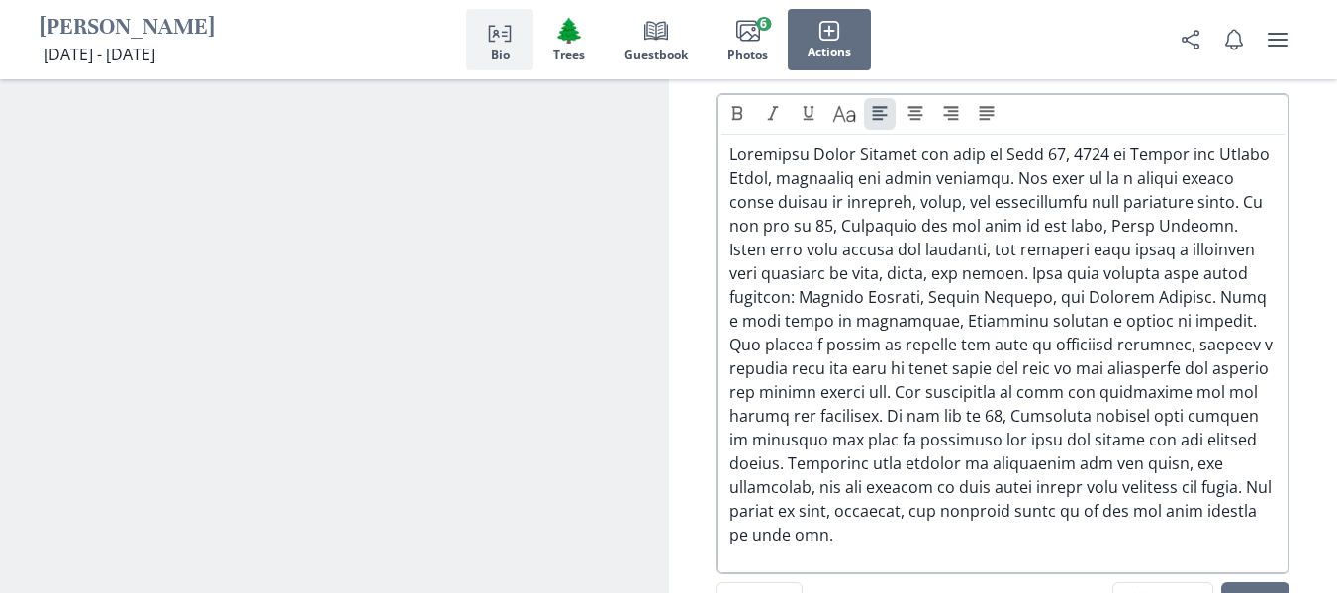
scroll to position [1887, 0]
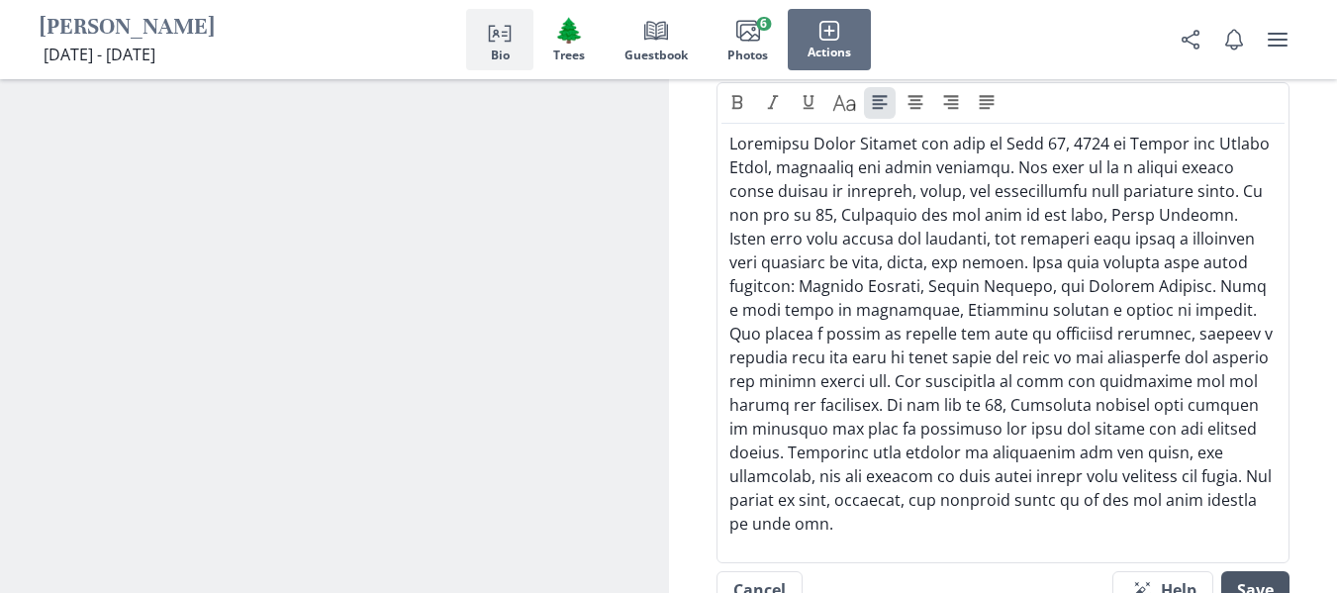
click at [1257, 571] on button "Save" at bounding box center [1255, 591] width 68 height 40
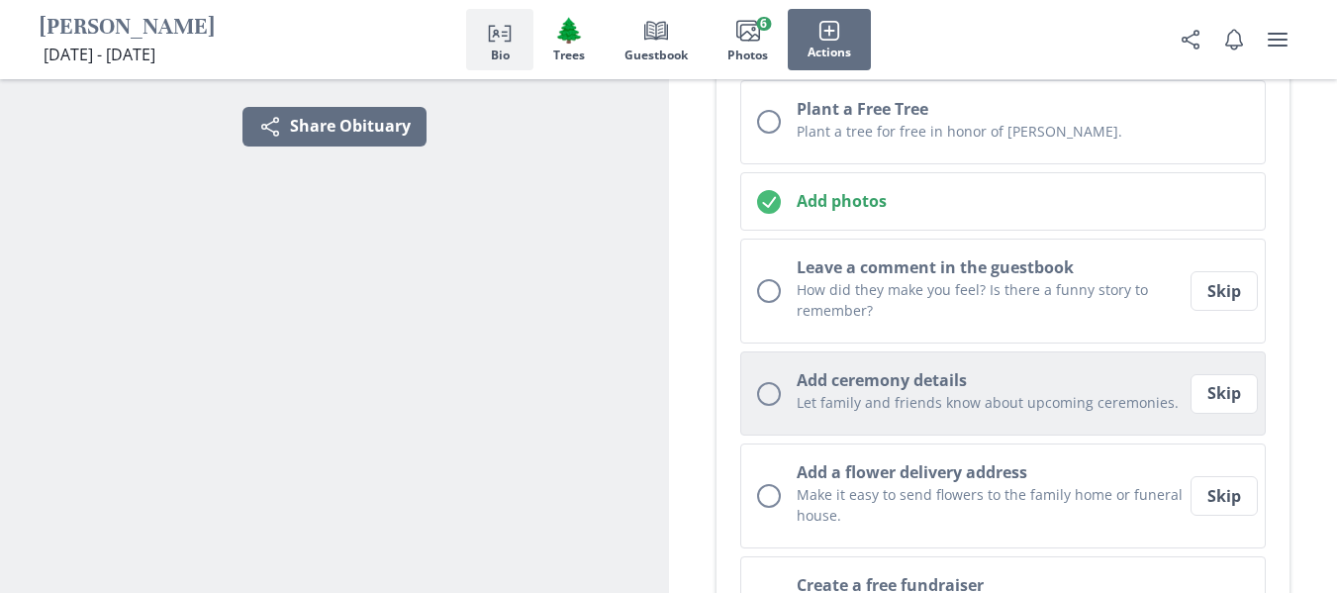
scroll to position [479, 0]
click at [1082, 413] on div "Let family and friends know about upcoming ceremonies." at bounding box center [992, 404] width 390 height 27
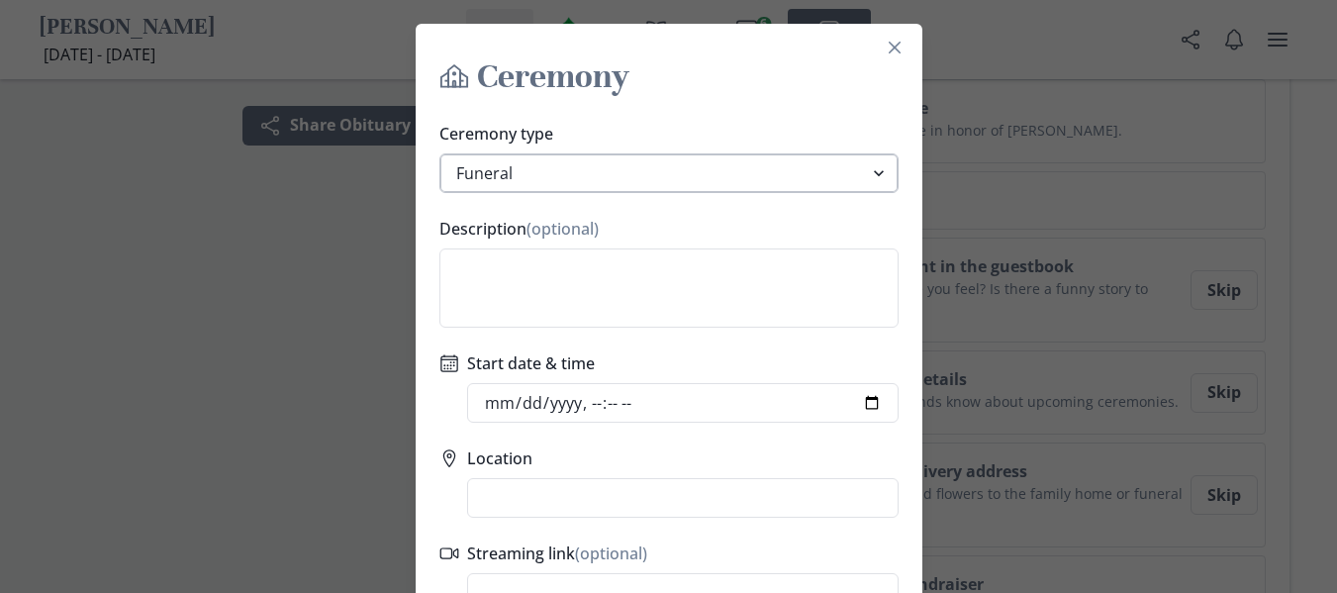
click at [750, 180] on select "Funeral Graveside Service Viewing Service Visitation Service Memorial Service C…" at bounding box center [668, 173] width 459 height 40
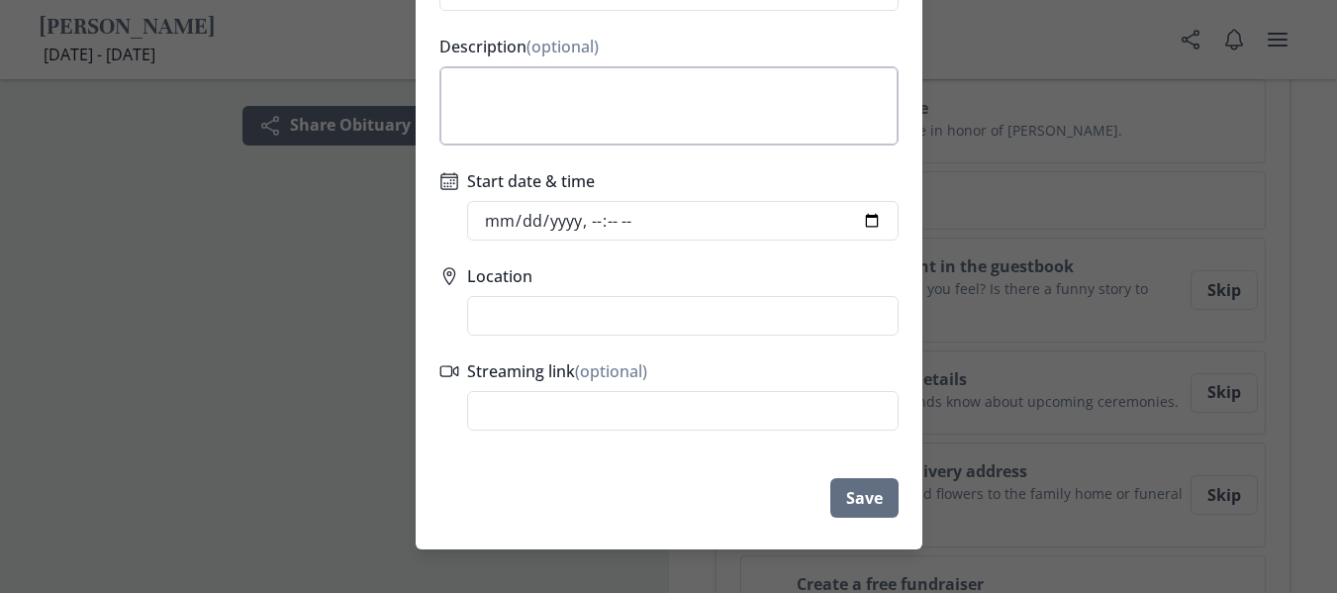
scroll to position [188, 0]
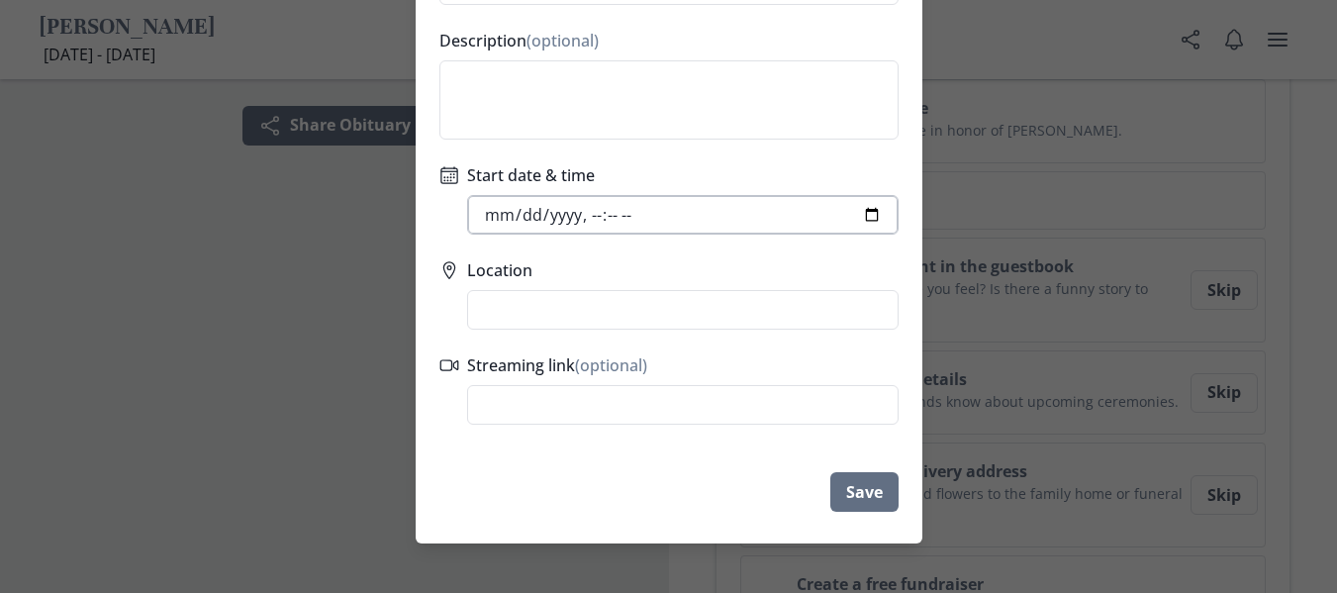
click at [879, 213] on input "Start date & time" at bounding box center [683, 215] width 432 height 40
click at [698, 208] on input "Start date & time" at bounding box center [683, 215] width 432 height 40
click at [862, 210] on input "Start date & time" at bounding box center [683, 215] width 432 height 40
click at [877, 343] on div "Ceremony type Funeral Graveside Service Viewing Service Visitation Service Memo…" at bounding box center [669, 179] width 507 height 507
click at [873, 224] on input "Start date & time" at bounding box center [683, 215] width 432 height 40
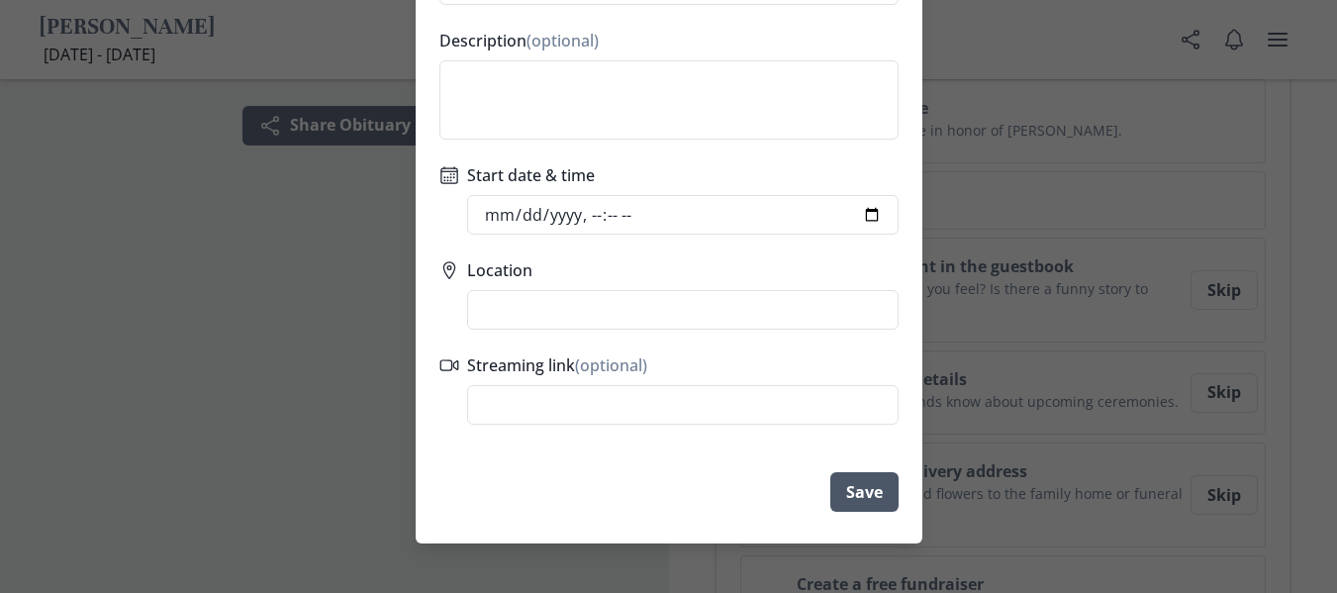
click at [878, 475] on button "Save" at bounding box center [864, 492] width 68 height 40
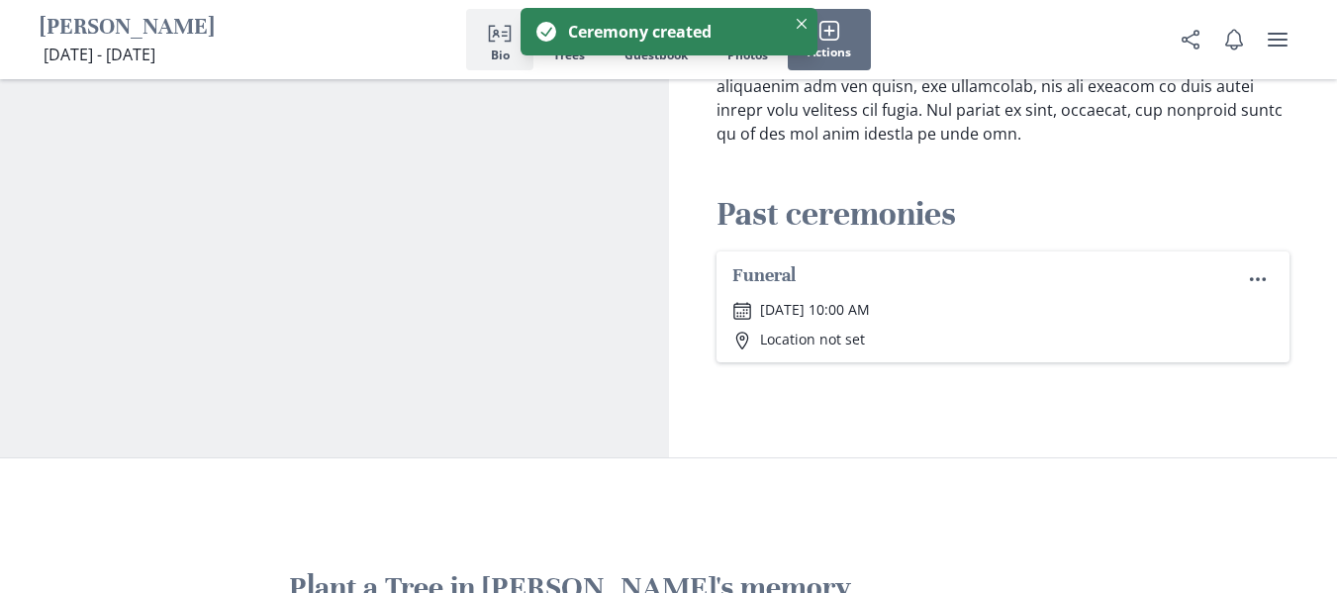
scroll to position [2179, 0]
click at [1252, 268] on icon "Menu" at bounding box center [1258, 278] width 20 height 20
click at [1219, 267] on button "Edit" at bounding box center [1223, 265] width 99 height 33
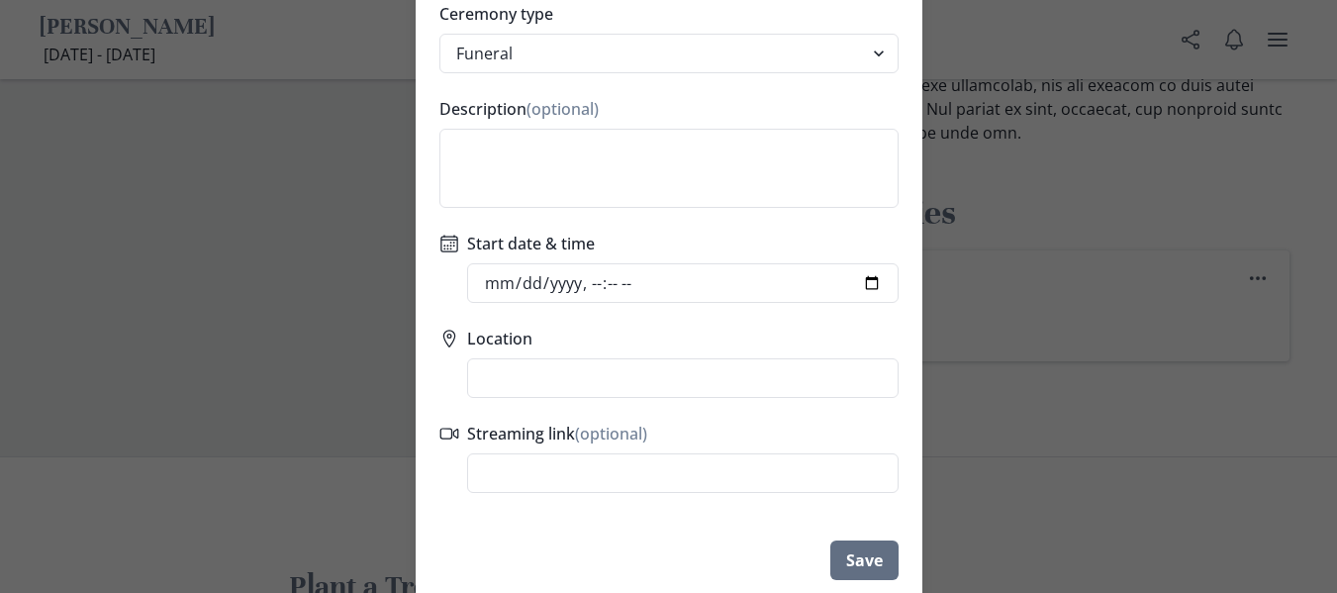
scroll to position [122, 0]
click at [621, 369] on input "Location" at bounding box center [683, 376] width 432 height 40
paste input "[STREET_ADDRESS]"
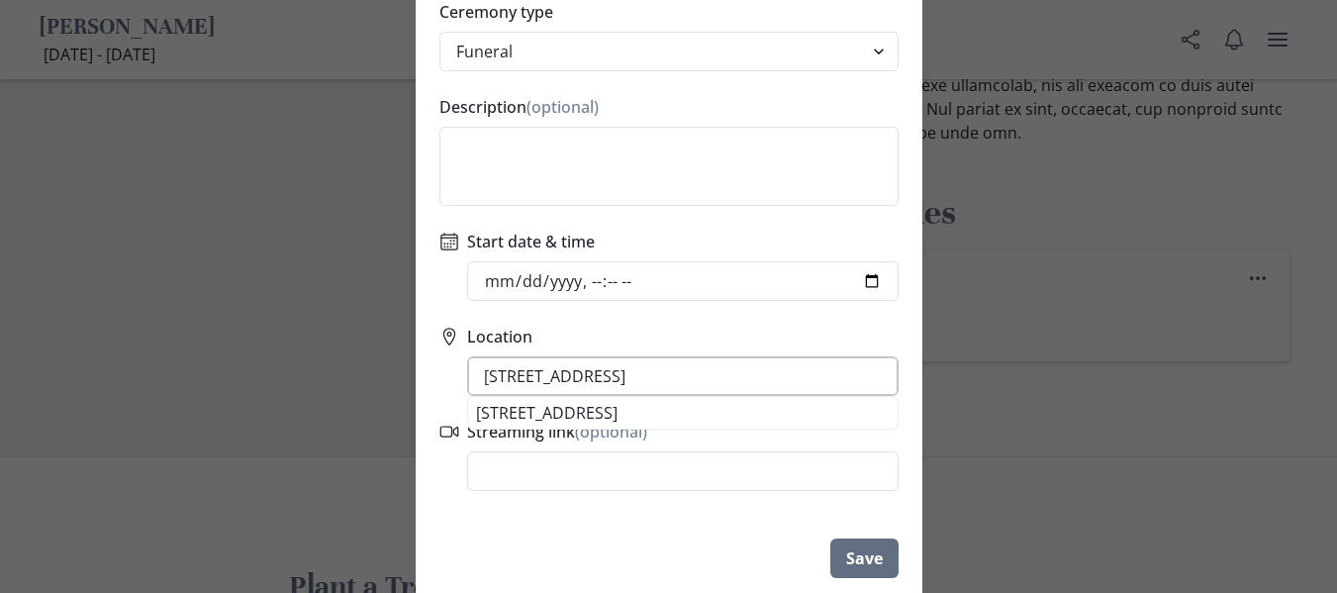
drag, startPoint x: 754, startPoint y: 380, endPoint x: 824, endPoint y: 375, distance: 70.4
click at [824, 375] on input "[STREET_ADDRESS]" at bounding box center [683, 376] width 432 height 40
click at [797, 324] on div "Ceremony type Funeral Graveside Service Viewing Service Visitation Service Memo…" at bounding box center [669, 245] width 507 height 507
click at [756, 378] on input "[STREET_ADDRESS]" at bounding box center [683, 376] width 432 height 40
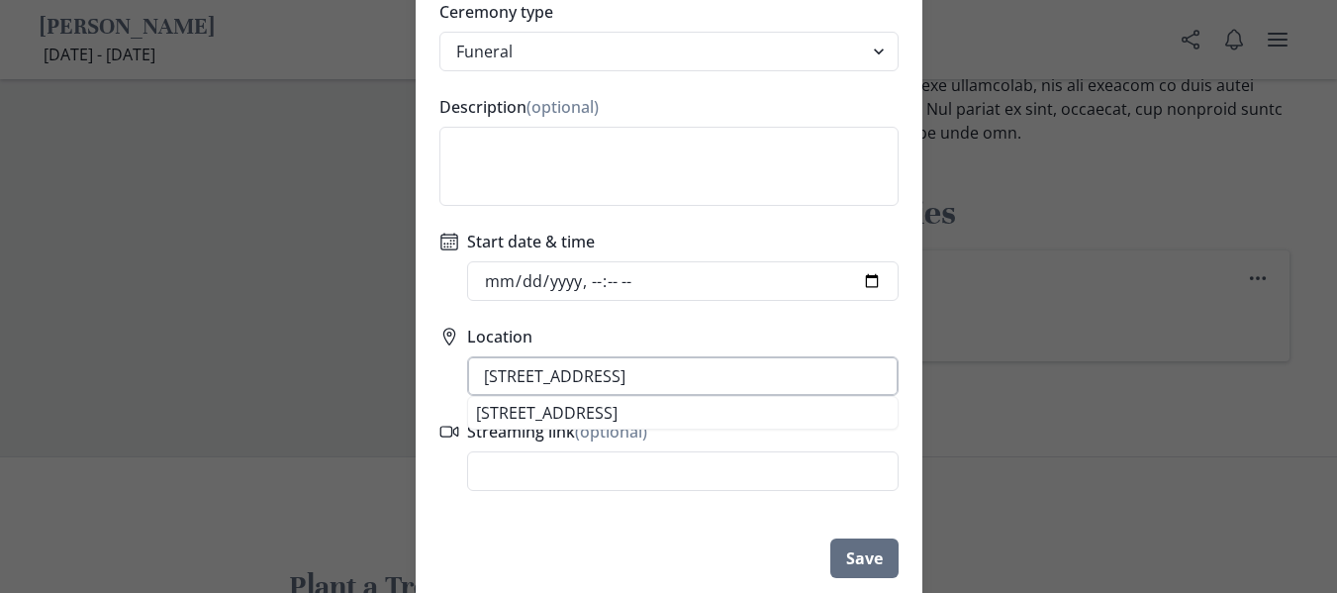
click at [756, 378] on input "[STREET_ADDRESS]" at bounding box center [683, 376] width 432 height 40
click at [599, 323] on div "Ceremony type Funeral Graveside Service Viewing Service Visitation Service Memo…" at bounding box center [669, 245] width 507 height 507
click at [873, 550] on button "Save" at bounding box center [864, 558] width 68 height 40
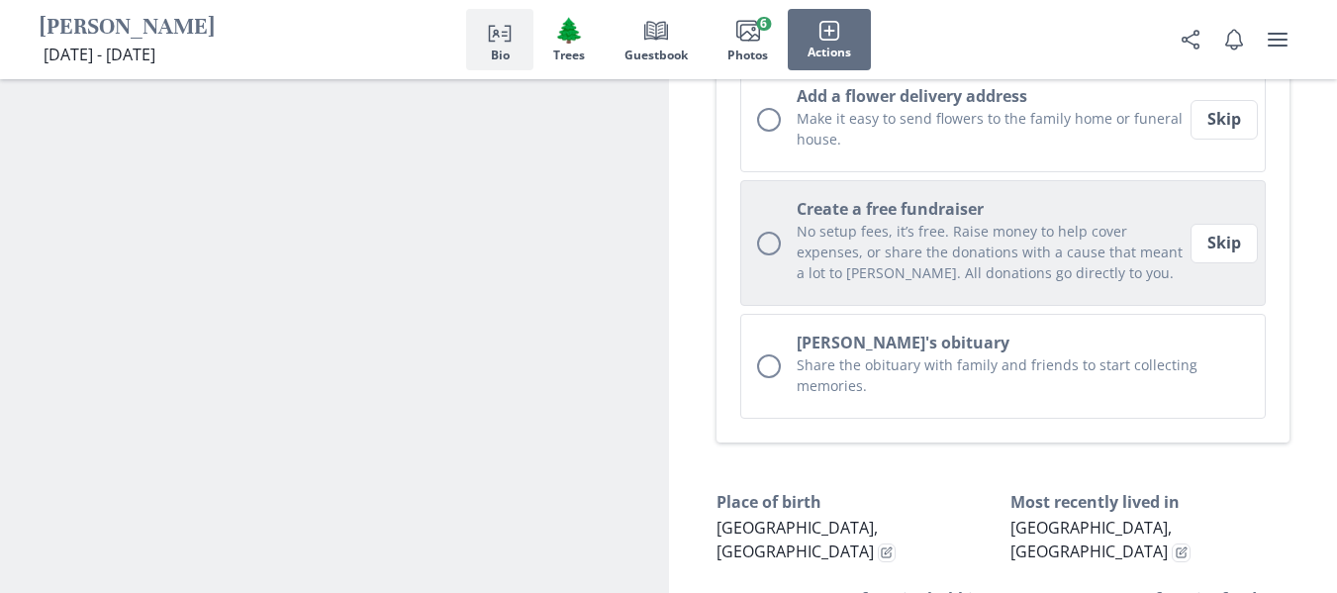
scroll to position [830, 0]
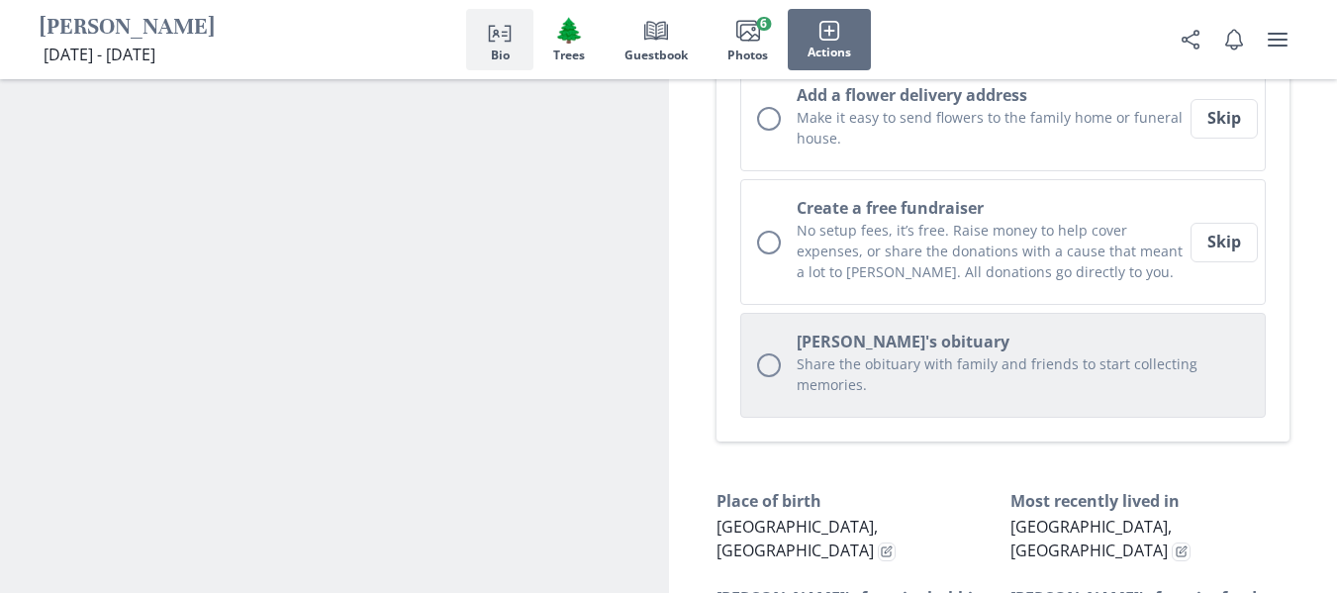
click at [934, 378] on p "Share the obituary with family and friends to start collecting memories." at bounding box center [1023, 374] width 453 height 42
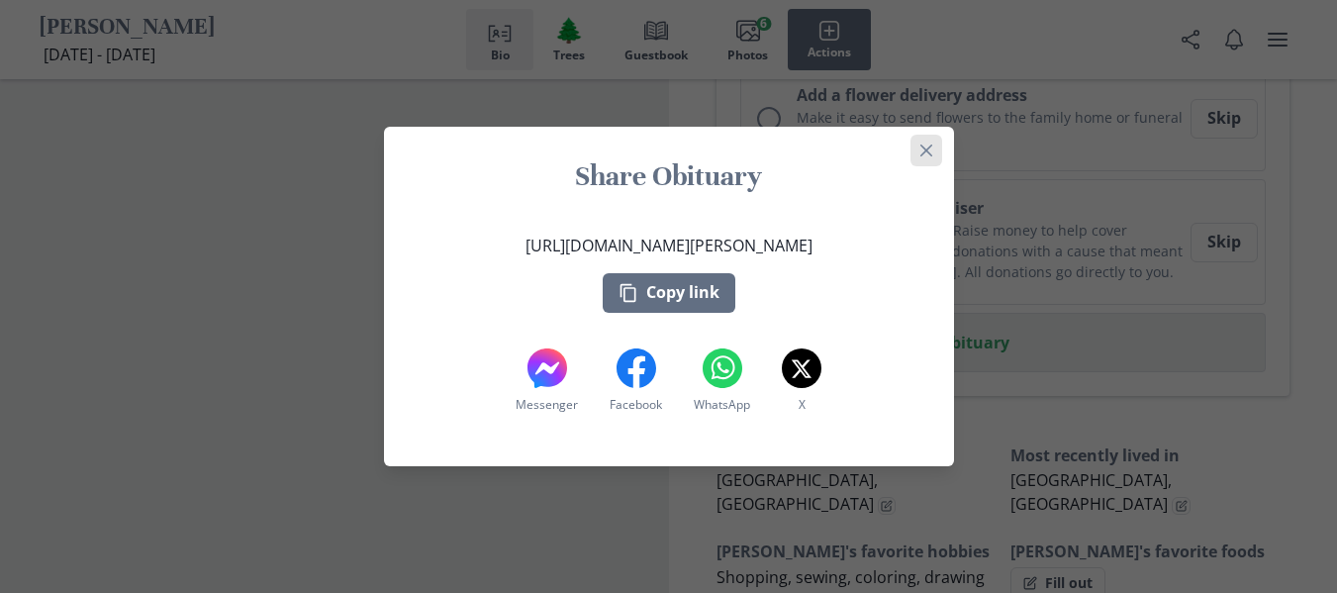
click at [929, 149] on icon "Close" at bounding box center [926, 151] width 12 height 12
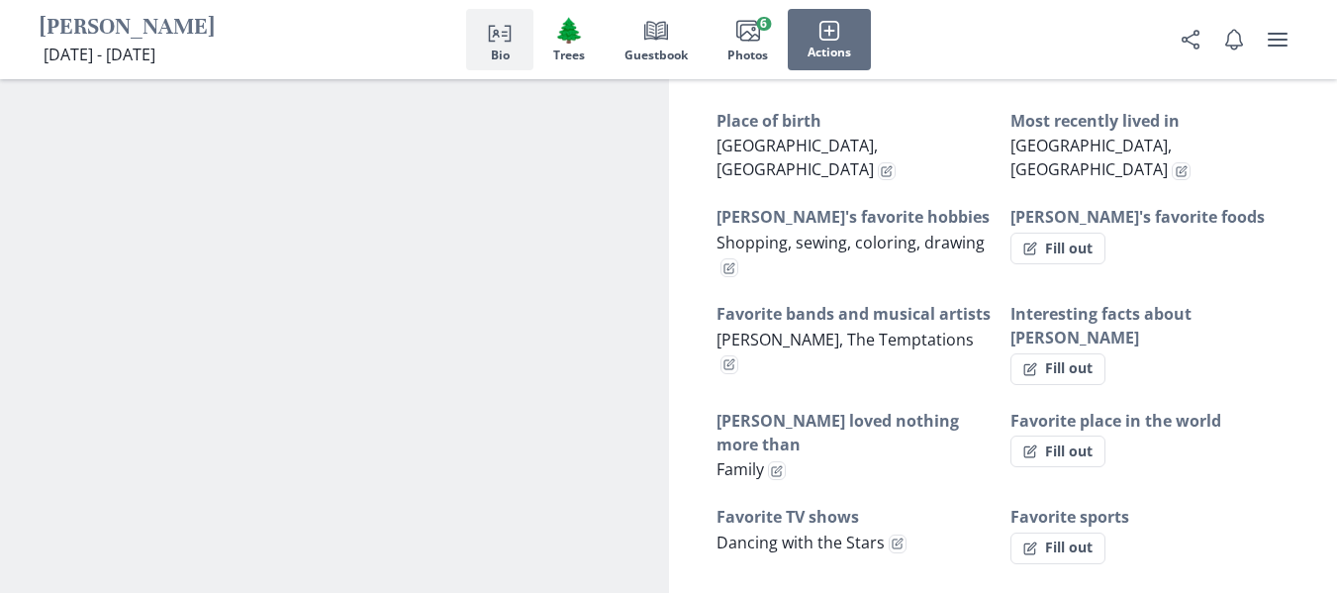
scroll to position [1164, 0]
click at [1176, 166] on icon "Edit fact" at bounding box center [1182, 172] width 12 height 12
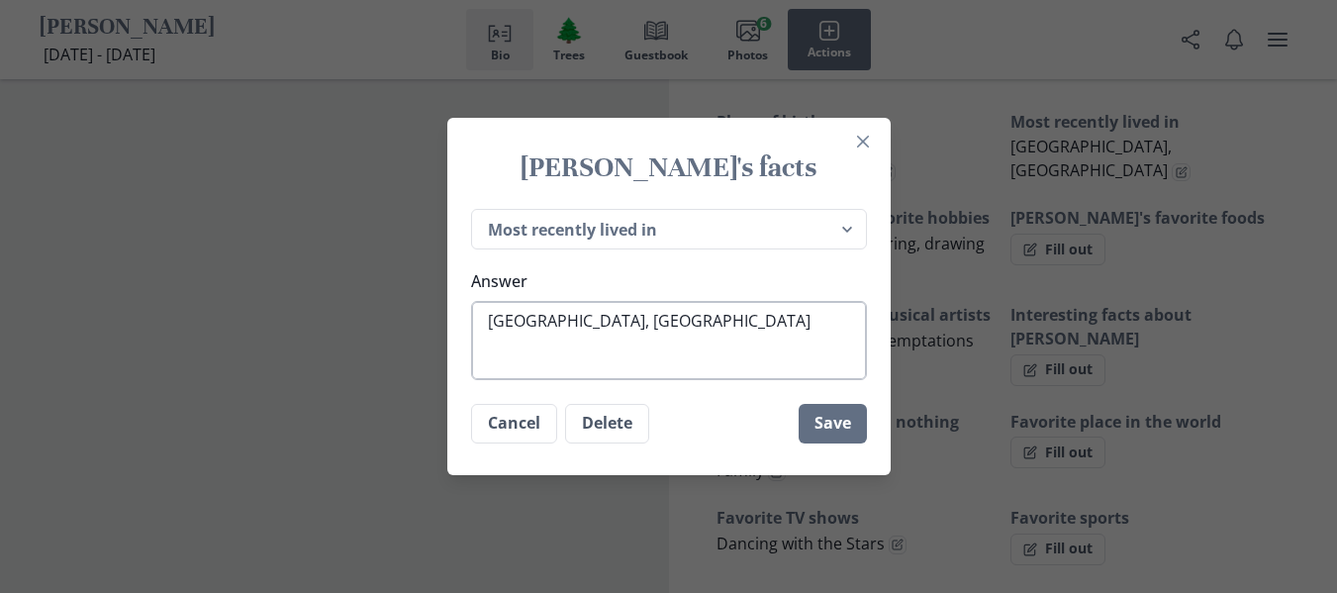
click at [776, 311] on textarea "[GEOGRAPHIC_DATA], [GEOGRAPHIC_DATA]" at bounding box center [669, 340] width 396 height 79
click at [846, 421] on button "Save" at bounding box center [833, 424] width 68 height 40
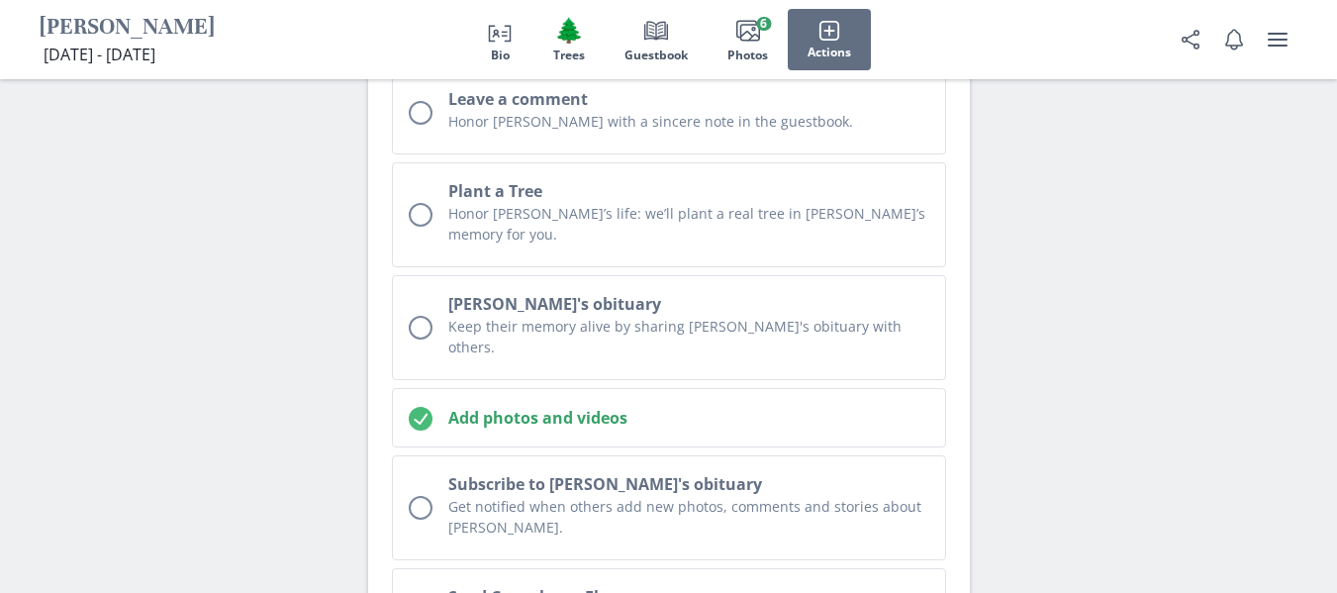
scroll to position [7763, 0]
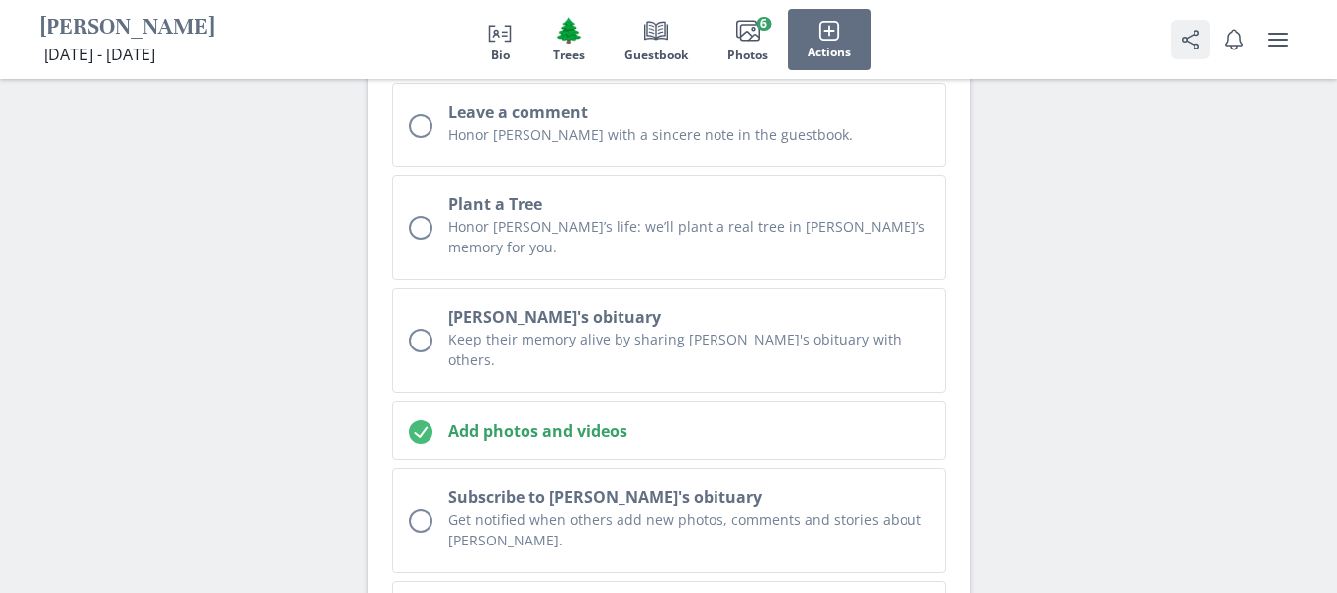
click at [1182, 48] on icon "Share" at bounding box center [1191, 40] width 24 height 24
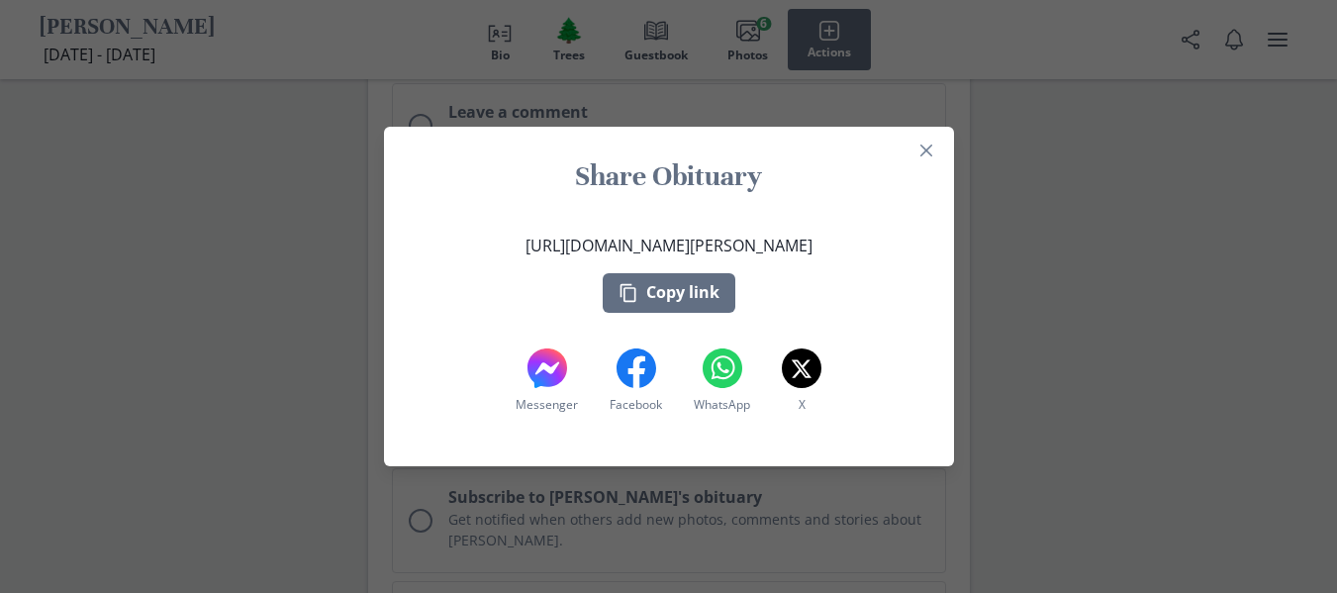
click at [753, 242] on p "[URL][DOMAIN_NAME][PERSON_NAME]" at bounding box center [669, 246] width 287 height 24
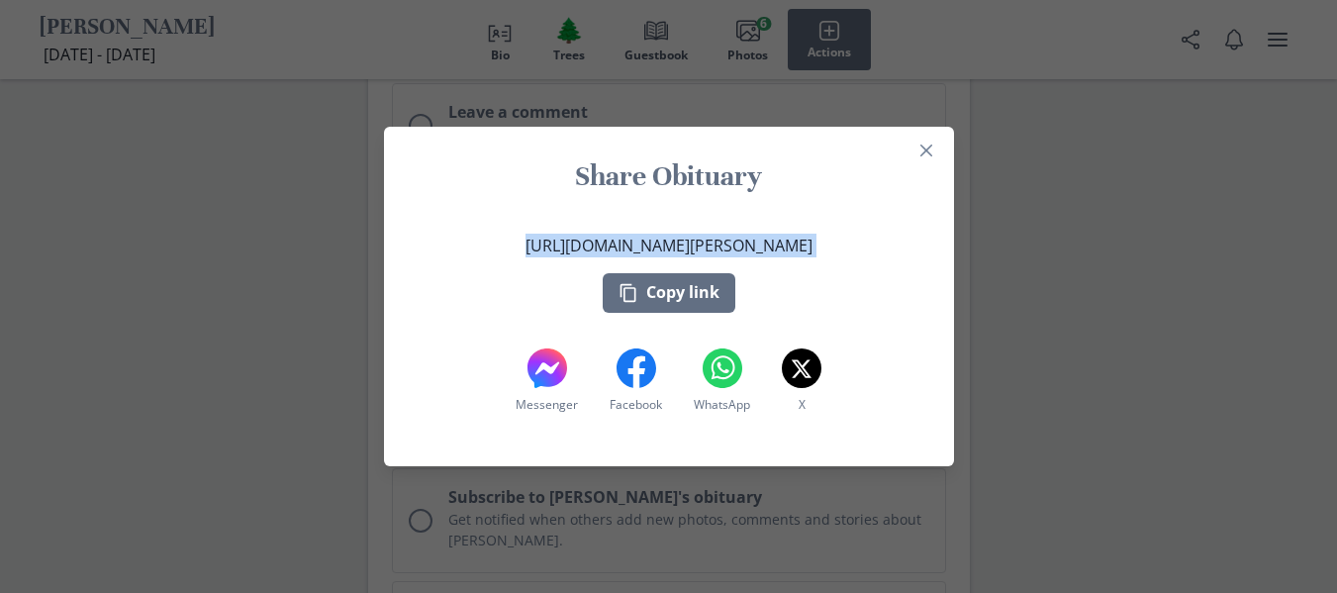
click at [753, 242] on p "[URL][DOMAIN_NAME][PERSON_NAME]" at bounding box center [669, 246] width 287 height 24
click at [702, 299] on button "Copy link" at bounding box center [669, 293] width 133 height 40
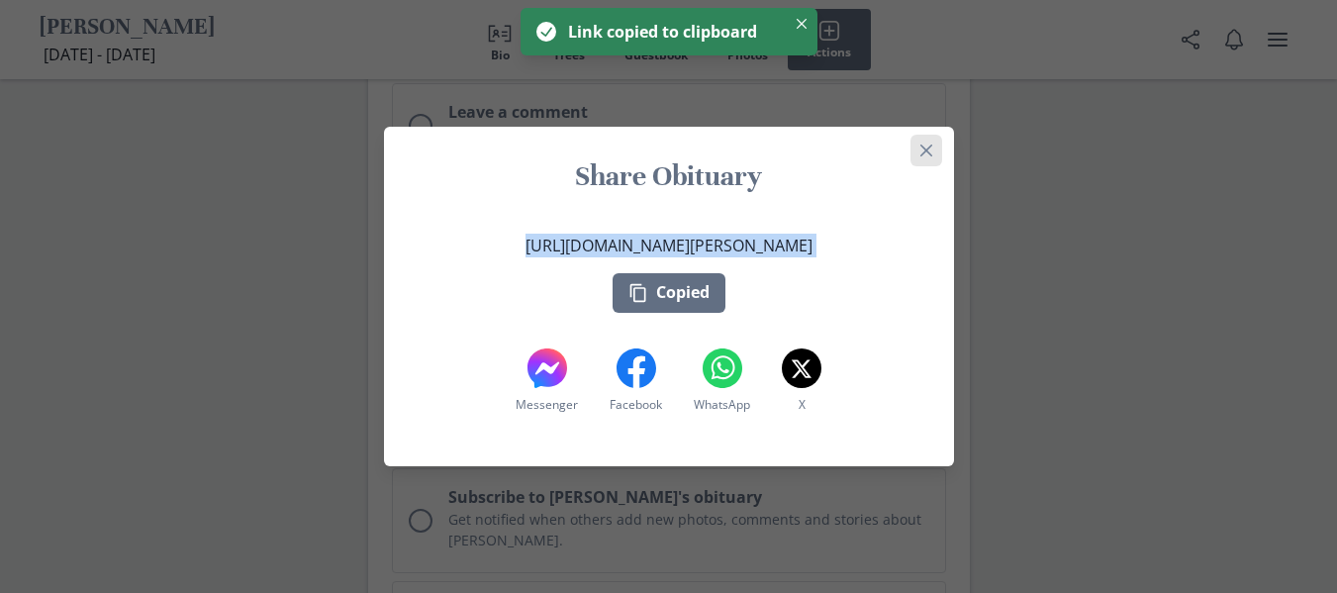
click at [925, 156] on button "Close" at bounding box center [927, 151] width 32 height 32
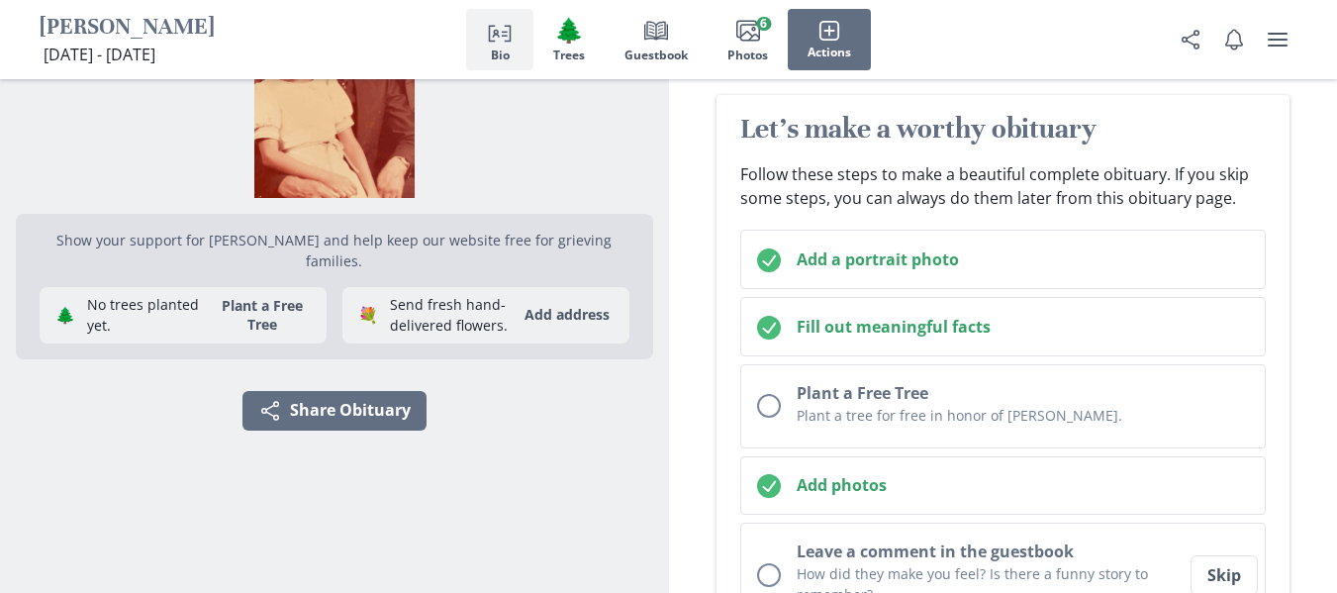
scroll to position [195, 0]
click at [391, 390] on button "Share Share Obituary" at bounding box center [334, 410] width 184 height 40
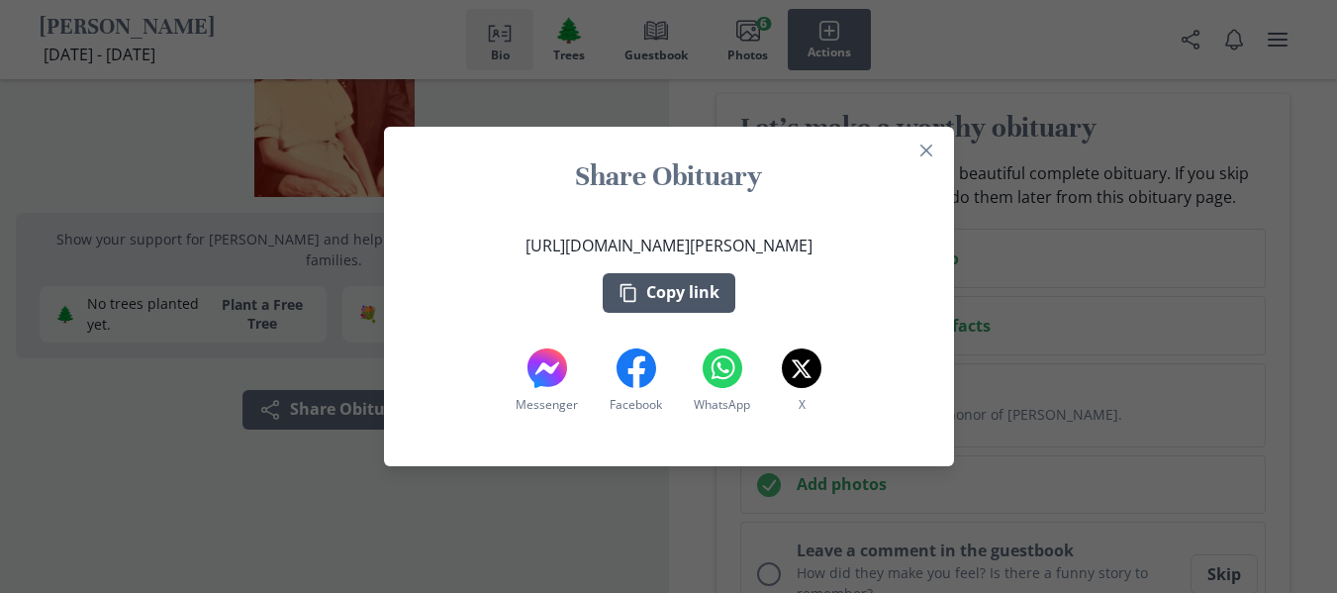
click at [712, 289] on button "Copy link" at bounding box center [669, 293] width 133 height 40
click at [942, 140] on button "Close" at bounding box center [927, 151] width 32 height 32
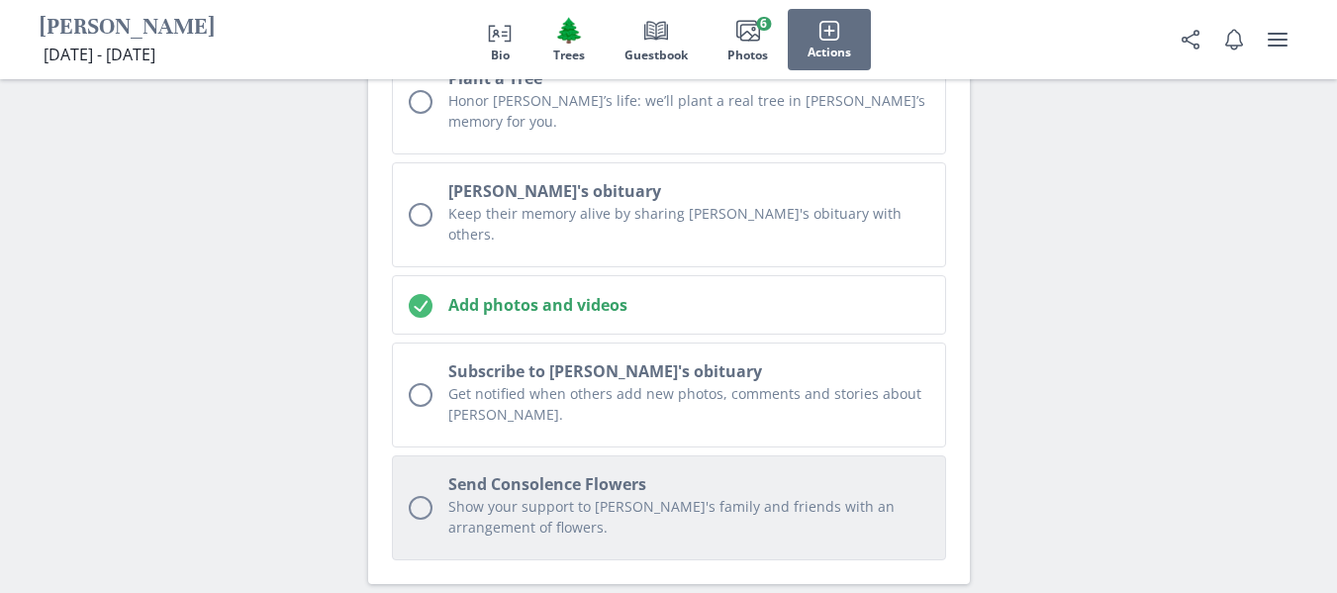
scroll to position [8152, 0]
